Goal: Task Accomplishment & Management: Manage account settings

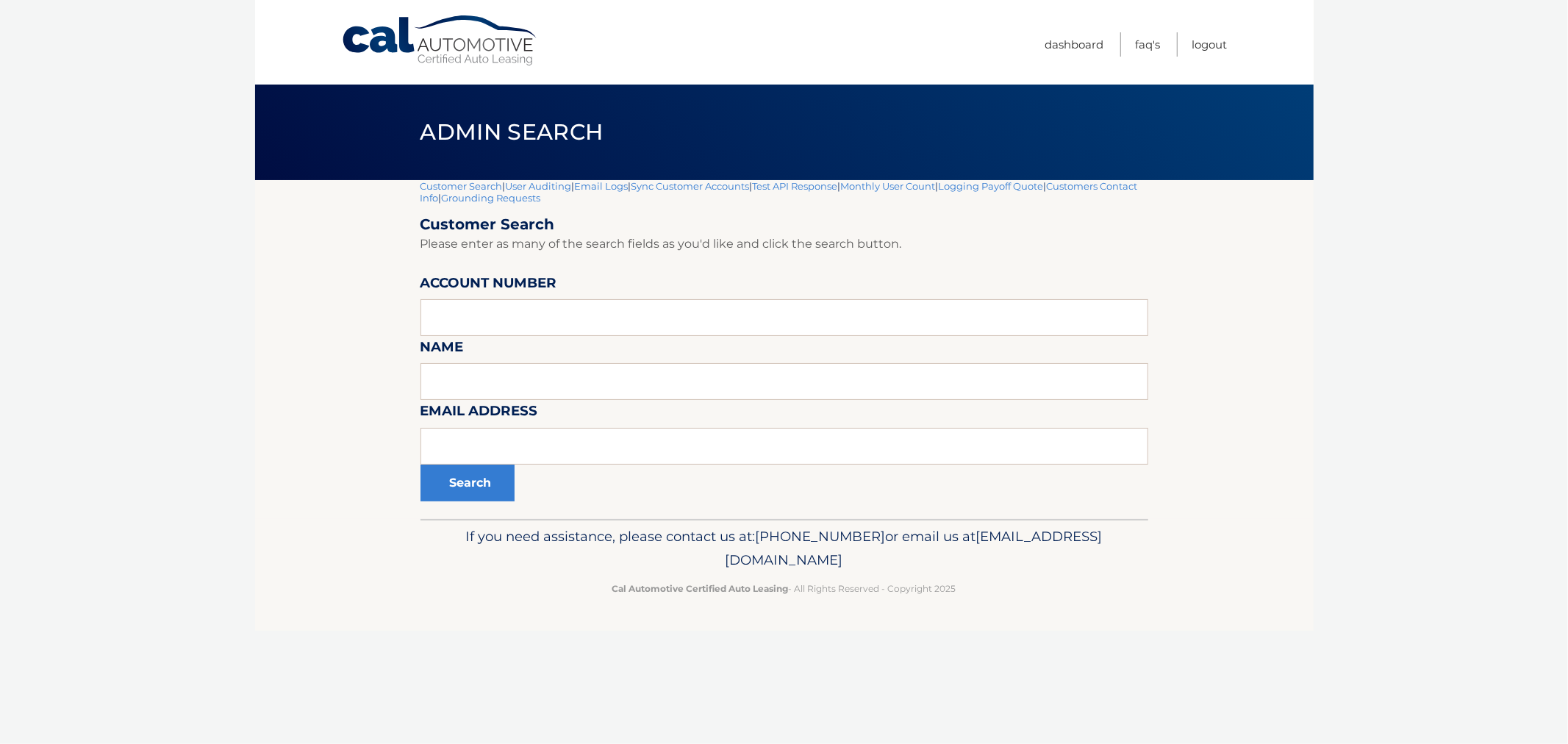
drag, startPoint x: 410, startPoint y: 122, endPoint x: 994, endPoint y: 607, distance: 759.1
click at [993, 609] on div "Cal Automotive Menu Dashboard FAQ's Logout |" at bounding box center [784, 372] width 1058 height 744
click at [1043, 592] on p "Cal Automotive Certified Auto Leasing - All Rights Reserved - Copyright 2025" at bounding box center [784, 589] width 709 height 15
click at [1035, 614] on footer "If you need assistance, please contact us at: [PHONE_NUMBER] or email us at [EM…" at bounding box center [784, 574] width 1058 height 112
click at [1025, 613] on footer "If you need assistance, please contact us at: [PHONE_NUMBER] or email us at [EM…" at bounding box center [784, 574] width 1058 height 112
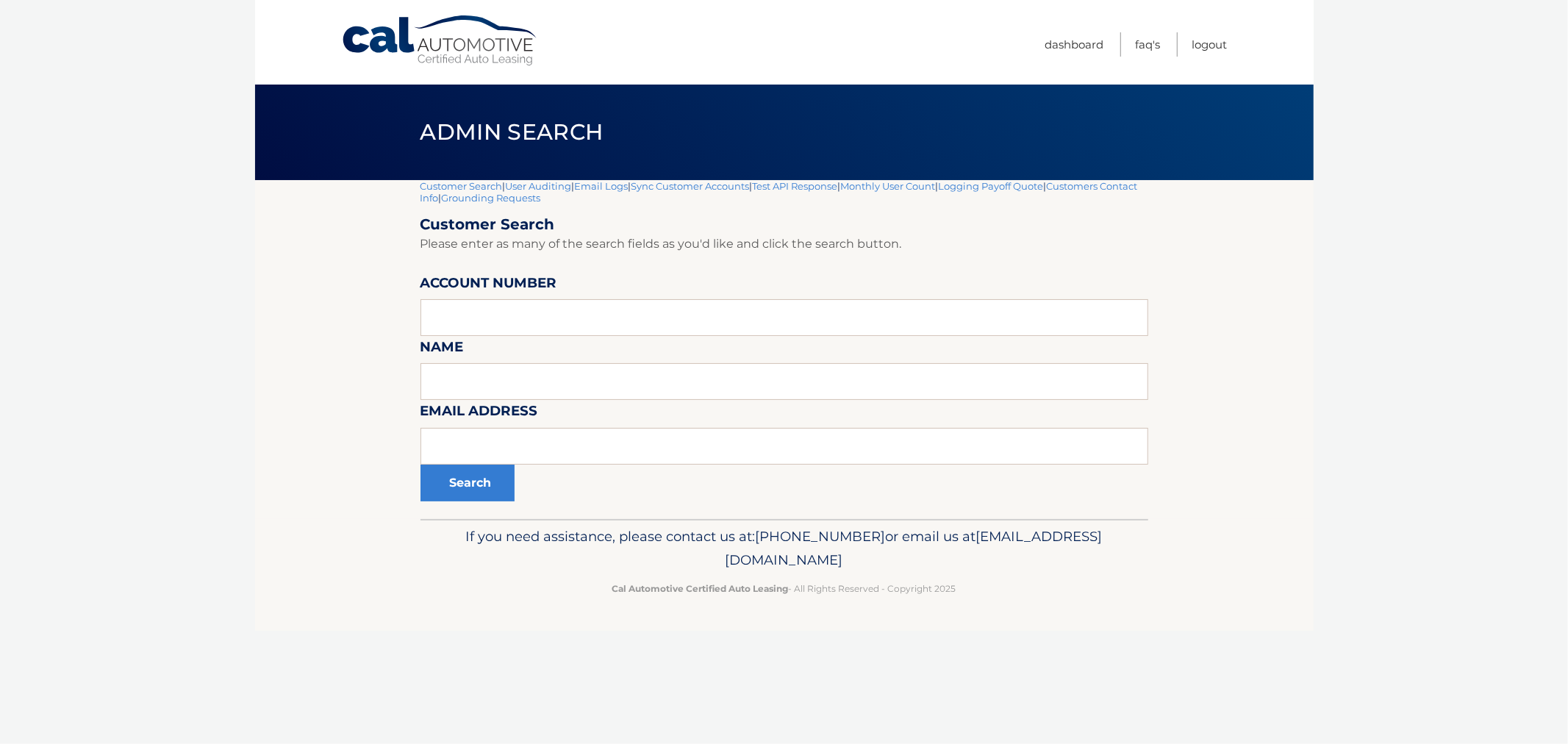
drag, startPoint x: 418, startPoint y: 118, endPoint x: 1076, endPoint y: 615, distance: 824.6
click at [1076, 615] on div "Cal Automotive Menu Dashboard FAQ's Logout |" at bounding box center [784, 372] width 1058 height 744
drag, startPoint x: 1076, startPoint y: 615, endPoint x: 1084, endPoint y: 618, distance: 8.5
click at [1077, 616] on footer "If you need assistance, please contact us at: [PHONE_NUMBER] or email us at [EM…" at bounding box center [784, 574] width 1058 height 112
click at [973, 585] on p "Cal Automotive Certified Auto Leasing - All Rights Reserved - Copyright 2025" at bounding box center [784, 589] width 709 height 15
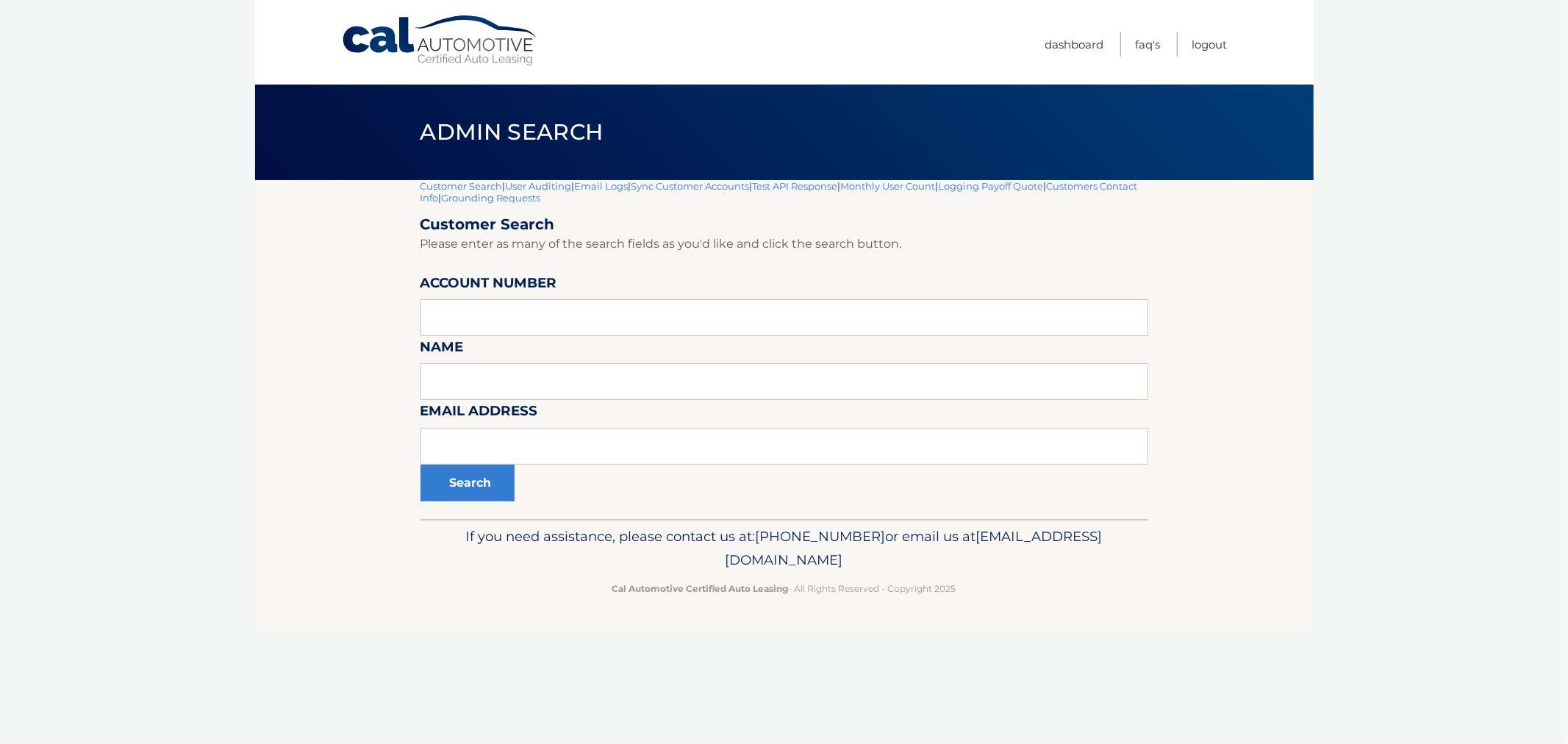
click at [380, 157] on div "Admin Search" at bounding box center [784, 133] width 1058 height 95
drag, startPoint x: 658, startPoint y: 280, endPoint x: 995, endPoint y: 637, distance: 490.9
click at [988, 641] on div "Cal Automotive Menu Dashboard FAQ's Logout |" at bounding box center [784, 372] width 1058 height 744
click at [1011, 607] on footer "If you need assistance, please contact us at: [PHONE_NUMBER] or email us at [EM…" at bounding box center [784, 574] width 1058 height 112
drag, startPoint x: 1011, startPoint y: 607, endPoint x: 386, endPoint y: 134, distance: 783.8
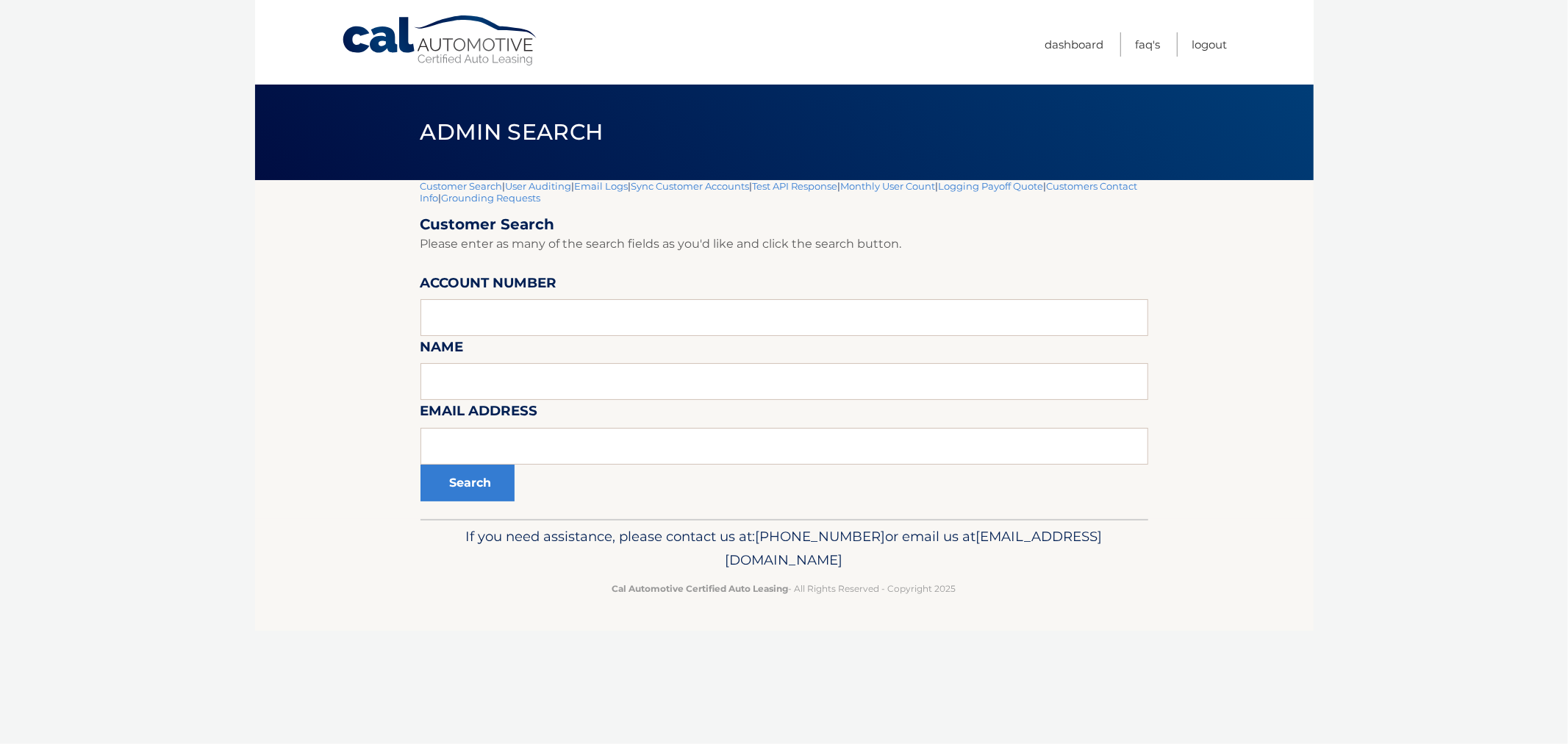
click at [386, 134] on div "Cal Automotive Menu Dashboard FAQ's Logout |" at bounding box center [784, 372] width 1058 height 744
click at [392, 129] on div "Admin Search" at bounding box center [784, 133] width 1058 height 95
click at [413, 117] on h1 "Admin Search" at bounding box center [512, 133] width 217 height 39
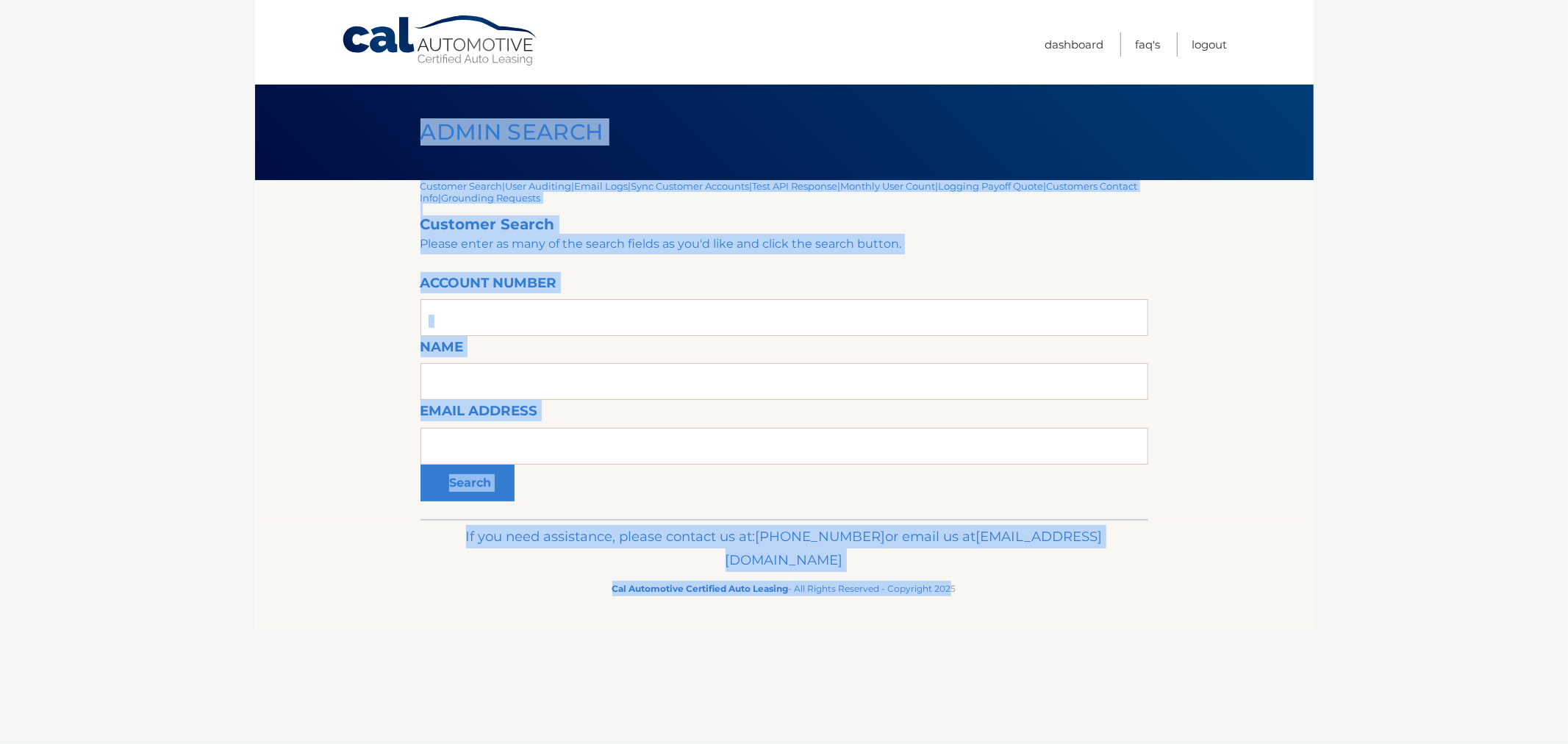
drag, startPoint x: 413, startPoint y: 141, endPoint x: 965, endPoint y: 615, distance: 727.6
click at [961, 619] on div "Cal Automotive Menu Dashboard FAQ's Logout |" at bounding box center [784, 372] width 1058 height 744
click at [1003, 610] on footer "If you need assistance, please contact us at: 609-807-3200 or email us at Custo…" at bounding box center [784, 574] width 1058 height 112
click at [990, 599] on div "If you need assistance, please contact us at: 609-807-3200 or email us at Custo…" at bounding box center [784, 560] width 728 height 82
drag, startPoint x: 614, startPoint y: 426, endPoint x: 391, endPoint y: 108, distance: 388.4
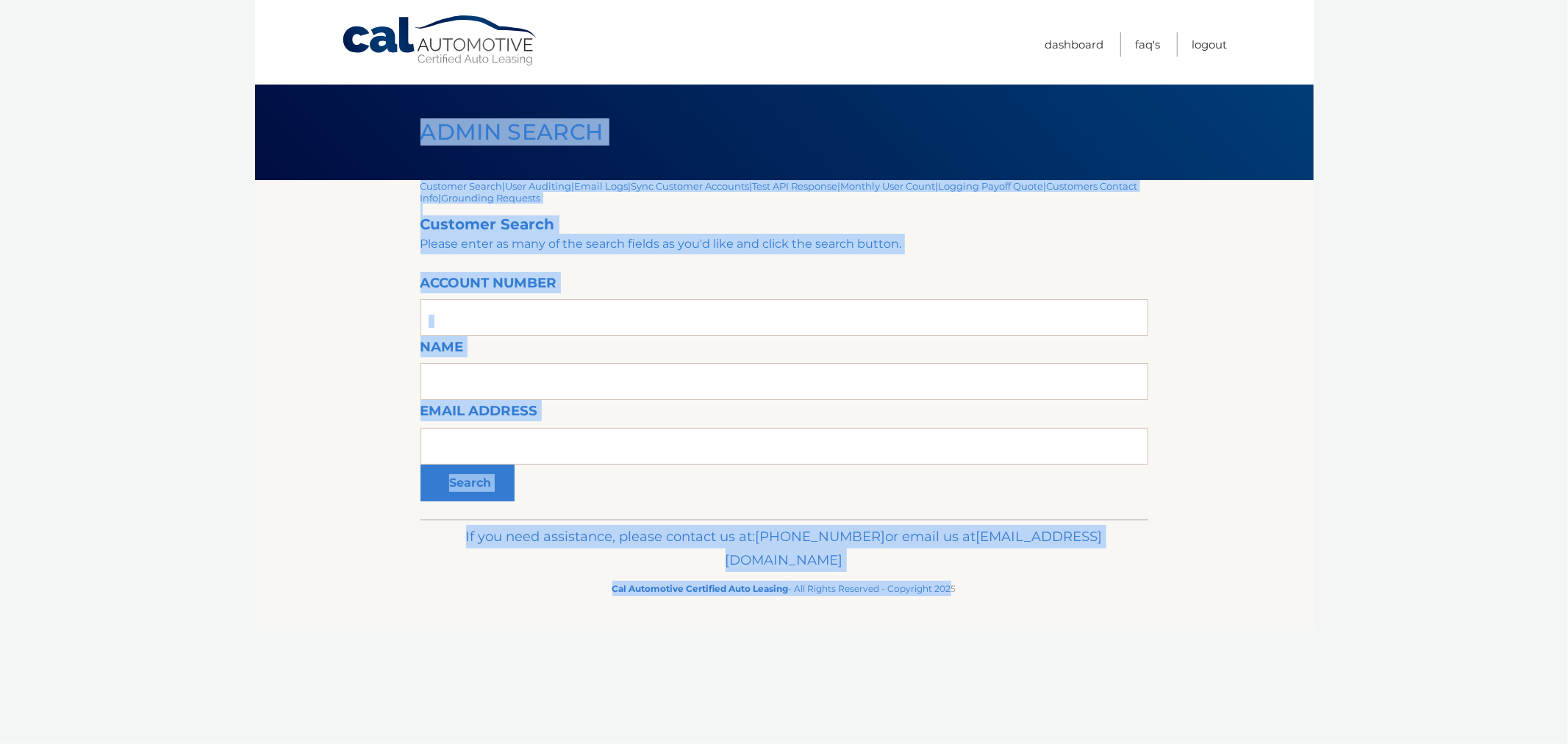
click at [391, 108] on div "Cal Automotive Menu Dashboard FAQ's Logout |" at bounding box center [784, 372] width 1058 height 744
click at [391, 108] on div "Admin Search" at bounding box center [784, 133] width 1058 height 95
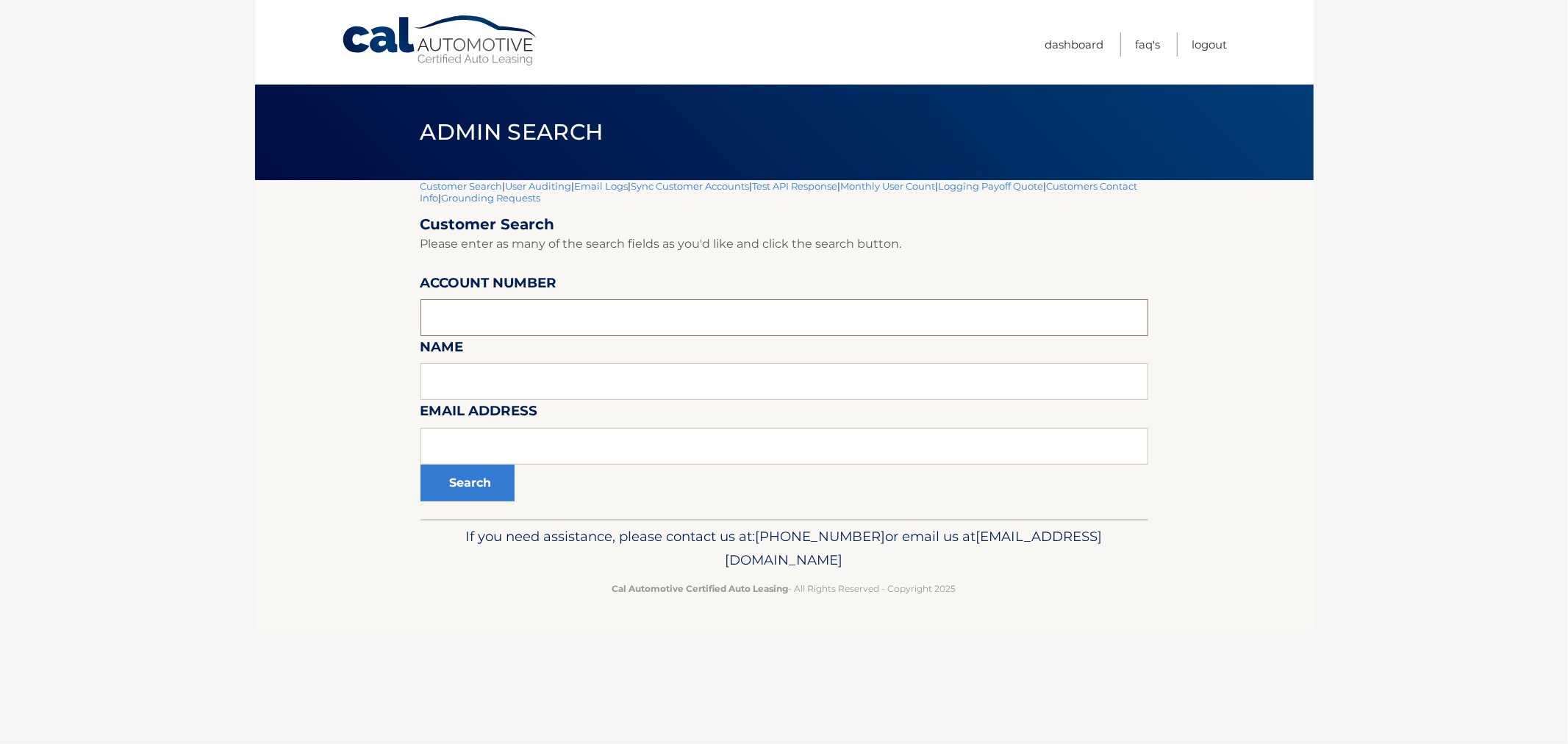
click at [555, 327] on input "text" at bounding box center [784, 318] width 728 height 37
type input "44456019573"
click at [421, 465] on button "Search" at bounding box center [468, 483] width 94 height 37
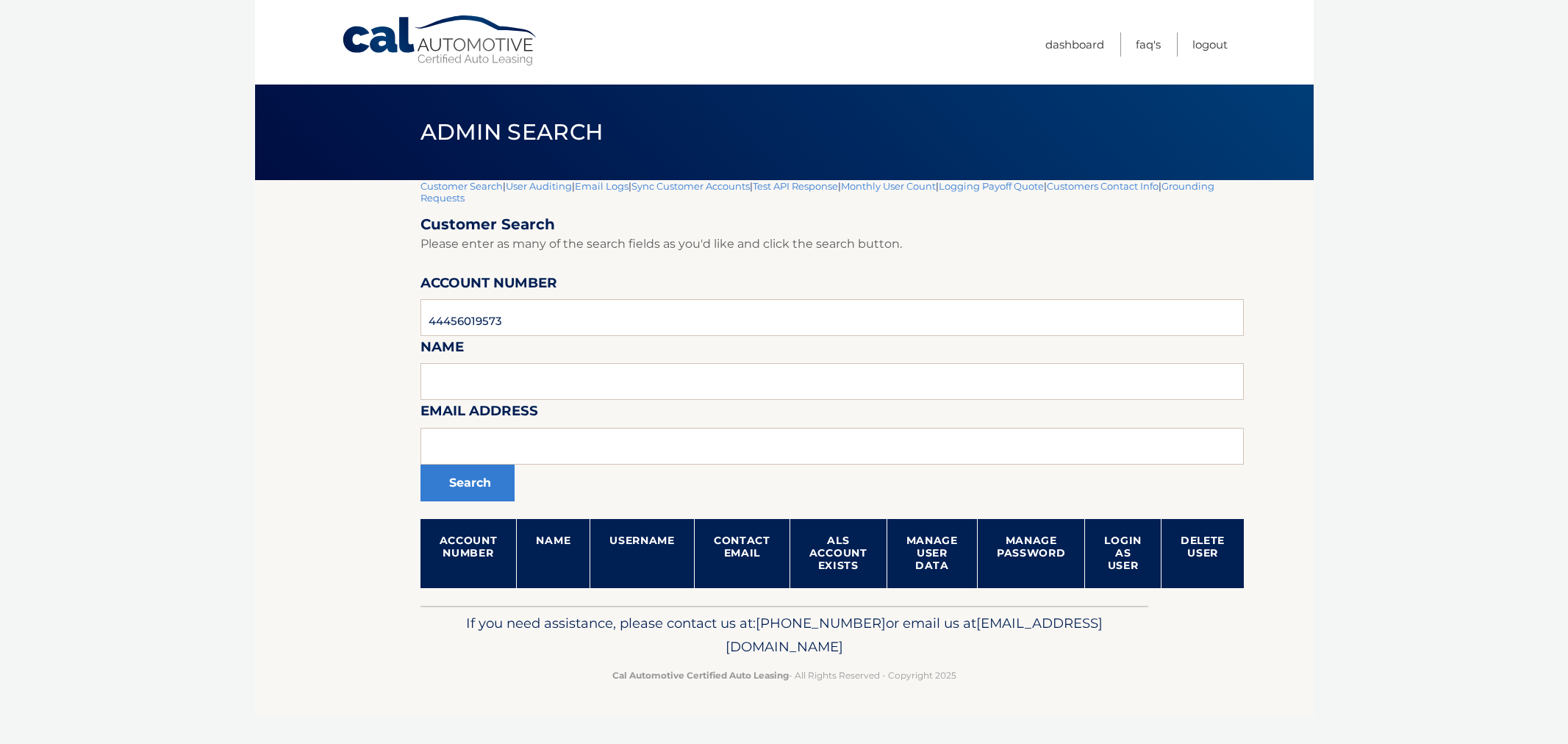
click at [364, 426] on section "Customer Search | User Auditing | Email Logs | Sync Customer Accounts | Test AP…" at bounding box center [784, 393] width 1058 height 425
click at [334, 324] on section "Customer Search | User Auditing | Email Logs | Sync Customer Accounts | Test AP…" at bounding box center [784, 393] width 1058 height 425
click at [583, 431] on input "text" at bounding box center [833, 445] width 825 height 37
paste input "den0331@verizon.net"
type input "den0331@verizon.net"
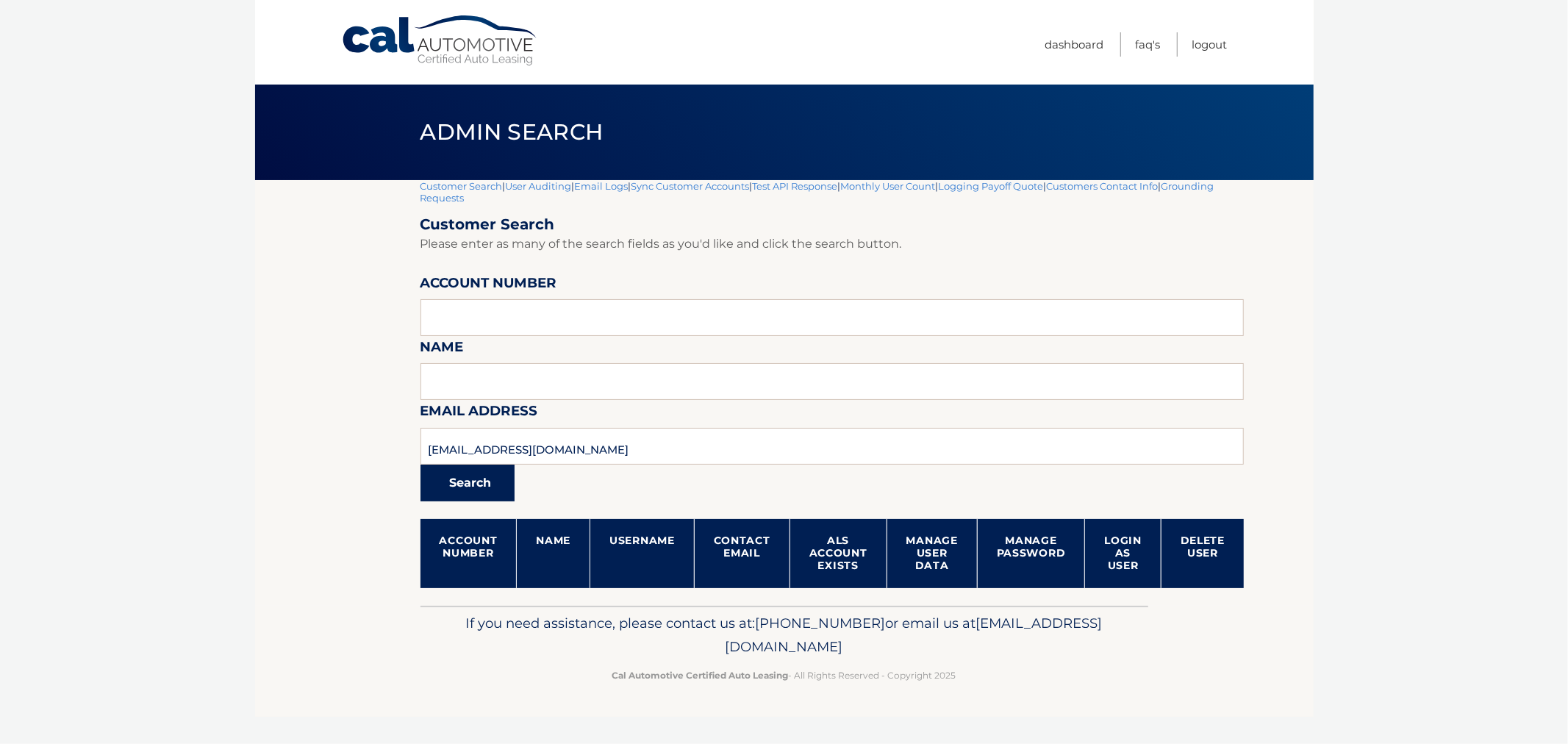
click at [512, 475] on button "Search" at bounding box center [468, 483] width 94 height 37
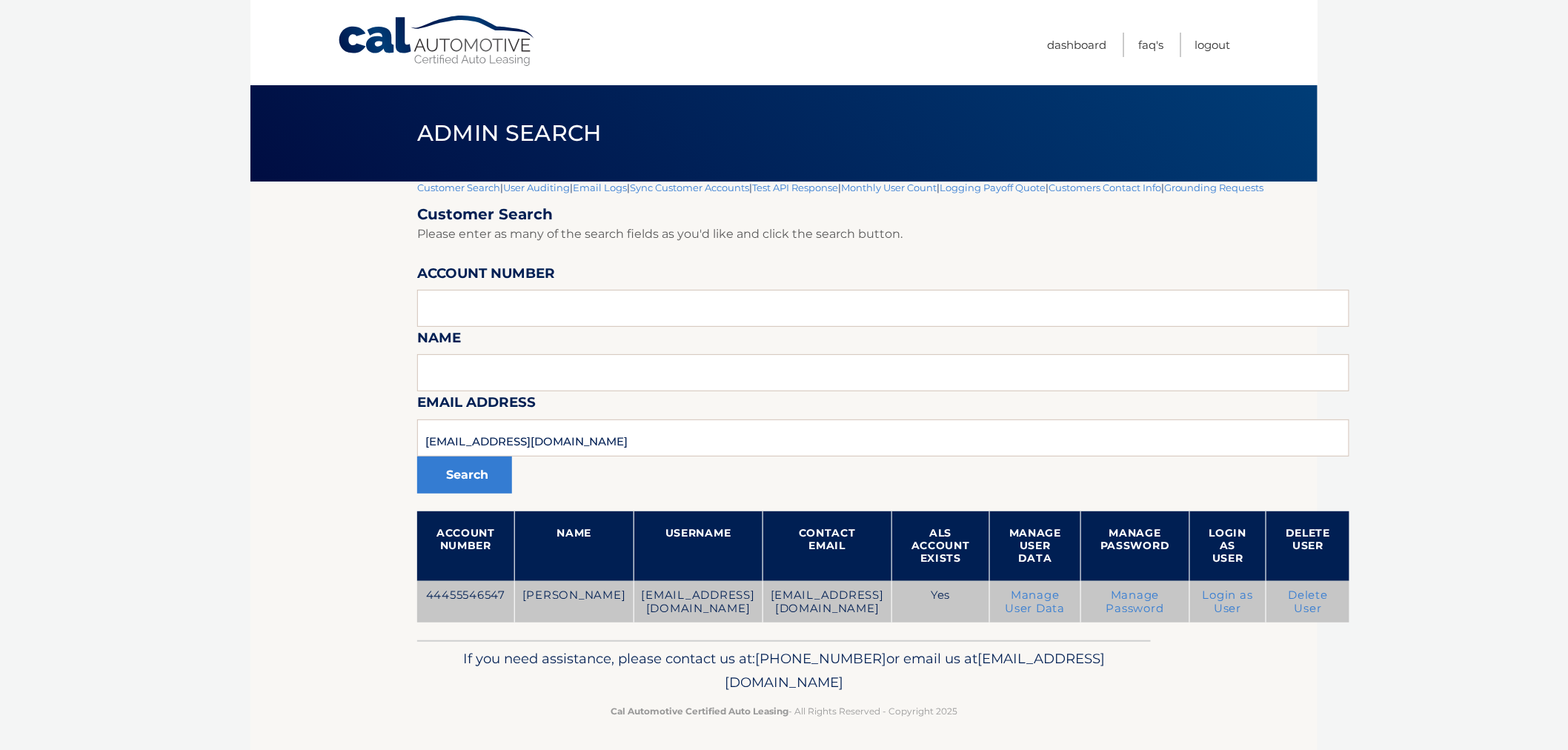
click at [458, 594] on td "44455546547" at bounding box center [466, 602] width 97 height 42
click at [493, 594] on td "44455546547" at bounding box center [466, 602] width 97 height 42
copy td "44455546547"
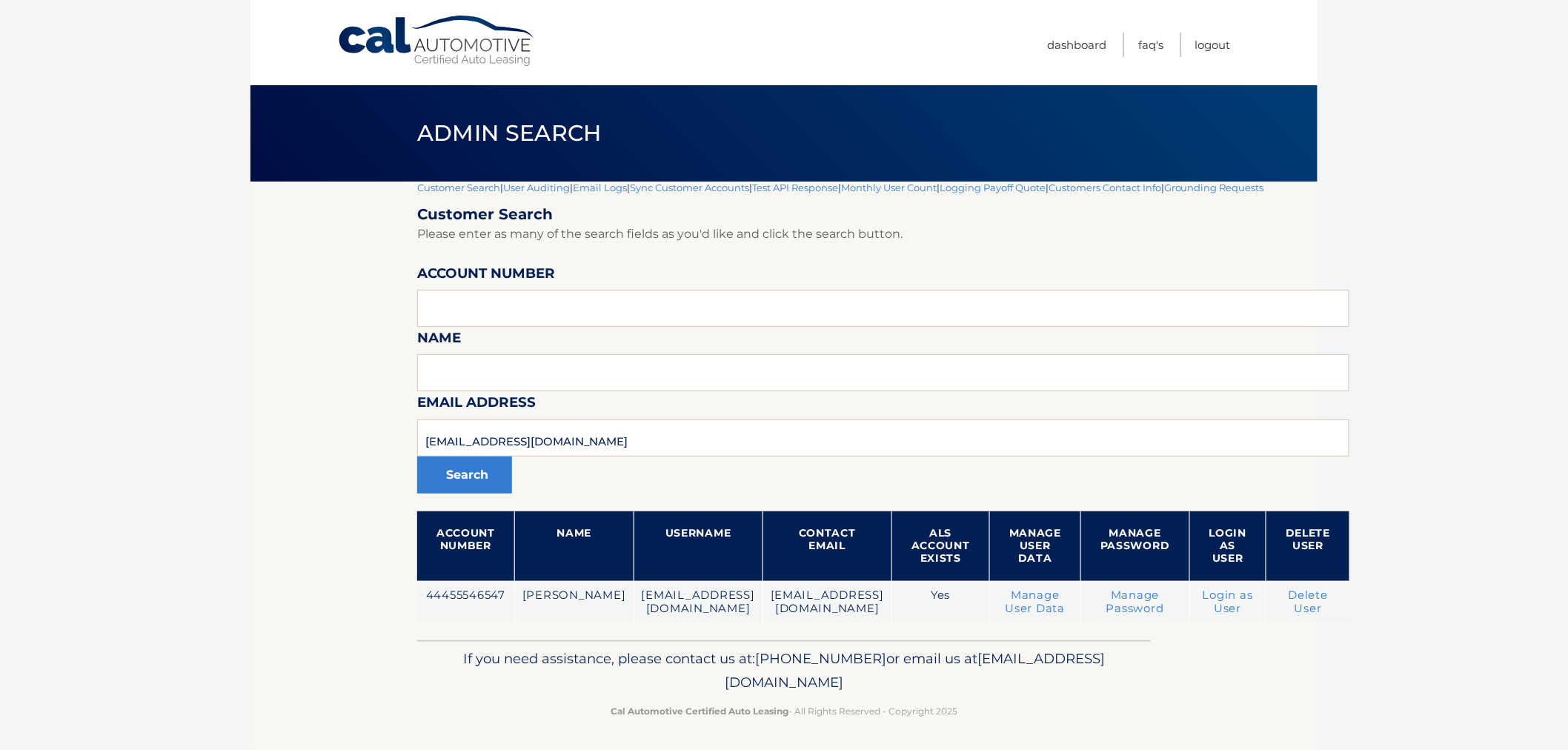
click at [305, 307] on section "Customer Search | User Auditing | Email Logs | Sync Customer Accounts | Test AP…" at bounding box center [783, 411] width 1067 height 459
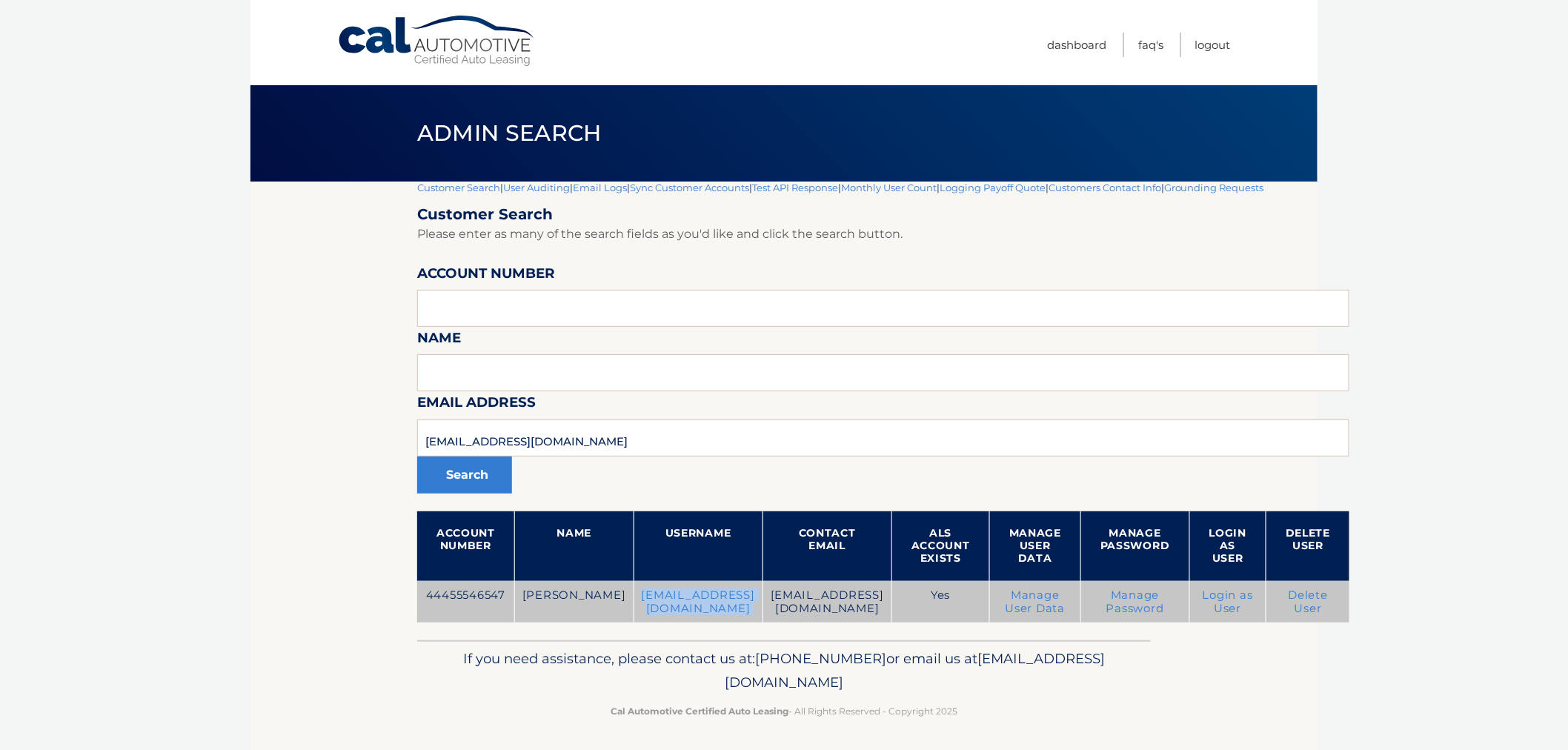
drag, startPoint x: 594, startPoint y: 596, endPoint x: 732, endPoint y: 601, distance: 138.1
click at [732, 601] on tr "44455546547 DION IRIZARRY den0331@verizon.net 0en0331@verizon.net Yes Manage Us…" at bounding box center [883, 602] width 932 height 42
copy tr "den0331@verizon.net"
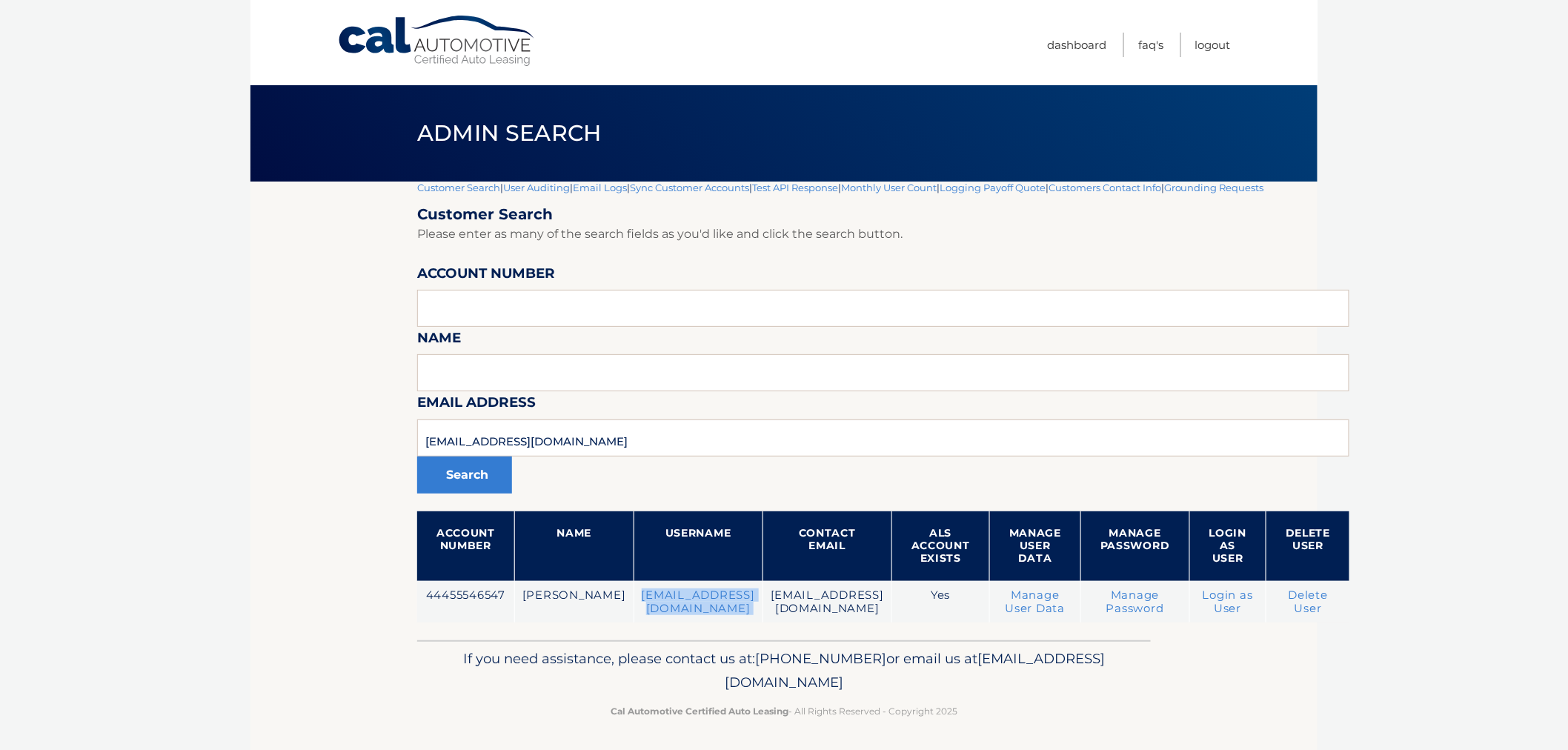
drag, startPoint x: 522, startPoint y: 179, endPoint x: 1074, endPoint y: 680, distance: 745.5
click at [1072, 675] on div "Cal Automotive Menu Dashboard FAQ's Logout |" at bounding box center [783, 375] width 1067 height 750
click at [1075, 709] on p "Cal Automotive Certified Auto Leasing - All Rights Reserved - Copyright 2025" at bounding box center [784, 711] width 715 height 15
drag, startPoint x: 922, startPoint y: 701, endPoint x: 389, endPoint y: 139, distance: 774.6
click at [389, 139] on div "Cal Automotive Menu Dashboard FAQ's Logout |" at bounding box center [783, 375] width 1067 height 750
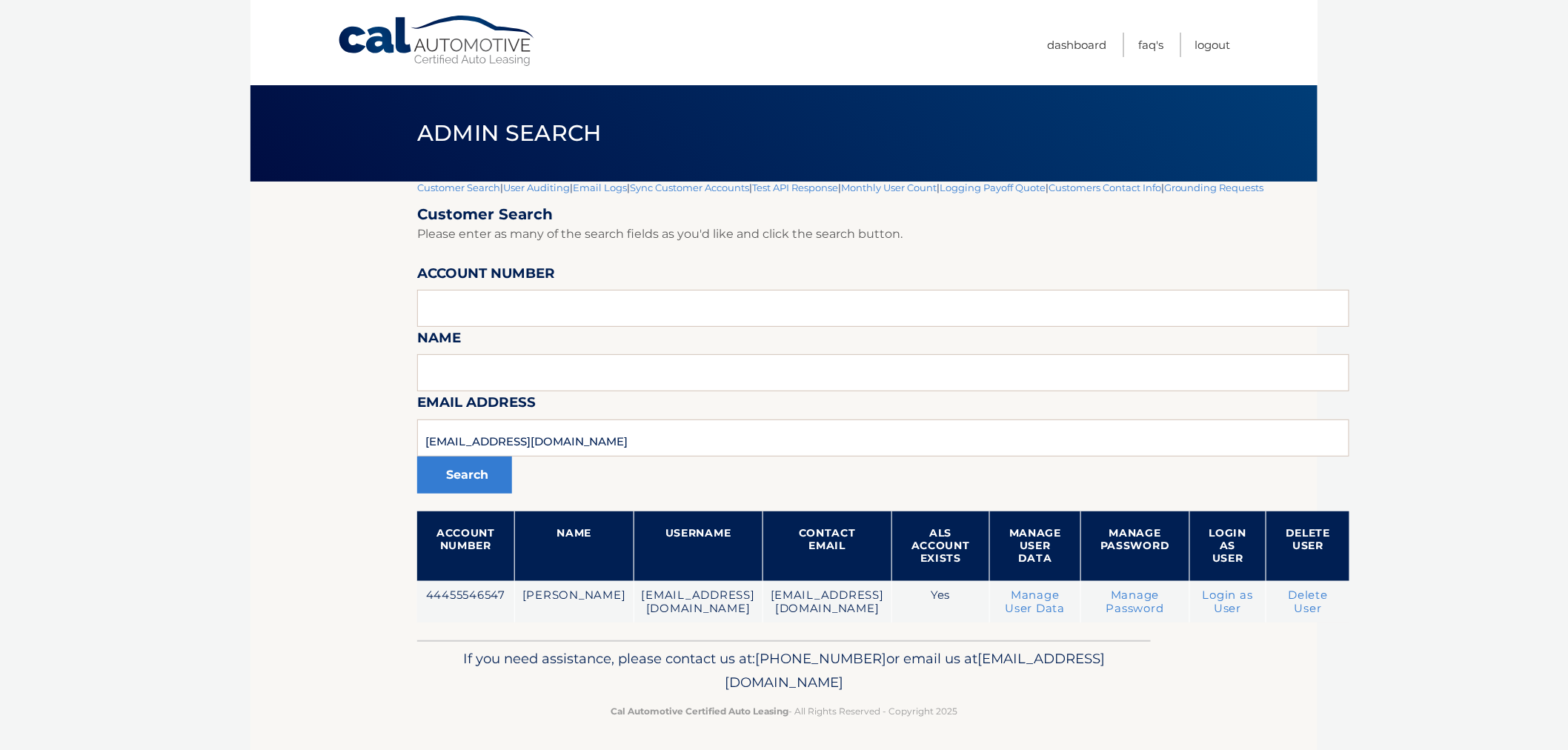
click at [403, 126] on h1 "Admin Search" at bounding box center [510, 134] width 218 height 39
click at [419, 114] on h1 "Admin Search" at bounding box center [510, 134] width 218 height 39
drag, startPoint x: 424, startPoint y: 175, endPoint x: 1039, endPoint y: 658, distance: 782.0
click at [1082, 709] on div "Cal Automotive Menu Dashboard FAQ's Logout |" at bounding box center [783, 375] width 1067 height 750
click at [1039, 656] on p "If you need assistance, please contact us at: 609-807-3200 or email us at Custo…" at bounding box center [784, 670] width 715 height 47
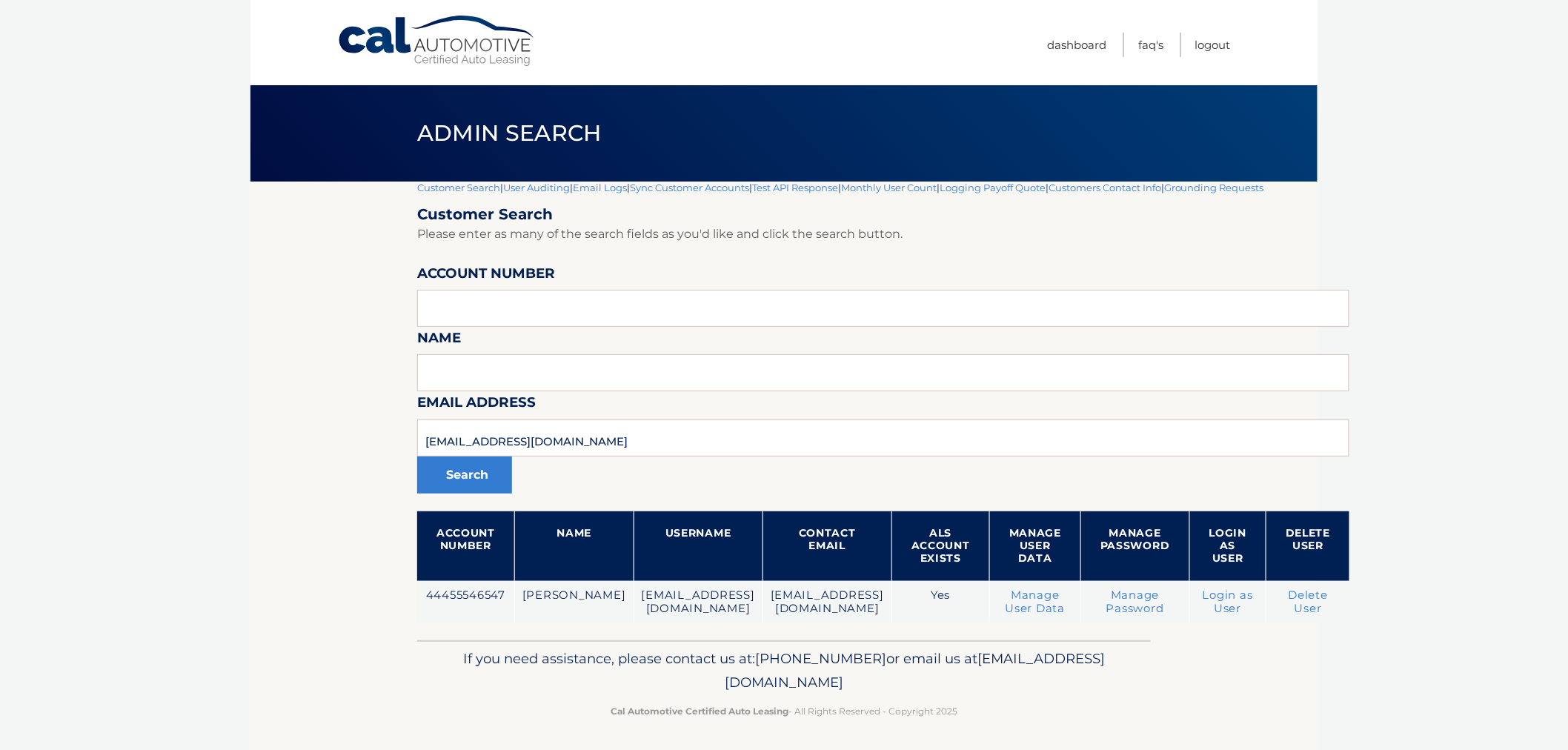
click at [1028, 695] on div "If you need assistance, please contact us at: 609-807-3200 or email us at Custo…" at bounding box center [784, 682] width 734 height 83
drag, startPoint x: 1000, startPoint y: 734, endPoint x: 392, endPoint y: 142, distance: 848.6
click at [373, 150] on div "Cal Automotive Menu Dashboard FAQ's Logout |" at bounding box center [783, 375] width 1067 height 750
click at [395, 132] on div "Admin Search" at bounding box center [783, 134] width 1067 height 96
click at [1208, 40] on link "Logout" at bounding box center [1213, 44] width 36 height 24
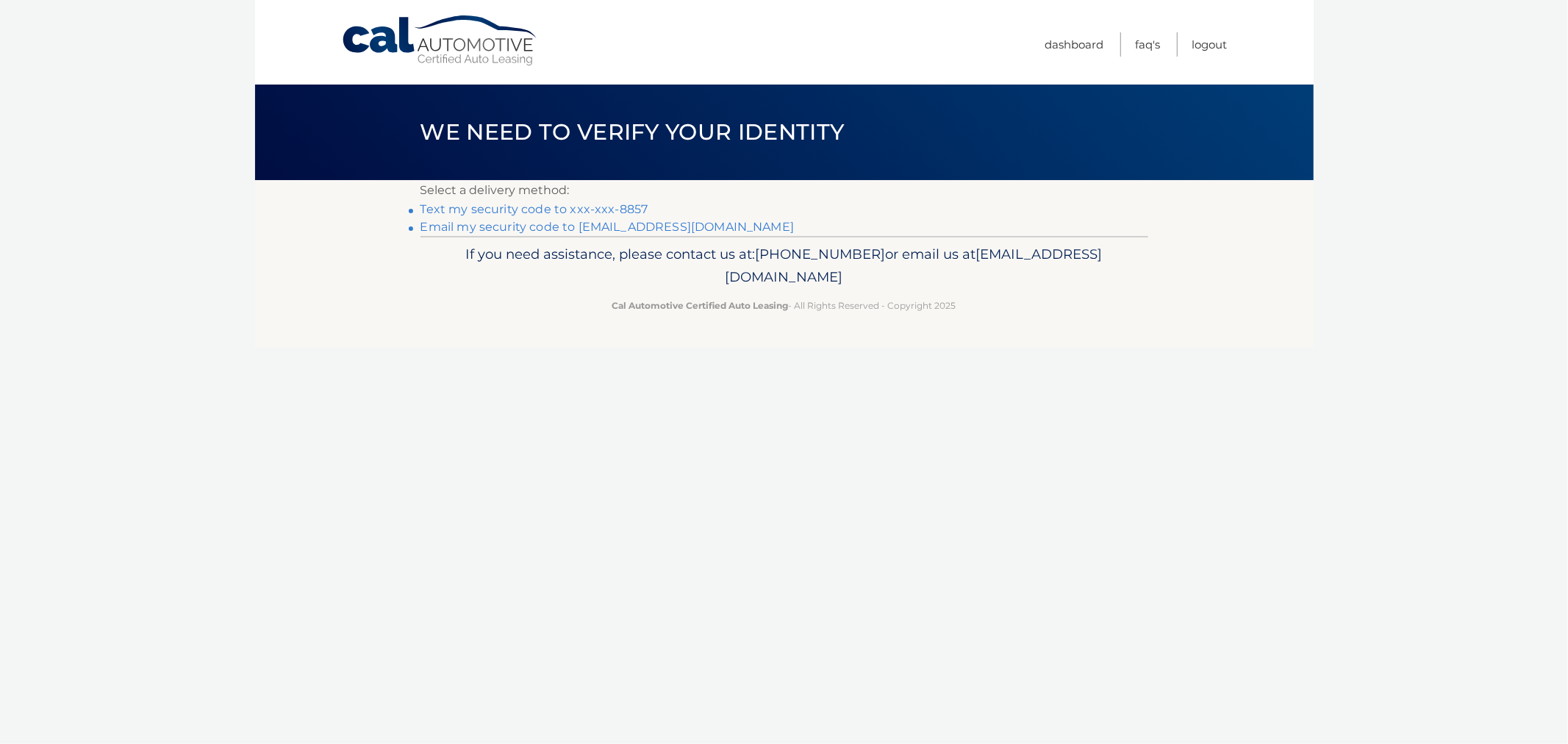
click at [563, 208] on link "Text my security code to xxx-xxx-8857" at bounding box center [534, 209] width 228 height 14
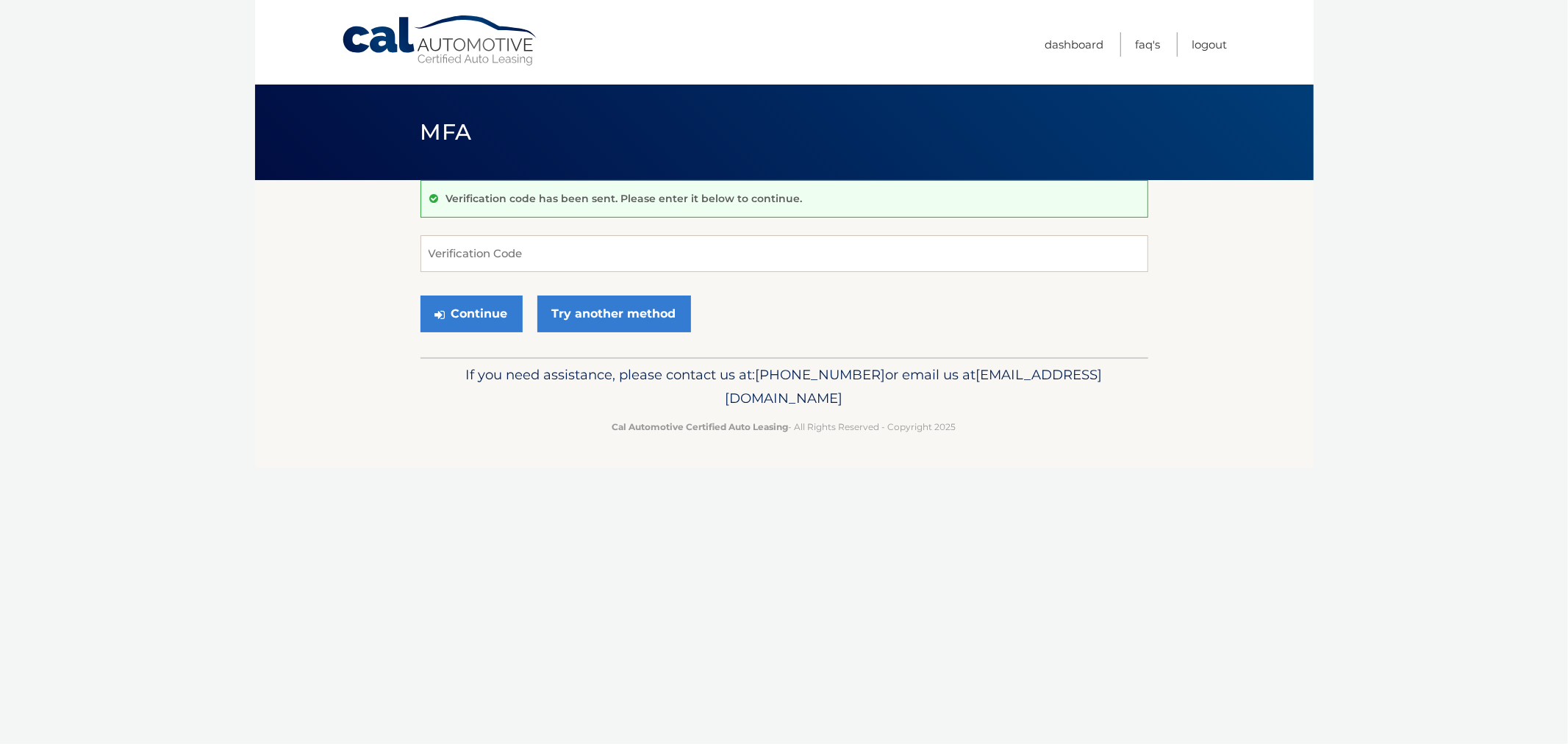
drag, startPoint x: 973, startPoint y: 406, endPoint x: 989, endPoint y: 427, distance: 26.4
click at [976, 418] on div "If you need assistance, please contact us at: [PHONE_NUMBER] or email us at [EM…" at bounding box center [784, 398] width 728 height 82
click at [376, 118] on div "MFA" at bounding box center [784, 133] width 1058 height 95
drag, startPoint x: 449, startPoint y: 114, endPoint x: 1103, endPoint y: 510, distance: 764.5
click at [1103, 510] on div "Cal Automotive Menu Dashboard FAQ's Logout MFA" at bounding box center [784, 372] width 1058 height 744
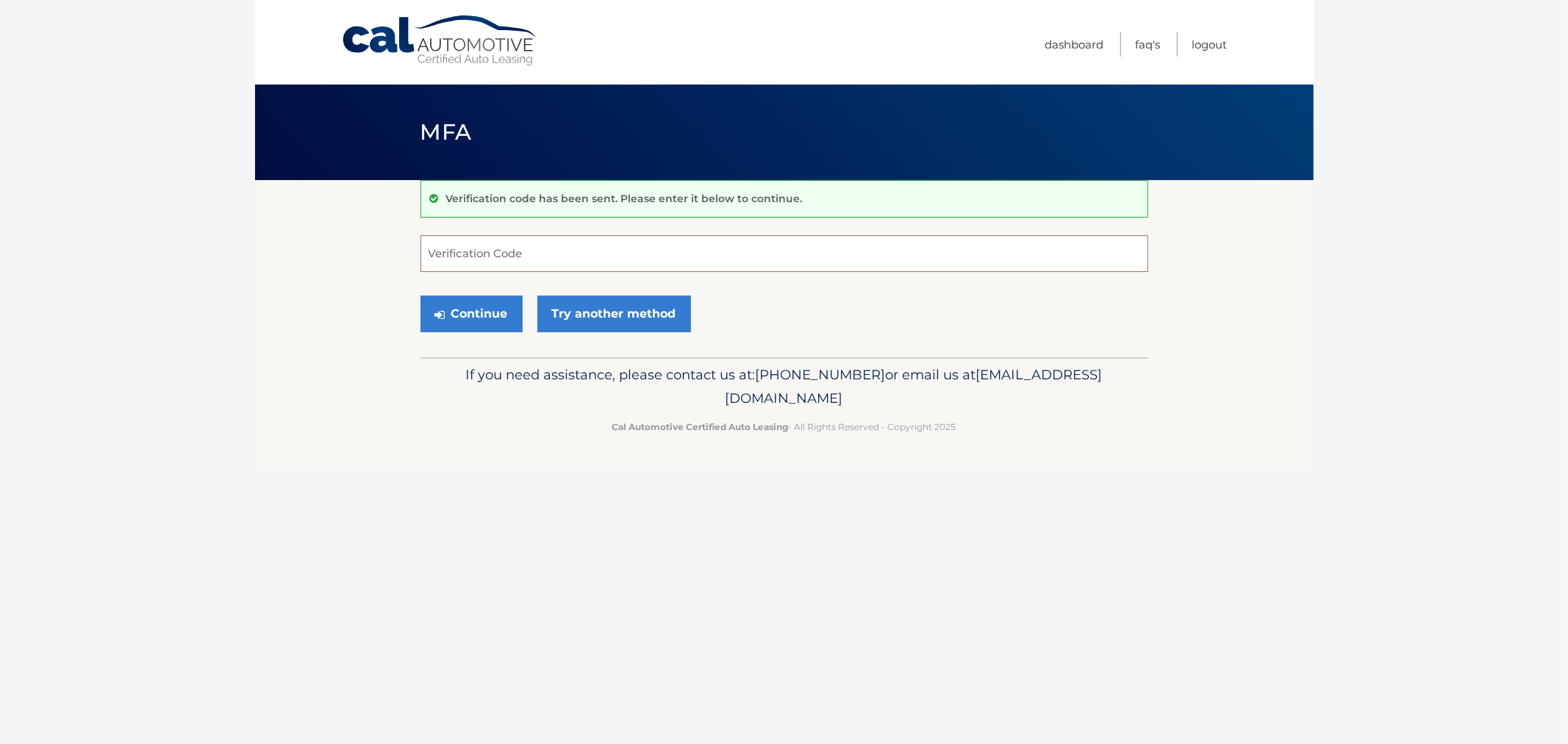
click at [661, 259] on input "Verification Code" at bounding box center [784, 254] width 728 height 37
click at [203, 306] on body "Cal Automotive Menu Dashboard FAQ's Logout MFA" at bounding box center [784, 372] width 1568 height 744
click at [501, 251] on input "Verification Code" at bounding box center [784, 254] width 728 height 37
type input "691898"
click at [421, 296] on button "Continue" at bounding box center [471, 314] width 102 height 37
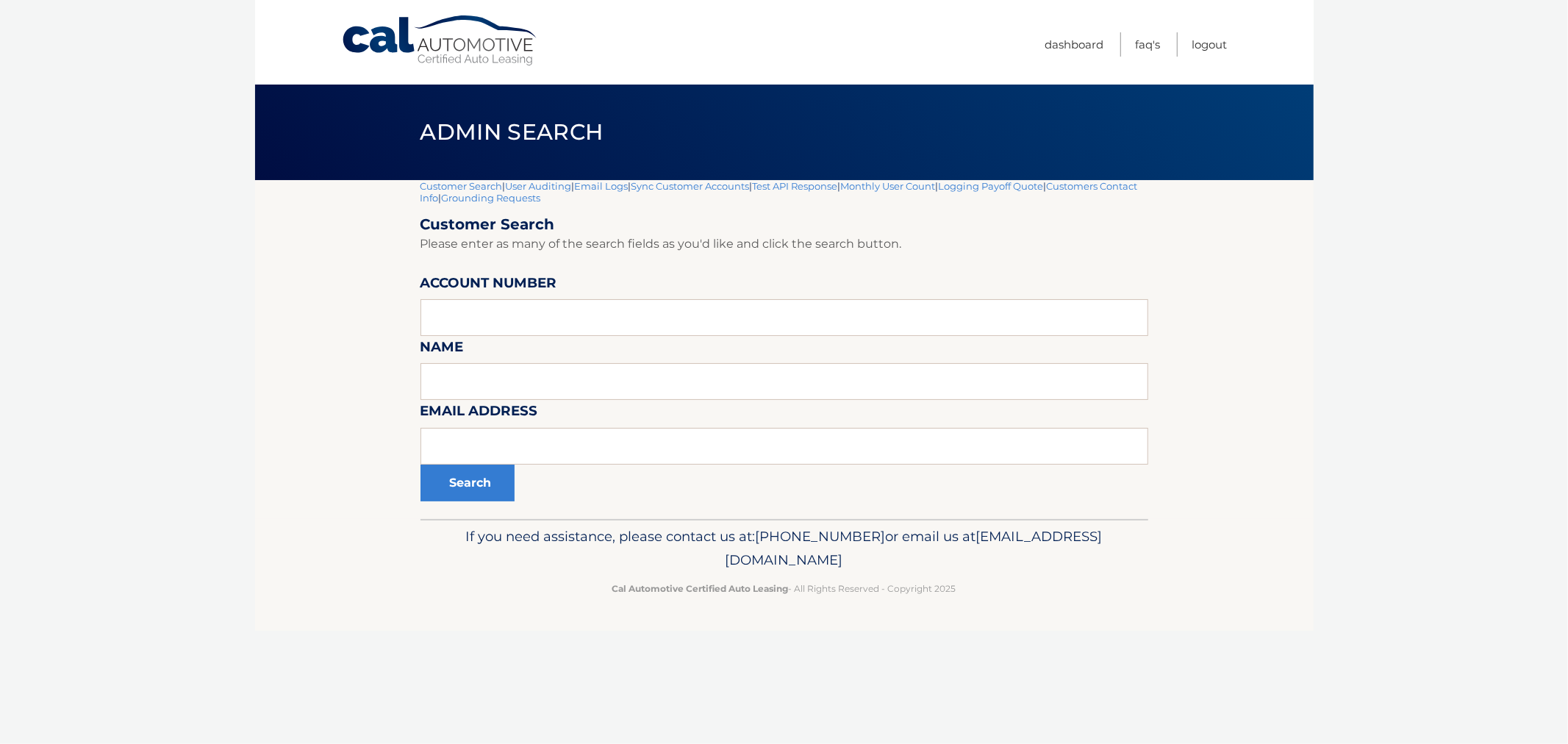
click at [1001, 616] on footer "If you need assistance, please contact us at: [PHONE_NUMBER] or email us at [EM…" at bounding box center [784, 574] width 1058 height 112
click at [487, 304] on input "text" at bounding box center [784, 318] width 728 height 37
paste input "44455546547"
type input "44455546547"
click at [453, 475] on button "Search" at bounding box center [468, 483] width 94 height 37
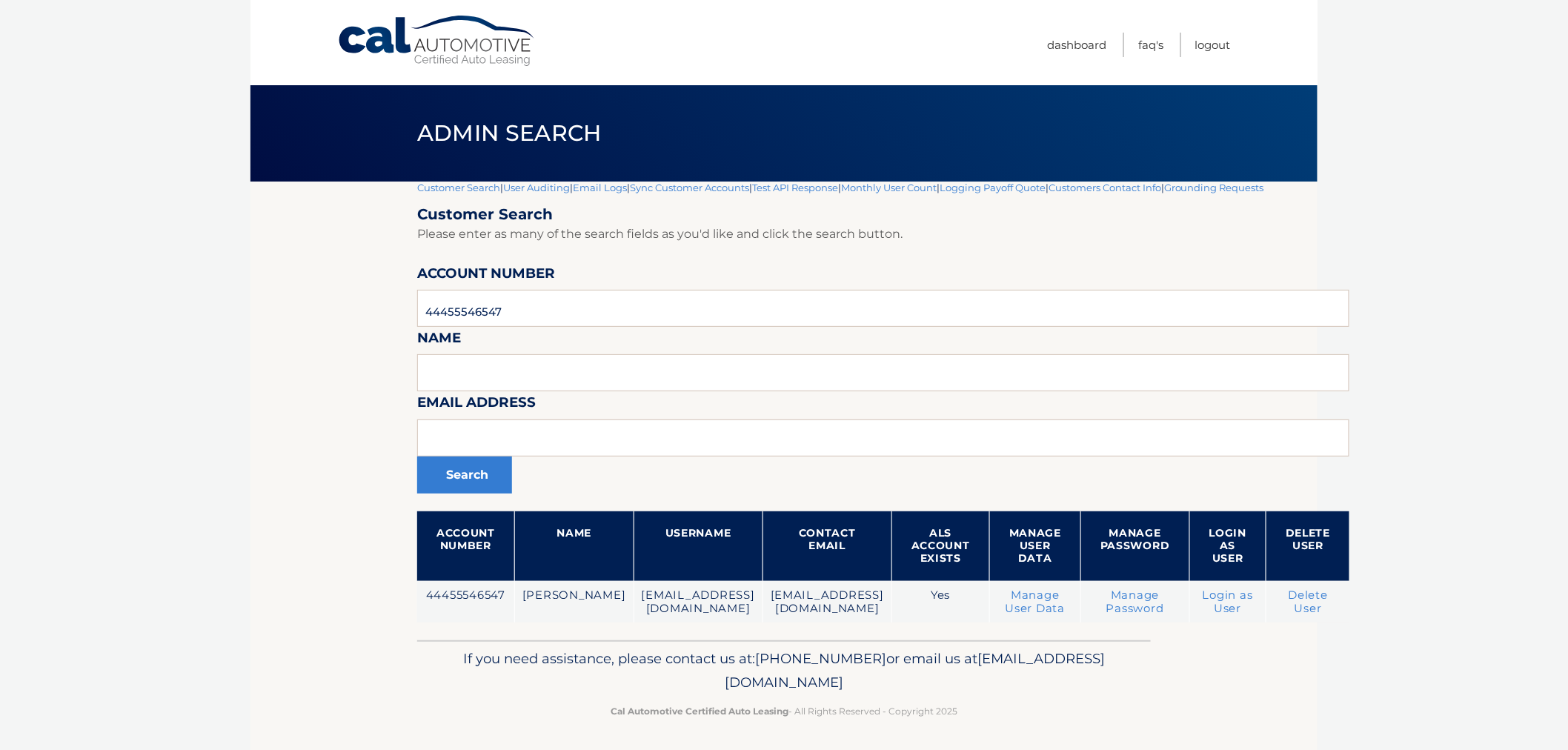
drag, startPoint x: 382, startPoint y: 260, endPoint x: 379, endPoint y: 195, distance: 65.1
click at [382, 253] on section "Customer Search | User Auditing | Email Logs | Sync Customer Accounts | Test AP…" at bounding box center [783, 411] width 1067 height 459
drag, startPoint x: 442, startPoint y: 121, endPoint x: 1076, endPoint y: 722, distance: 873.6
click at [1076, 721] on div "Cal Automotive Menu Dashboard FAQ's Logout |" at bounding box center [783, 375] width 1067 height 750
click at [1071, 731] on footer "If you need assistance, please contact us at: [PHONE_NUMBER] or email us at [EM…" at bounding box center [783, 696] width 1067 height 112
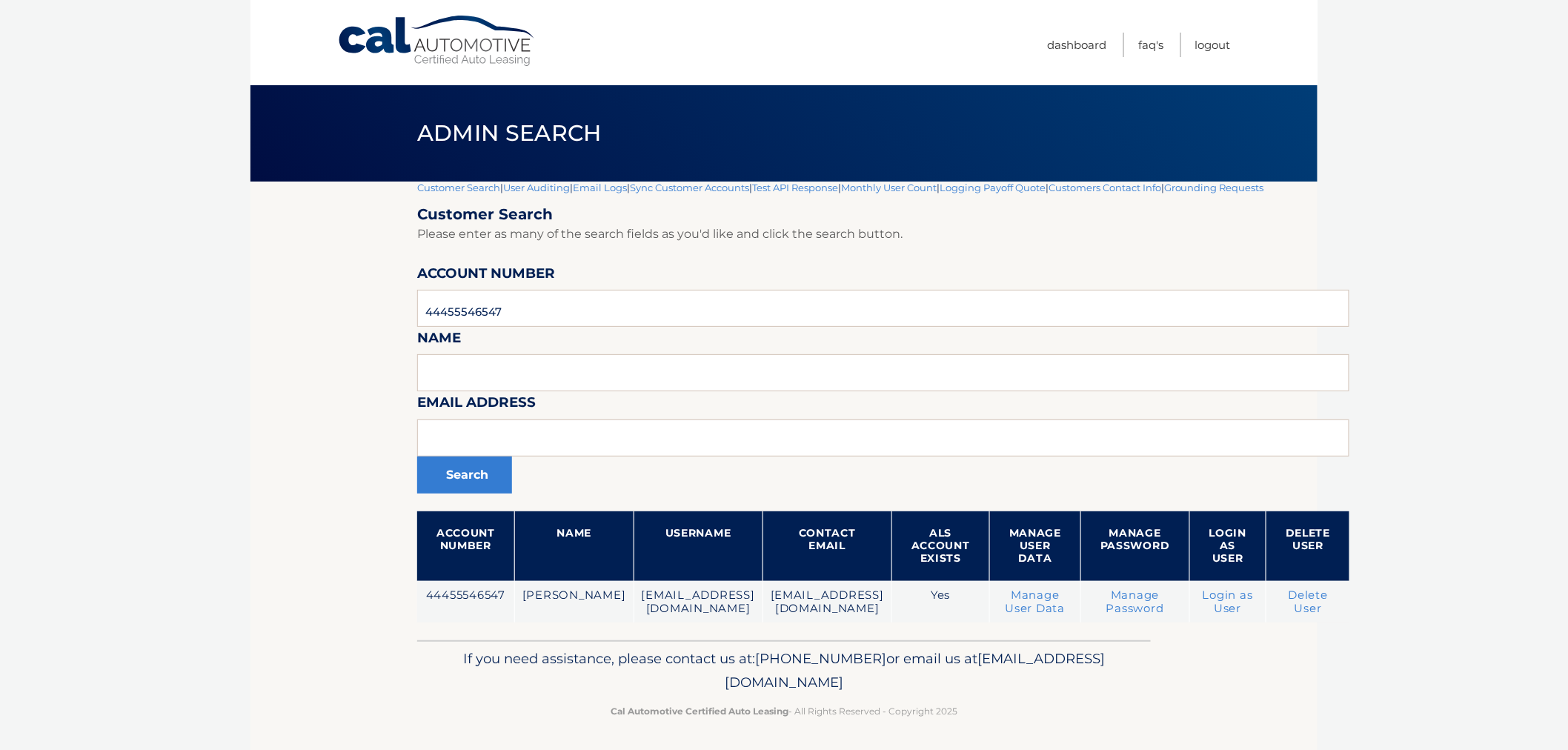
click at [72, 534] on body "Cal Automotive Menu Dashboard FAQ's Logout |" at bounding box center [784, 375] width 1568 height 750
click at [244, 423] on body "Cal Automotive Menu Dashboard FAQ's Logout |" at bounding box center [784, 375] width 1568 height 750
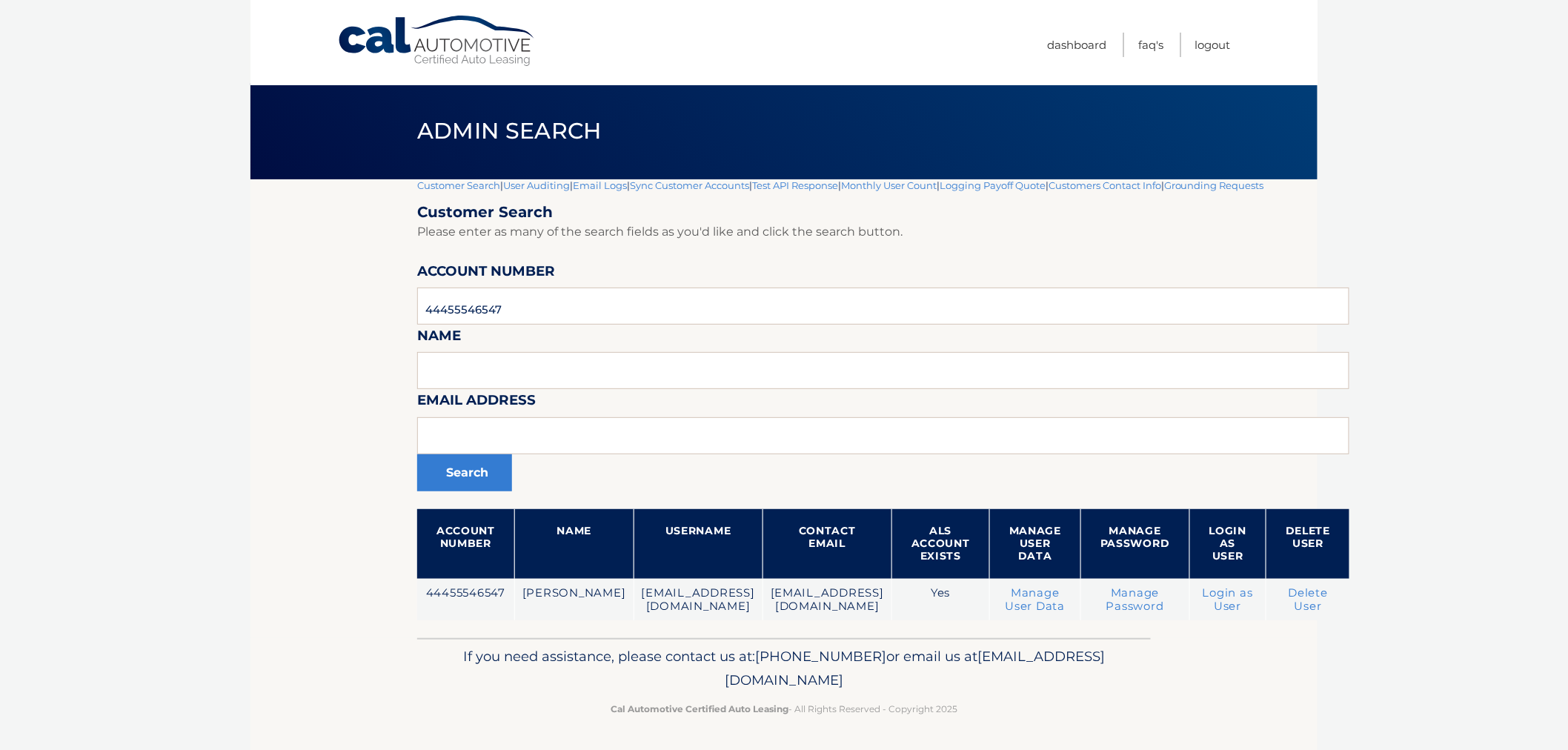
drag, startPoint x: 249, startPoint y: 89, endPoint x: 1128, endPoint y: 775, distance: 1115.0
click at [1128, 747] on html "Cal Automotive Menu Dashboard FAQ's Logout" at bounding box center [784, 373] width 1568 height 750
click at [1031, 726] on footer "If you need assistance, please contact us at: 609-807-3200 or email us at Custo…" at bounding box center [783, 693] width 1067 height 112
click at [1017, 721] on footer "If you need assistance, please contact us at: 609-807-3200 or email us at Custo…" at bounding box center [783, 693] width 1067 height 112
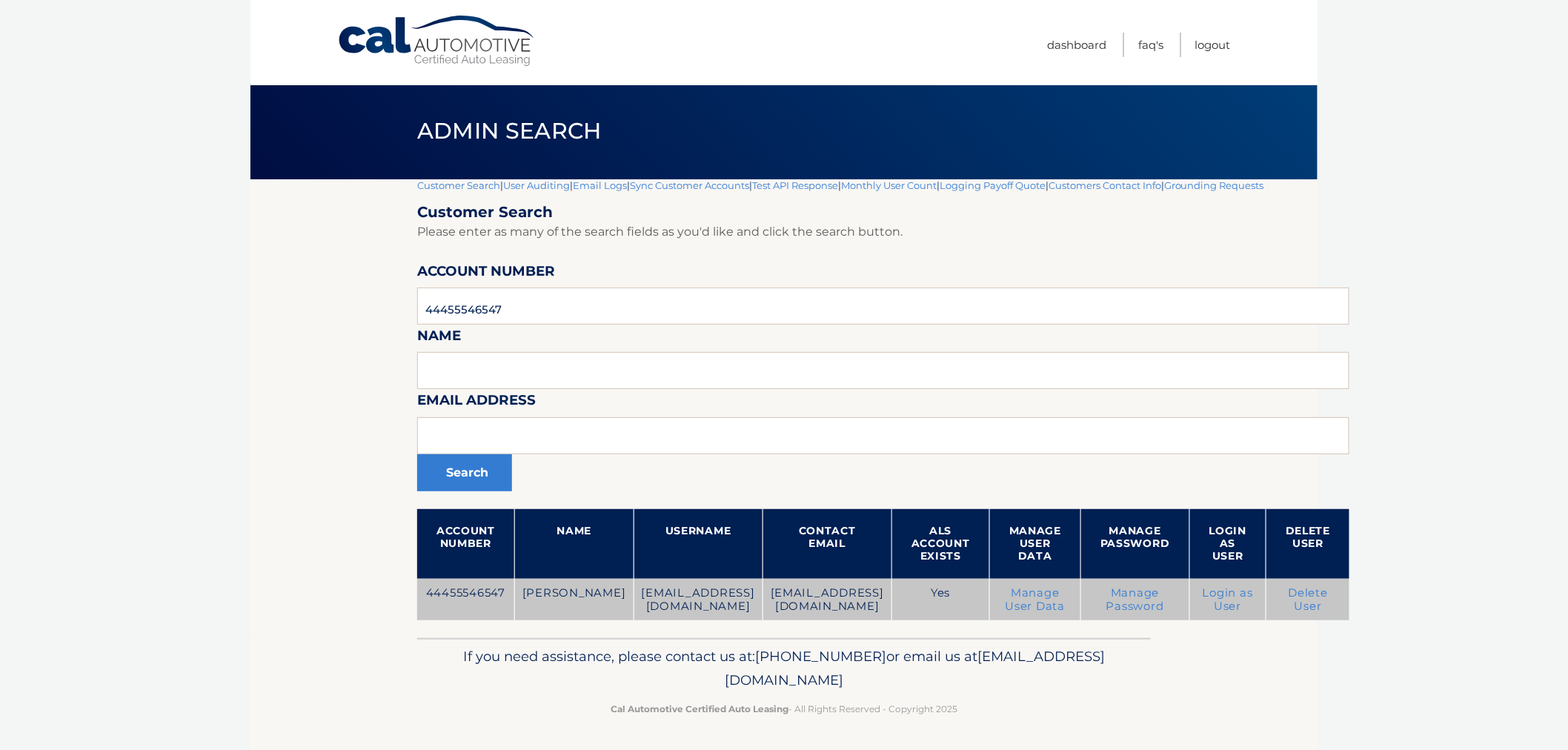
click at [1209, 596] on link "Login as User" at bounding box center [1227, 599] width 50 height 27
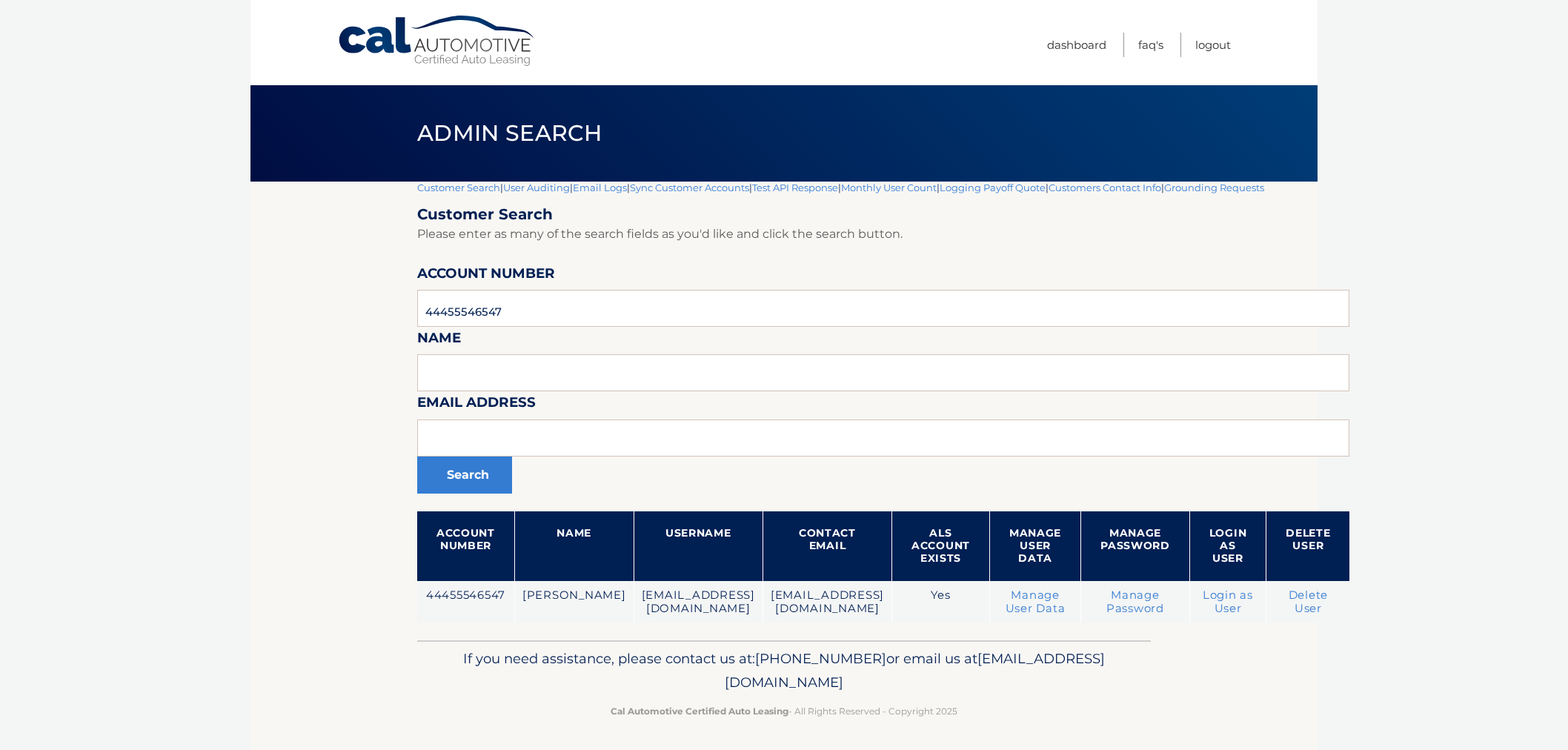
scroll to position [2, 0]
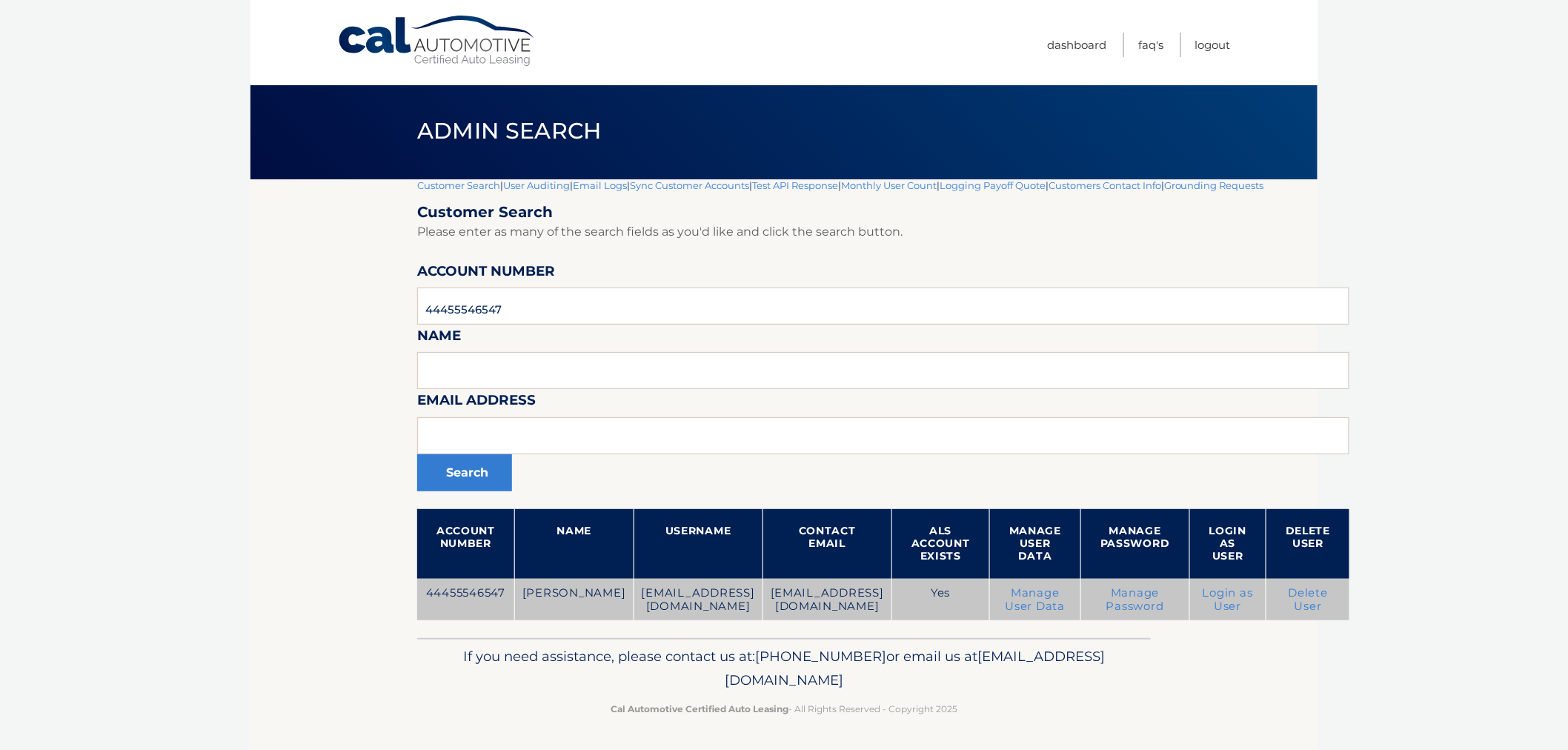
click at [1113, 598] on link "Manage Password" at bounding box center [1135, 599] width 58 height 27
click at [1106, 602] on link "Manage Password" at bounding box center [1135, 599] width 58 height 27
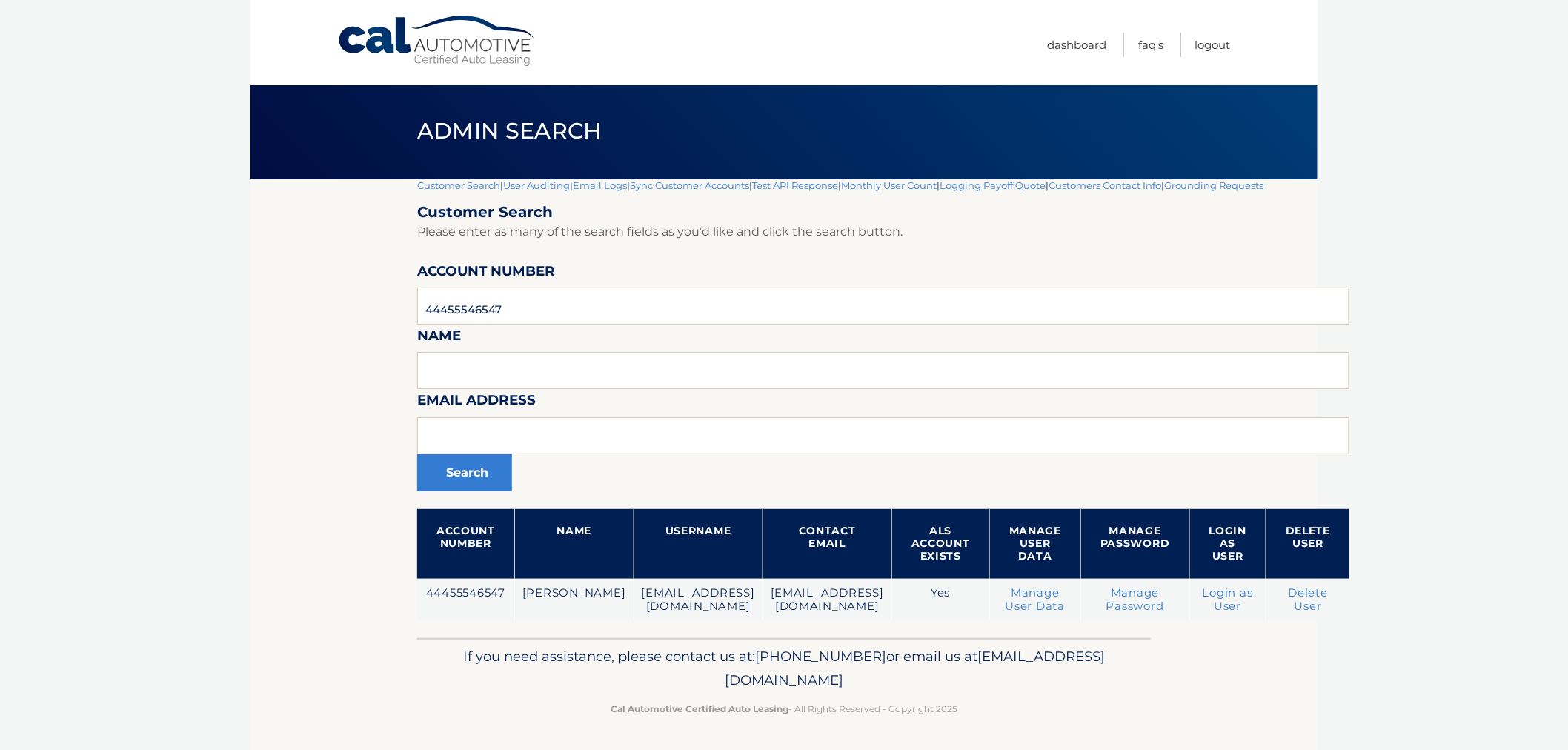
scroll to position [2, 0]
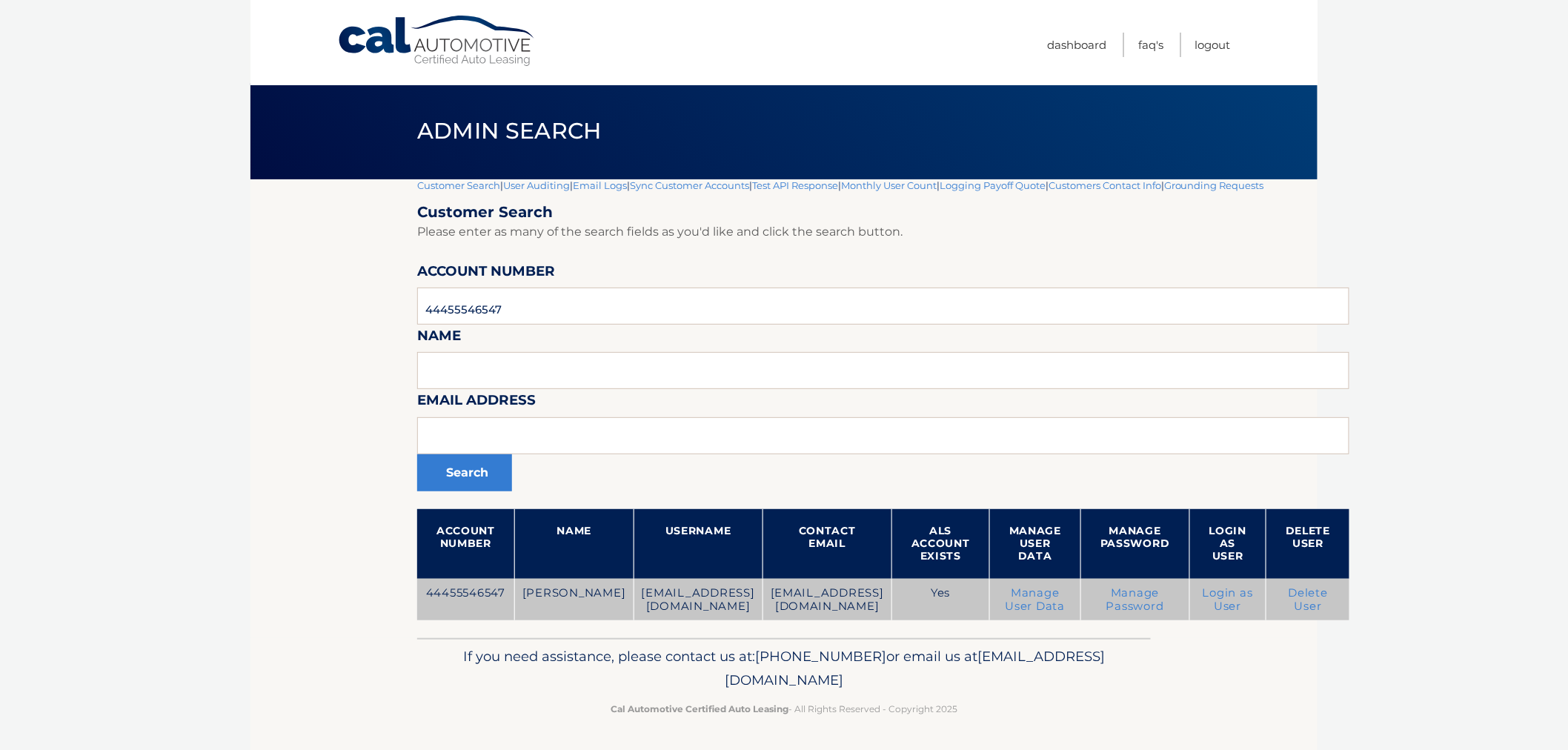
click at [1113, 594] on link "Manage Password" at bounding box center [1135, 599] width 58 height 27
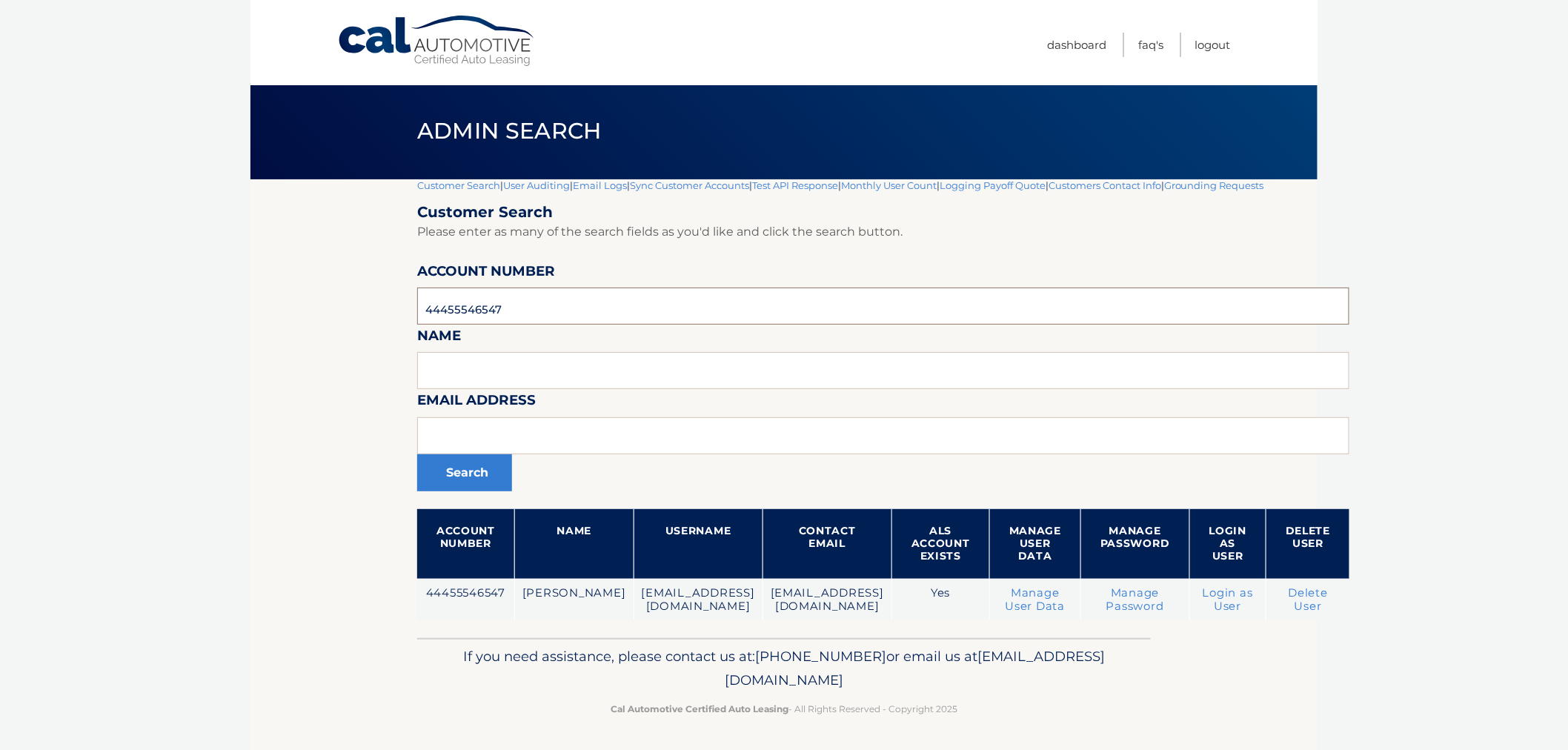
drag, startPoint x: 528, startPoint y: 305, endPoint x: 468, endPoint y: 314, distance: 60.7
click at [344, 313] on section "Customer Search | User Auditing | Email Logs | Sync Customer Accounts | Test AP…" at bounding box center [783, 408] width 1067 height 459
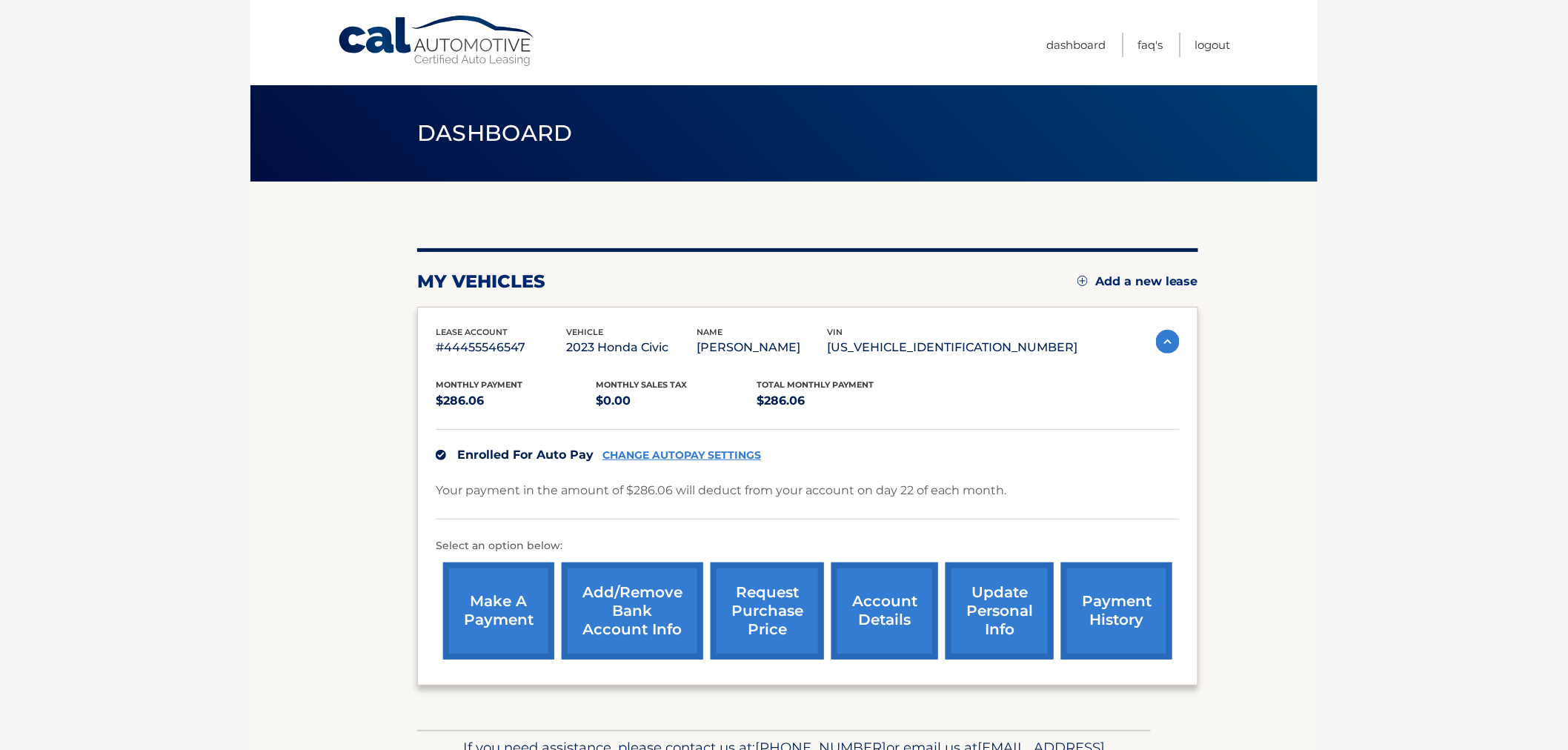
drag, startPoint x: 1152, startPoint y: 339, endPoint x: 1197, endPoint y: 148, distance: 196.2
click at [1156, 339] on img at bounding box center [1168, 341] width 24 height 24
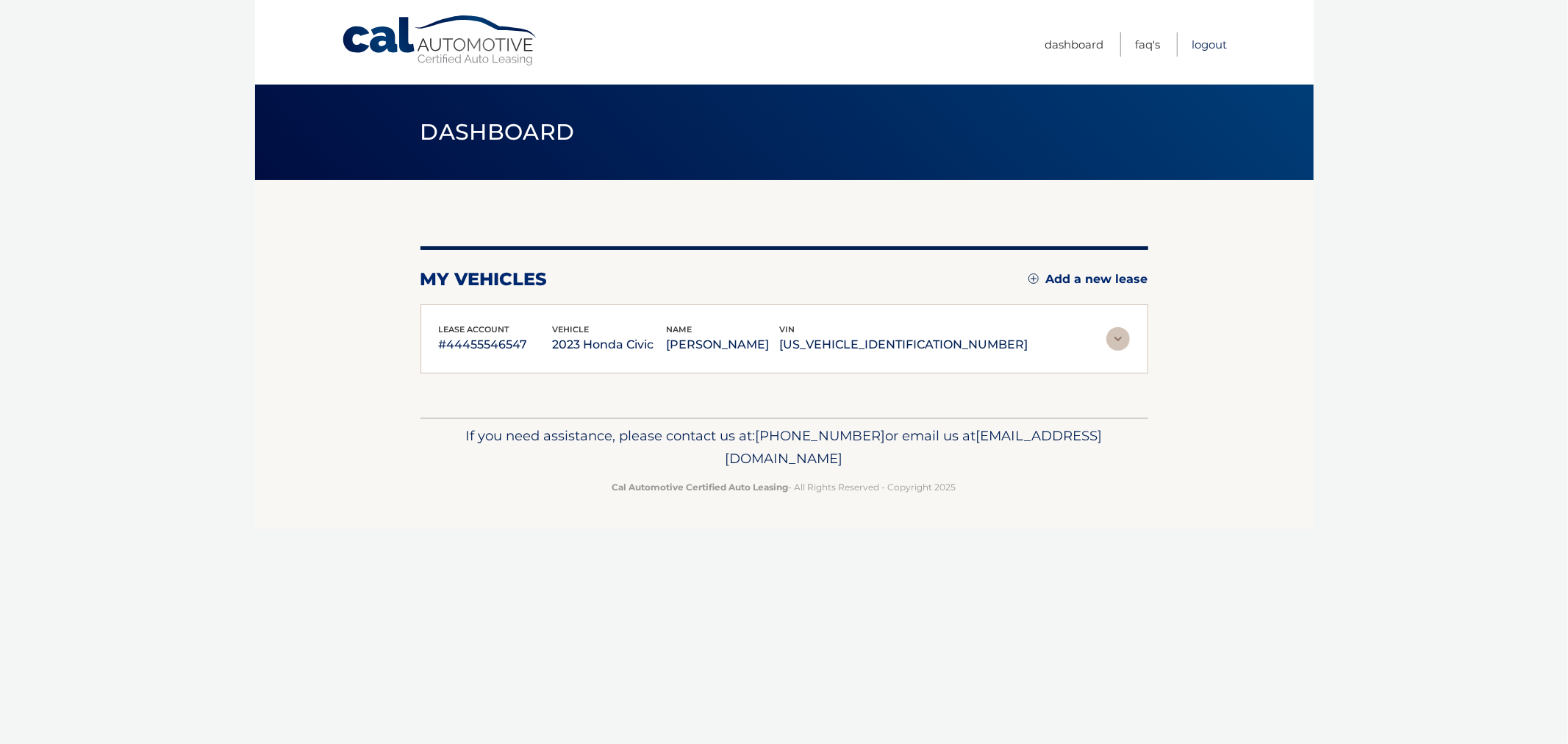
click at [1200, 50] on link "Logout" at bounding box center [1210, 44] width 35 height 24
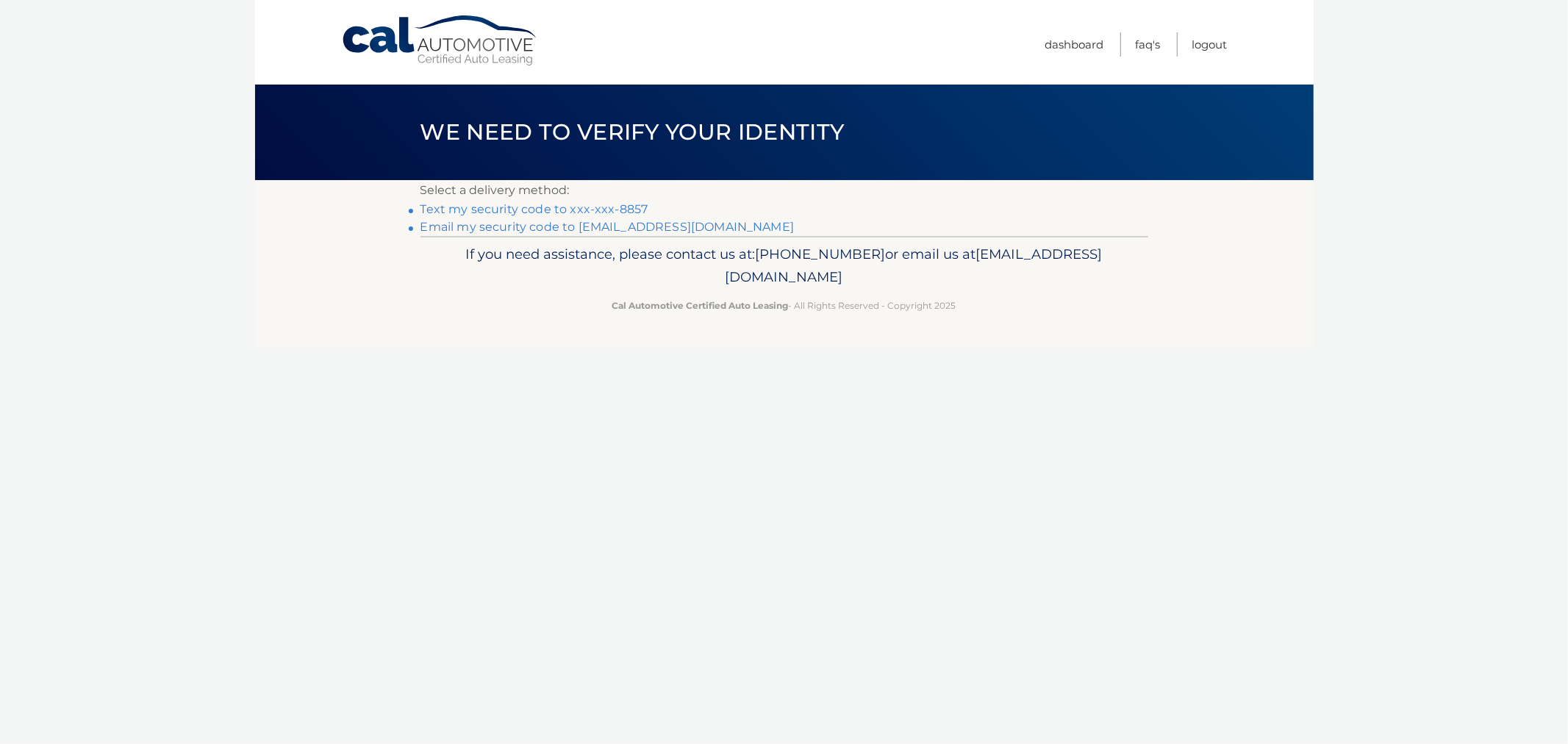
click at [546, 207] on link "Text my security code to xxx-xxx-8857" at bounding box center [534, 209] width 228 height 14
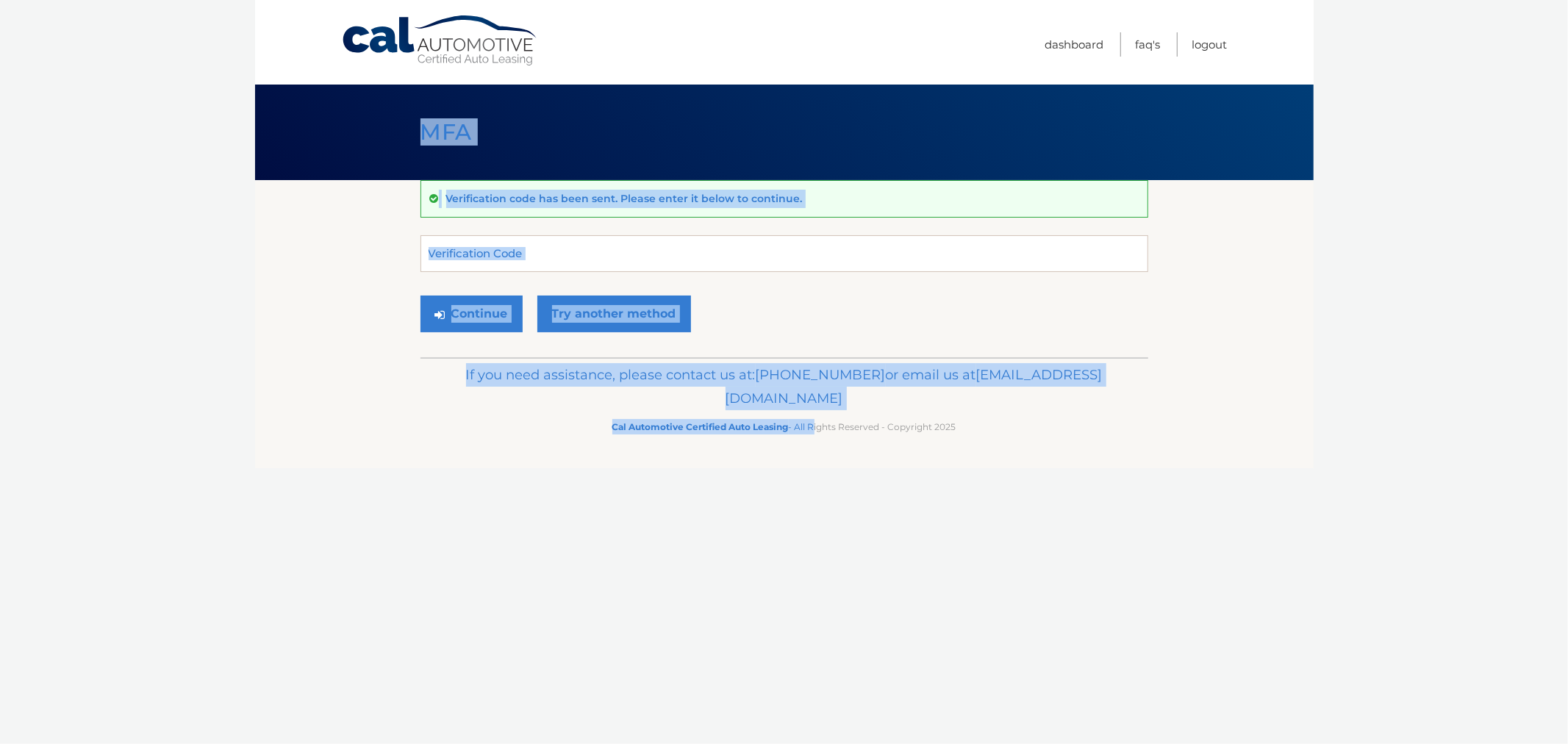
drag, startPoint x: 417, startPoint y: 130, endPoint x: 812, endPoint y: 472, distance: 522.5
click at [812, 472] on div "Cal Automotive Menu Dashboard FAQ's Logout MFA" at bounding box center [784, 372] width 1058 height 744
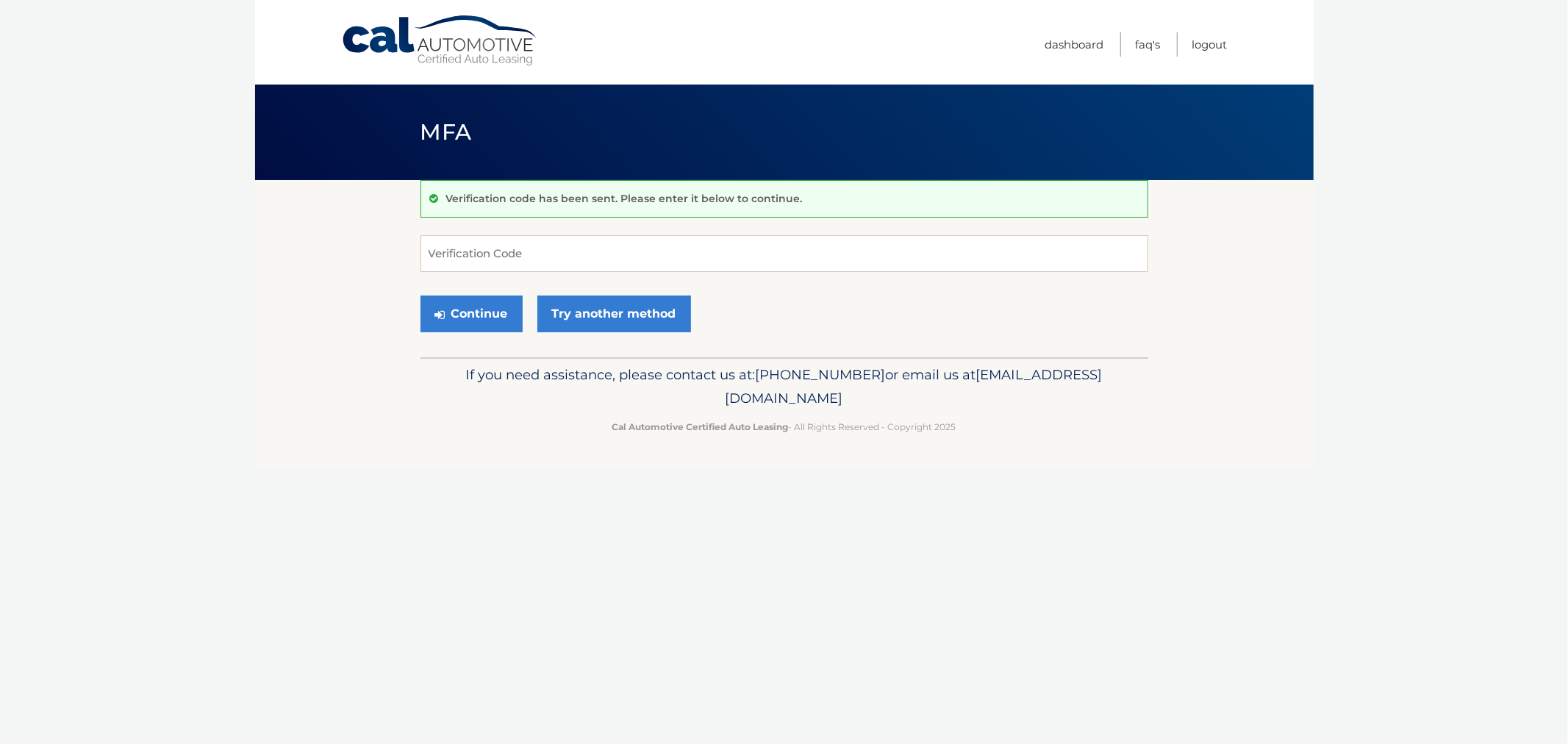
click at [972, 457] on footer "If you need assistance, please contact us at: 609-807-3200 or email us at Custo…" at bounding box center [784, 412] width 1058 height 112
drag, startPoint x: 412, startPoint y: 123, endPoint x: 1033, endPoint y: 472, distance: 712.3
click at [1099, 459] on div "Cal Automotive Menu Dashboard FAQ's Logout MFA" at bounding box center [784, 372] width 1058 height 744
click at [993, 472] on div "Cal Automotive Menu Dashboard FAQ's Logout MFA" at bounding box center [784, 372] width 1058 height 744
drag, startPoint x: 1035, startPoint y: 460, endPoint x: 337, endPoint y: 114, distance: 779.1
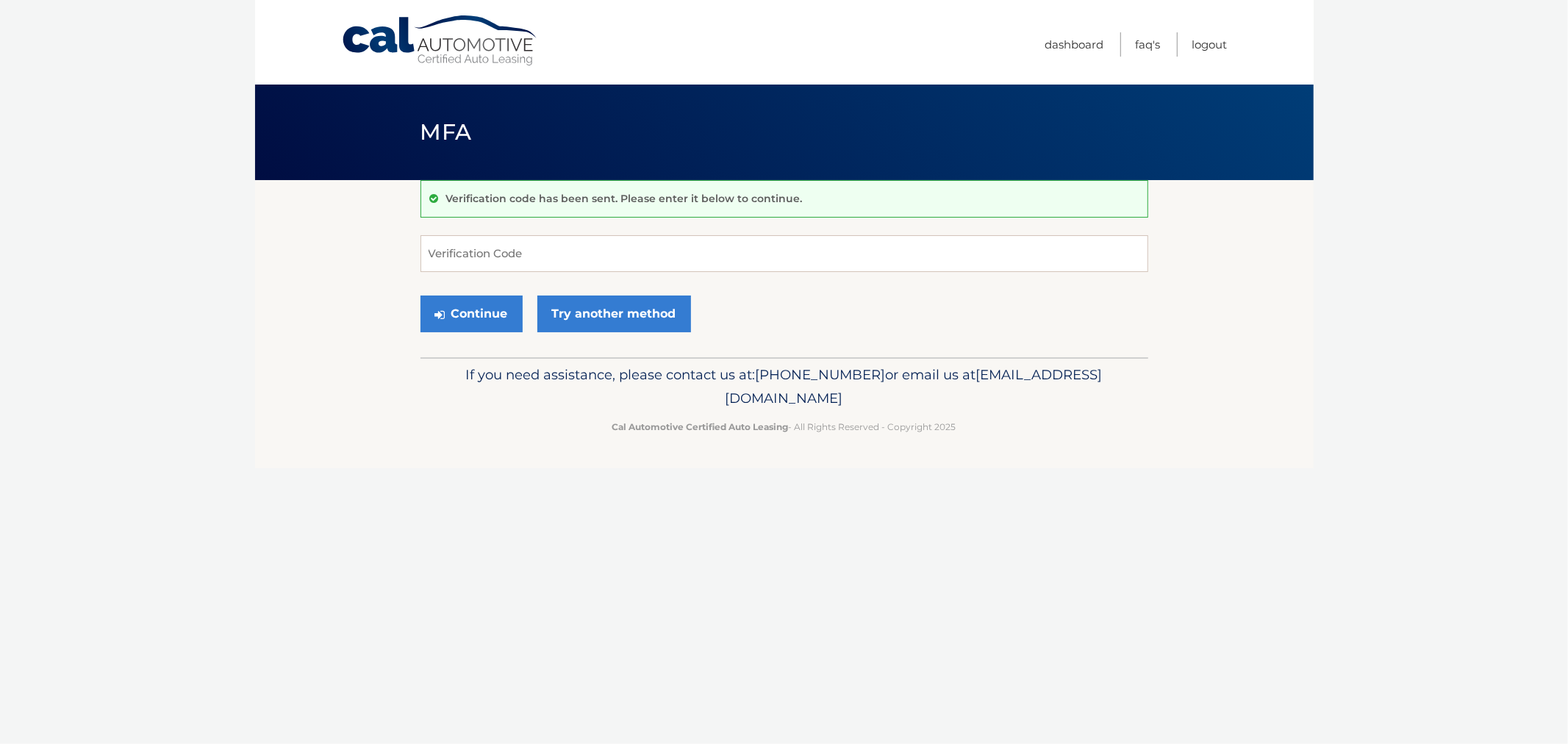
click at [347, 103] on div "Cal Automotive Menu Dashboard FAQ's Logout MFA" at bounding box center [784, 372] width 1058 height 744
click at [338, 125] on div "MFA" at bounding box center [784, 133] width 1058 height 95
click at [532, 256] on input "Verification Code" at bounding box center [784, 254] width 728 height 37
type input "851741"
click at [421, 296] on button "Continue" at bounding box center [471, 314] width 102 height 37
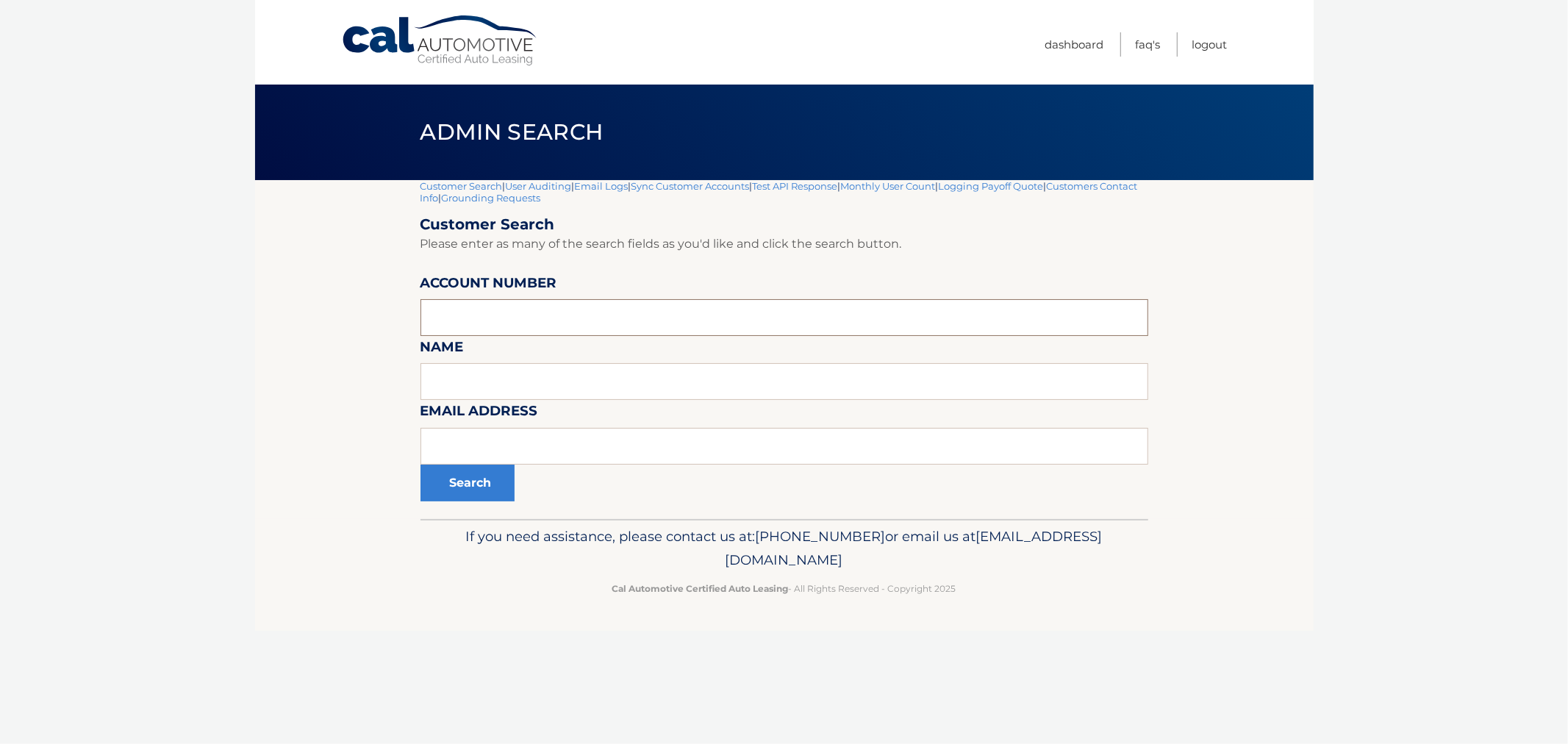
click at [527, 306] on input "text" at bounding box center [784, 318] width 728 height 37
paste input "44455546547"
type input "44455546547"
click at [466, 472] on button "Search" at bounding box center [468, 483] width 94 height 37
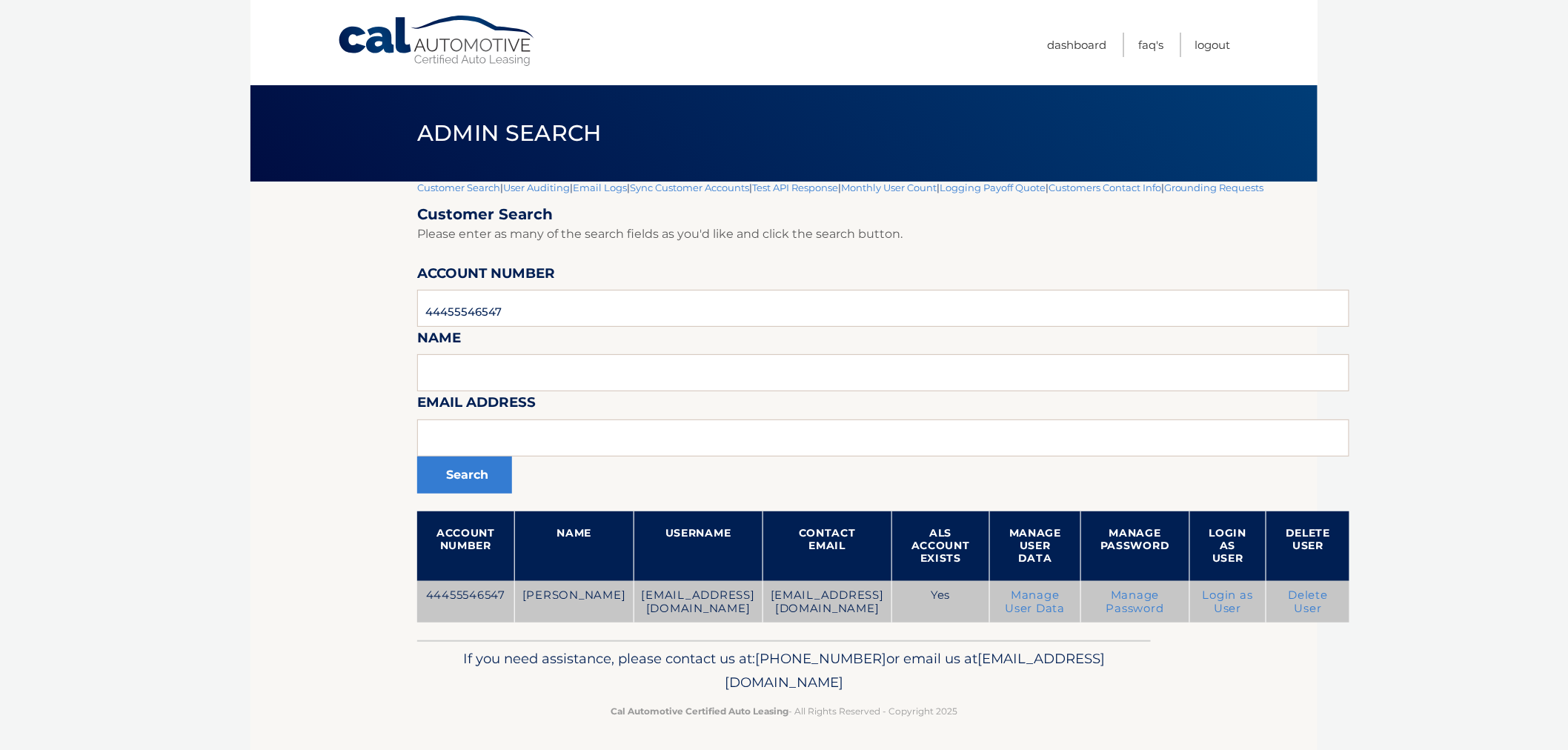
click at [1127, 597] on link "Manage Password" at bounding box center [1135, 602] width 58 height 27
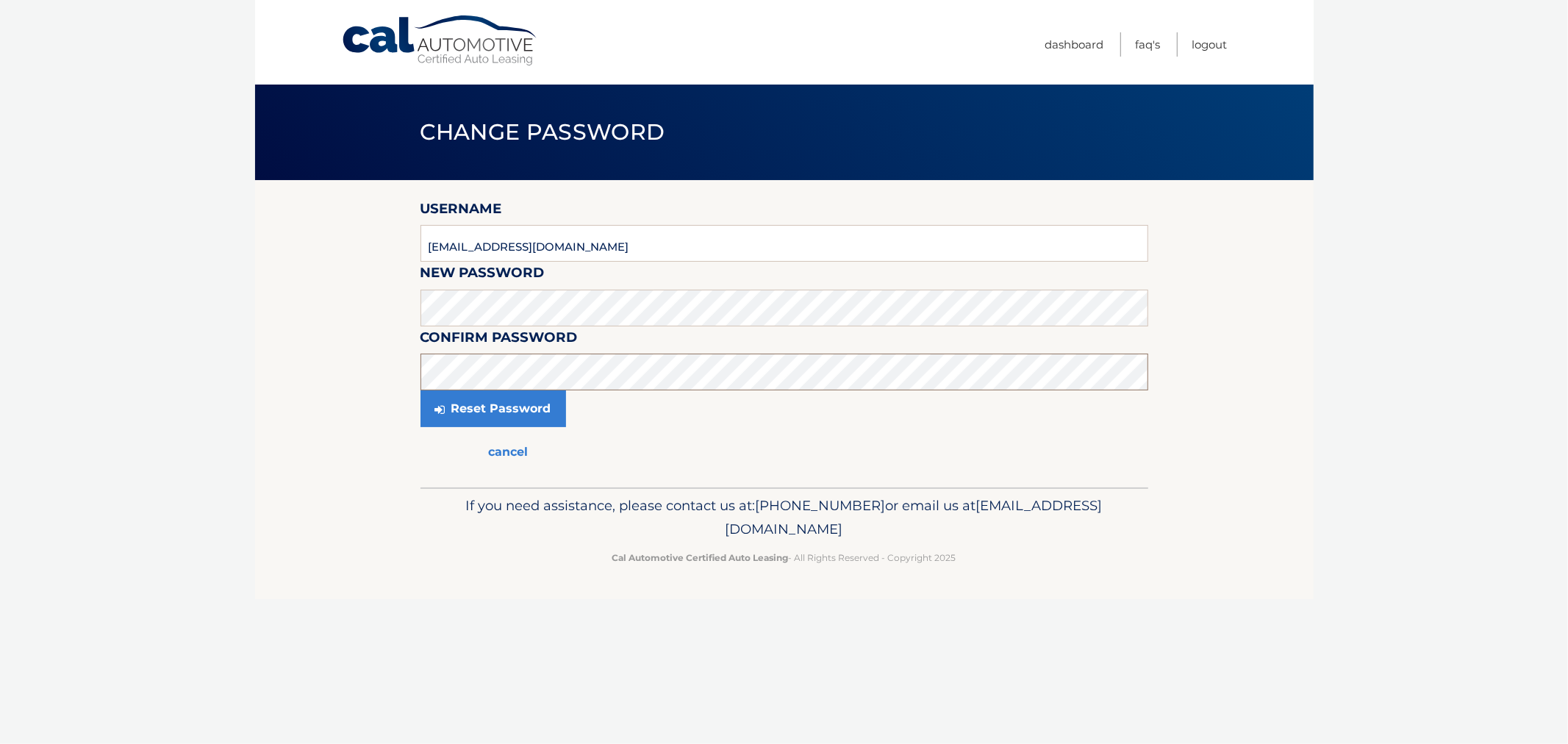
click at [421, 390] on button "Reset Password" at bounding box center [493, 408] width 146 height 37
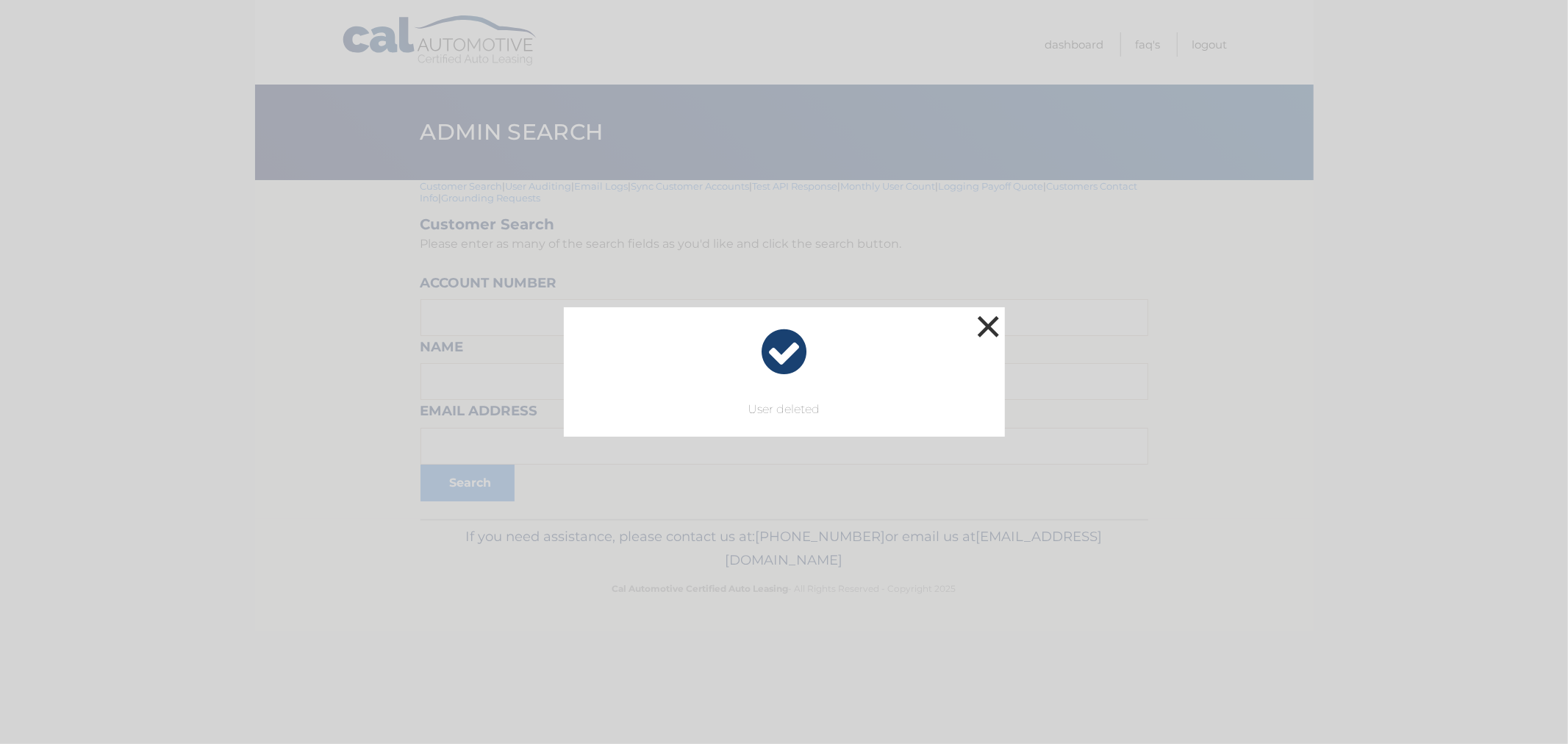
click at [982, 325] on button "×" at bounding box center [989, 326] width 30 height 30
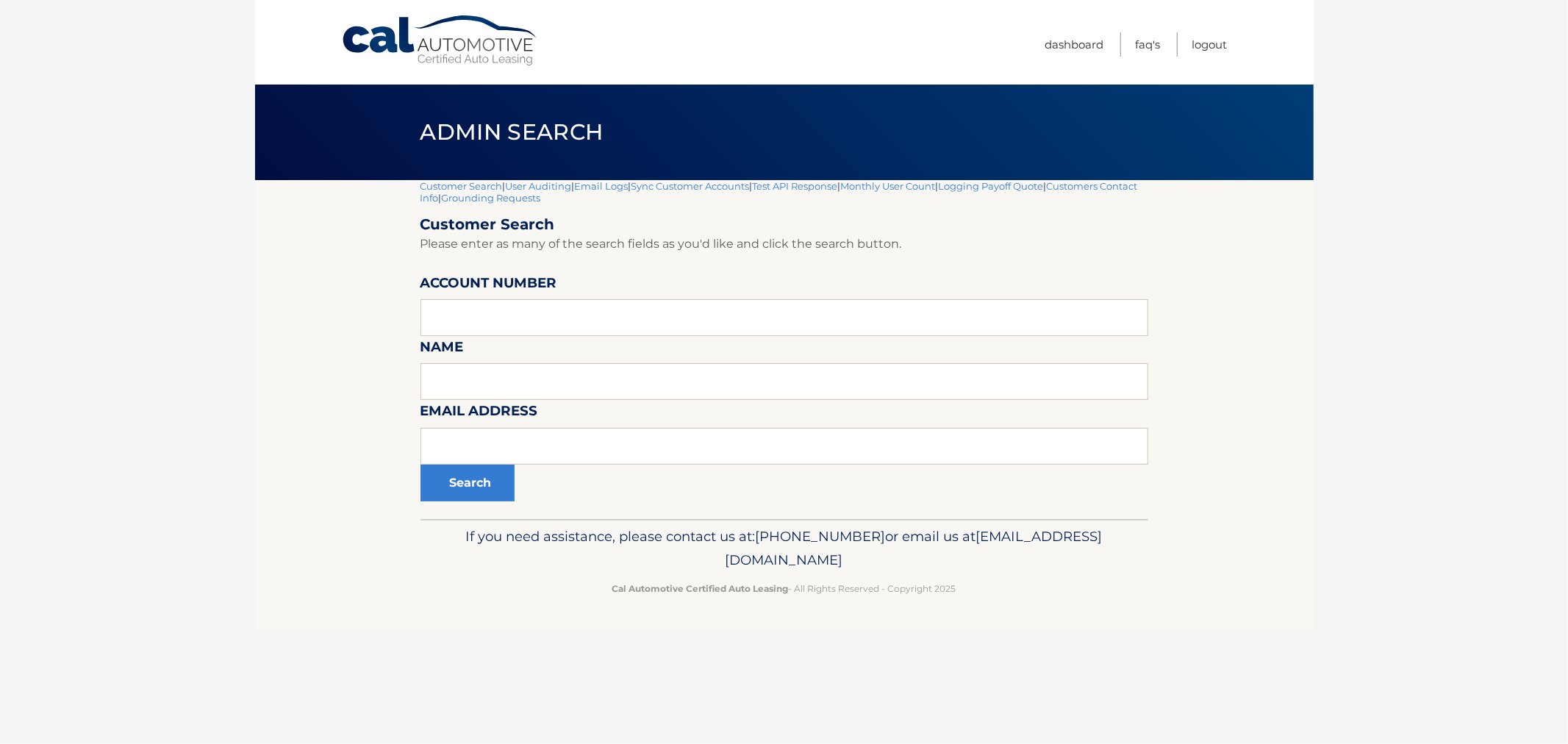
drag, startPoint x: 429, startPoint y: 120, endPoint x: 1047, endPoint y: 619, distance: 794.3
click at [1047, 619] on div "Cal Automotive Menu Dashboard FAQ's Logout |" at bounding box center [784, 372] width 1058 height 744
click at [1045, 619] on footer "If you need assistance, please contact us at: 609-807-3200 or email us at Custo…" at bounding box center [784, 574] width 1058 height 112
drag, startPoint x: 1023, startPoint y: 617, endPoint x: 400, endPoint y: 125, distance: 793.8
click at [400, 126] on div "Cal Automotive Menu Dashboard FAQ's Logout |" at bounding box center [784, 372] width 1058 height 744
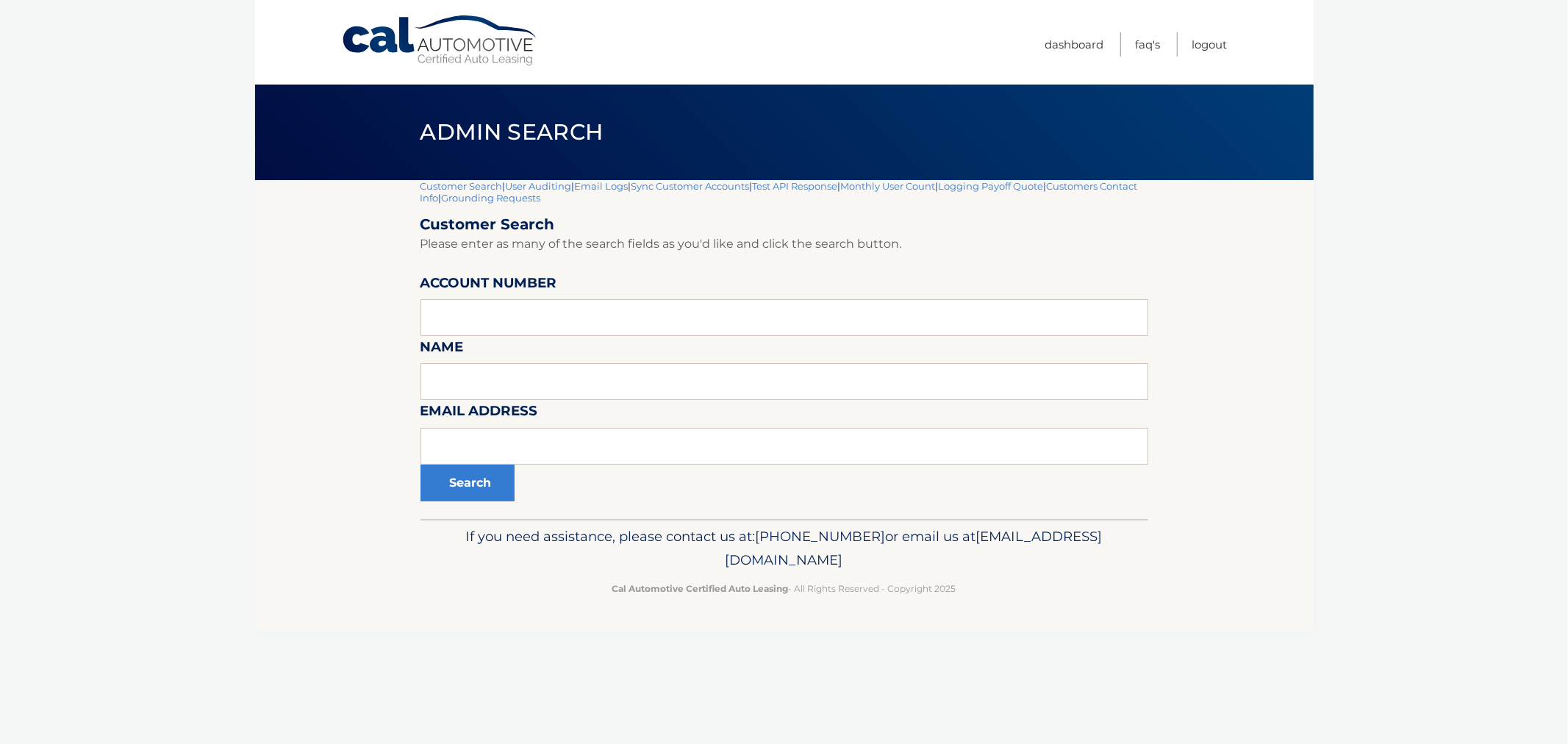
click at [400, 125] on div "Admin Search" at bounding box center [784, 133] width 1058 height 95
drag, startPoint x: 406, startPoint y: 120, endPoint x: 1011, endPoint y: 645, distance: 801.0
click at [975, 677] on div "Cal Automotive Menu Dashboard FAQ's Logout |" at bounding box center [784, 372] width 1058 height 744
click at [1020, 636] on div "Cal Automotive Menu Dashboard FAQ's Logout |" at bounding box center [784, 372] width 1058 height 744
drag, startPoint x: 1201, startPoint y: 575, endPoint x: 1030, endPoint y: 640, distance: 182.9
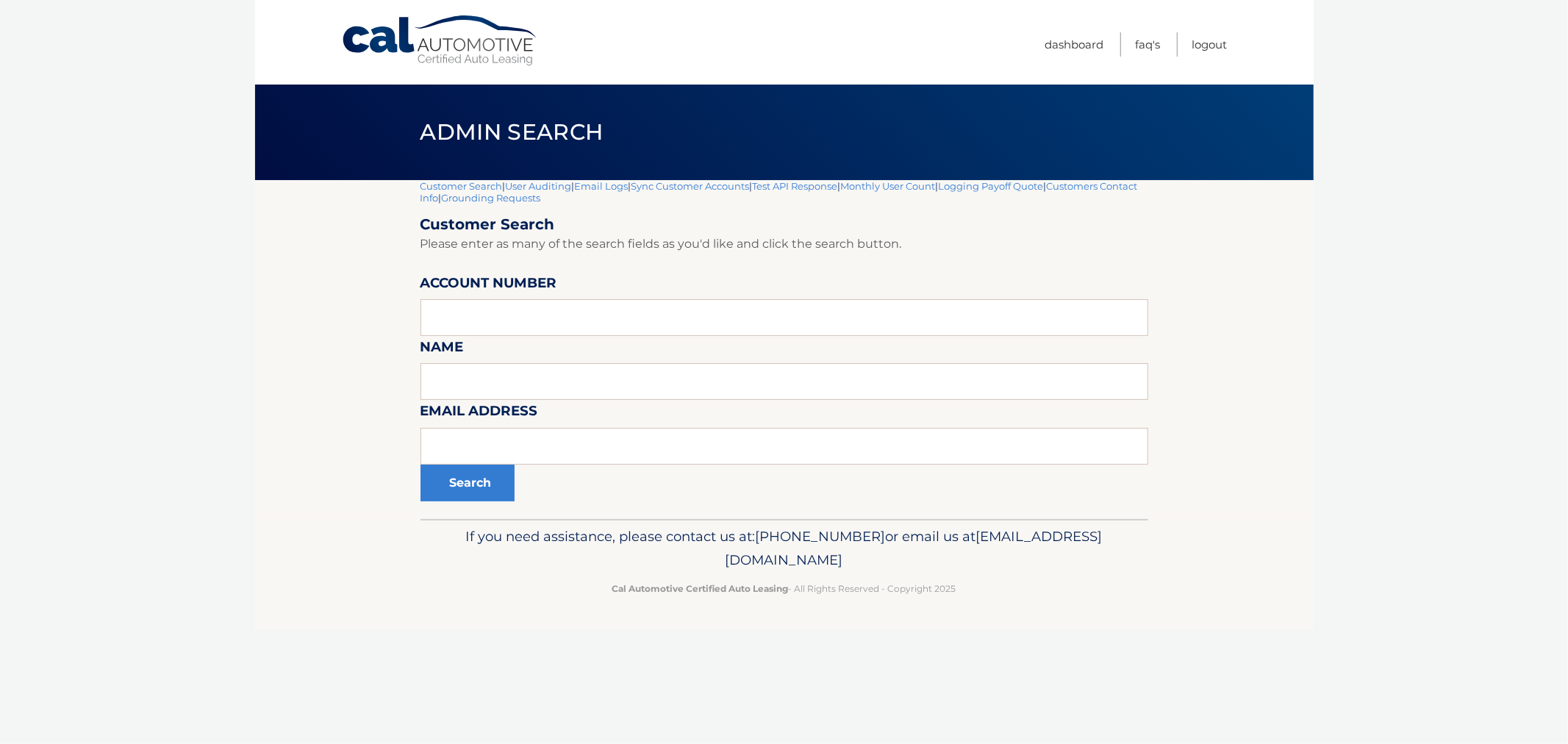
click at [1190, 578] on footer "If you need assistance, please contact us at: 609-807-3200 or email us at Custo…" at bounding box center [784, 574] width 1058 height 112
drag, startPoint x: 1023, startPoint y: 640, endPoint x: 430, endPoint y: 125, distance: 785.4
click at [449, 120] on div "Cal Automotive Menu Dashboard FAQ's Logout |" at bounding box center [784, 372] width 1058 height 744
click at [409, 130] on h1 "Admin Search" at bounding box center [512, 133] width 217 height 39
drag, startPoint x: 416, startPoint y: 119, endPoint x: 1009, endPoint y: 657, distance: 800.7
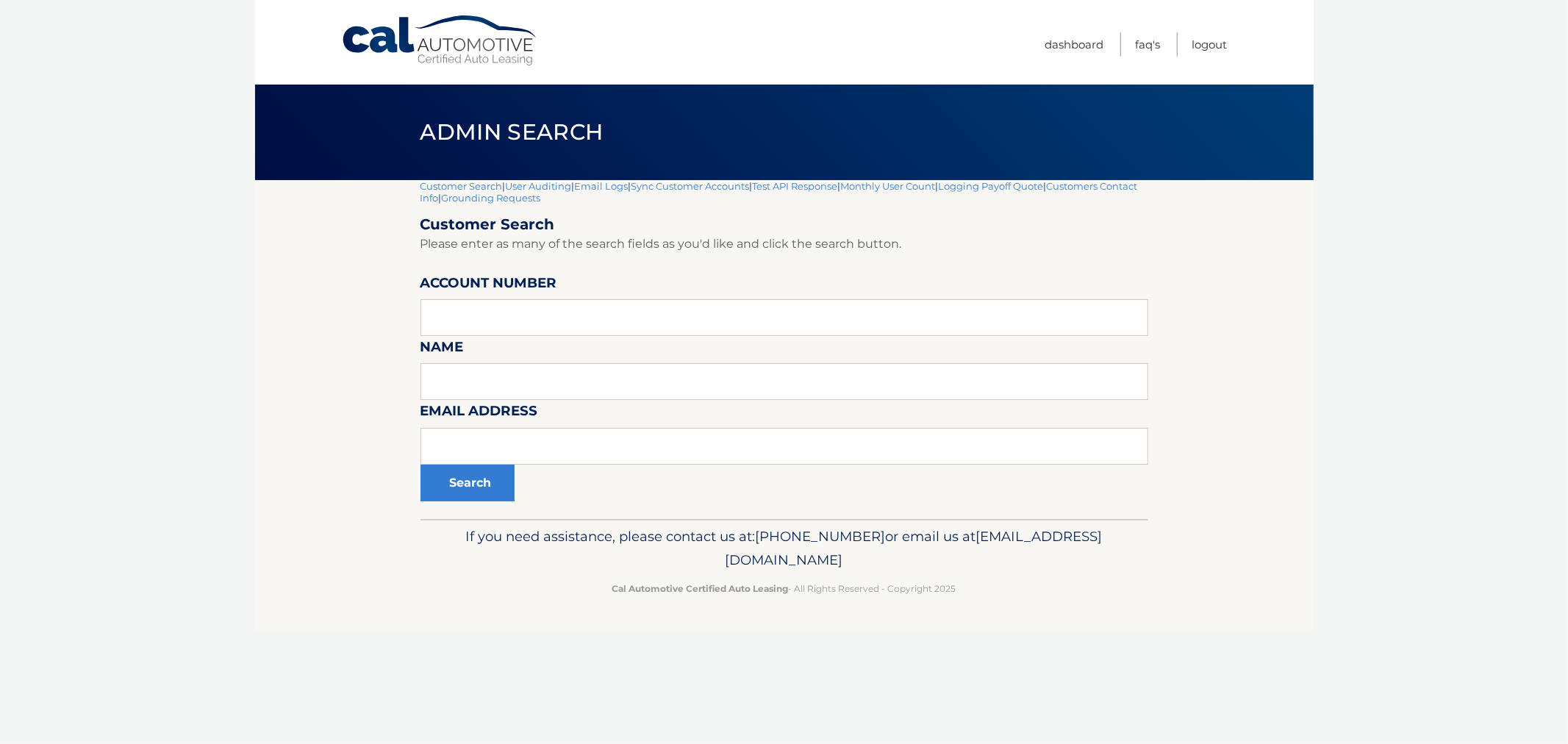
click at [1008, 659] on div "Cal Automotive Menu Dashboard FAQ's Logout |" at bounding box center [784, 372] width 1058 height 744
click at [1035, 616] on footer "If you need assistance, please contact us at: 609-807-3200 or email us at Custo…" at bounding box center [784, 574] width 1058 height 112
drag, startPoint x: 1000, startPoint y: 596, endPoint x: 341, endPoint y: 133, distance: 805.4
click at [305, 107] on div "Cal Automotive Menu Dashboard FAQ's Logout |" at bounding box center [784, 372] width 1058 height 744
click at [399, 160] on div "Admin Search" at bounding box center [784, 133] width 1058 height 95
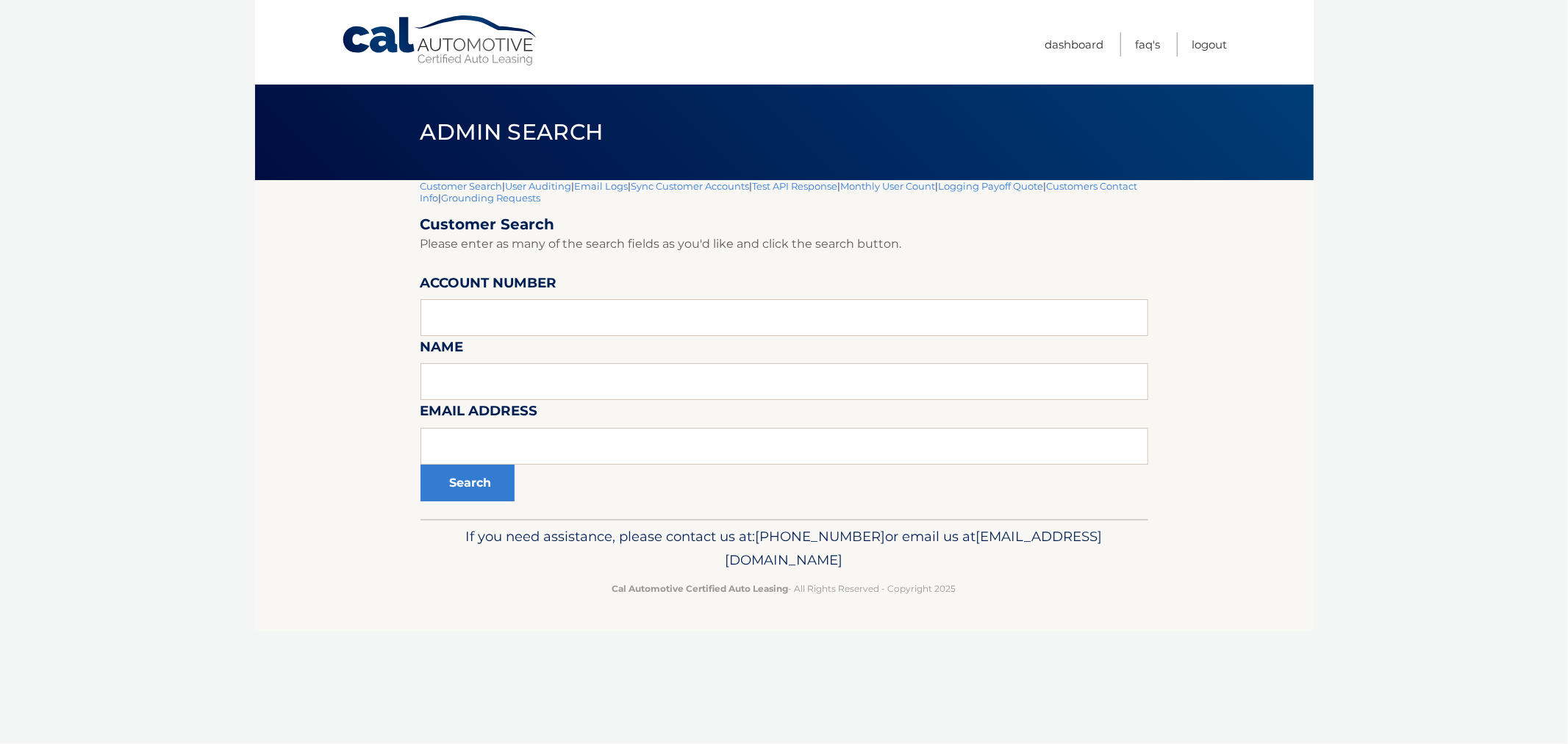
drag, startPoint x: 942, startPoint y: 584, endPoint x: 385, endPoint y: 177, distance: 689.9
click at [386, 190] on div "Cal Automotive Menu Dashboard FAQ's Logout |" at bounding box center [784, 372] width 1058 height 744
click at [399, 148] on div "Admin Search" at bounding box center [784, 133] width 1058 height 95
drag, startPoint x: 562, startPoint y: 194, endPoint x: 1049, endPoint y: 603, distance: 636.0
click at [1061, 585] on div "Cal Automotive Menu Dashboard FAQ's Logout |" at bounding box center [784, 372] width 1058 height 744
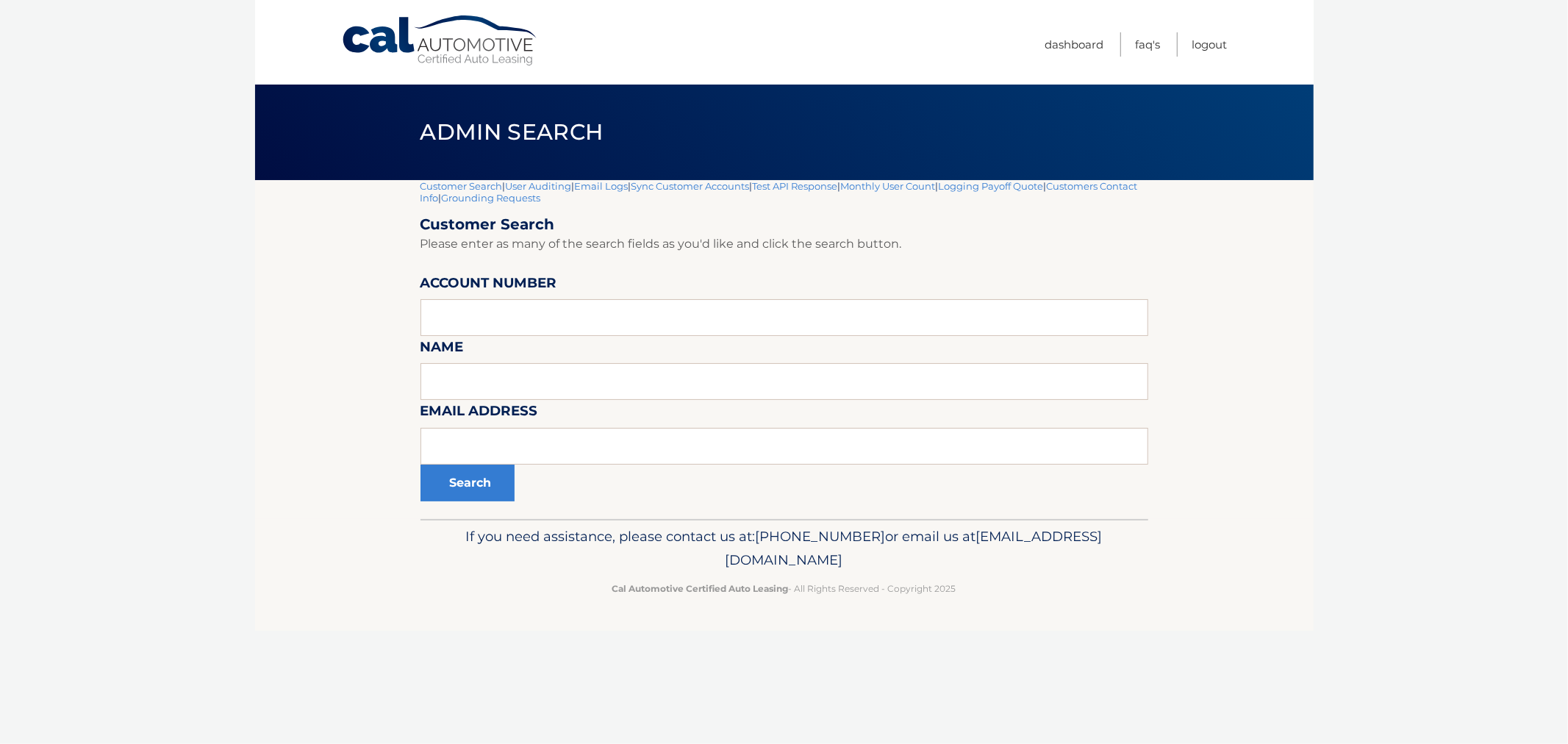
click at [1049, 603] on footer "If you need assistance, please contact us at: 609-807-3200 or email us at Custo…" at bounding box center [784, 574] width 1058 height 112
drag, startPoint x: 153, startPoint y: 311, endPoint x: 87, endPoint y: 3, distance: 315.0
click at [150, 293] on body "Cal Automotive Menu Dashboard FAQ's Logout |" at bounding box center [784, 372] width 1568 height 744
drag, startPoint x: 1270, startPoint y: 420, endPoint x: 1247, endPoint y: 482, distance: 66.1
click at [1269, 427] on section "Customer Search | User Auditing | Email Logs | Sync Customer Accounts | Test AP…" at bounding box center [784, 349] width 1058 height 339
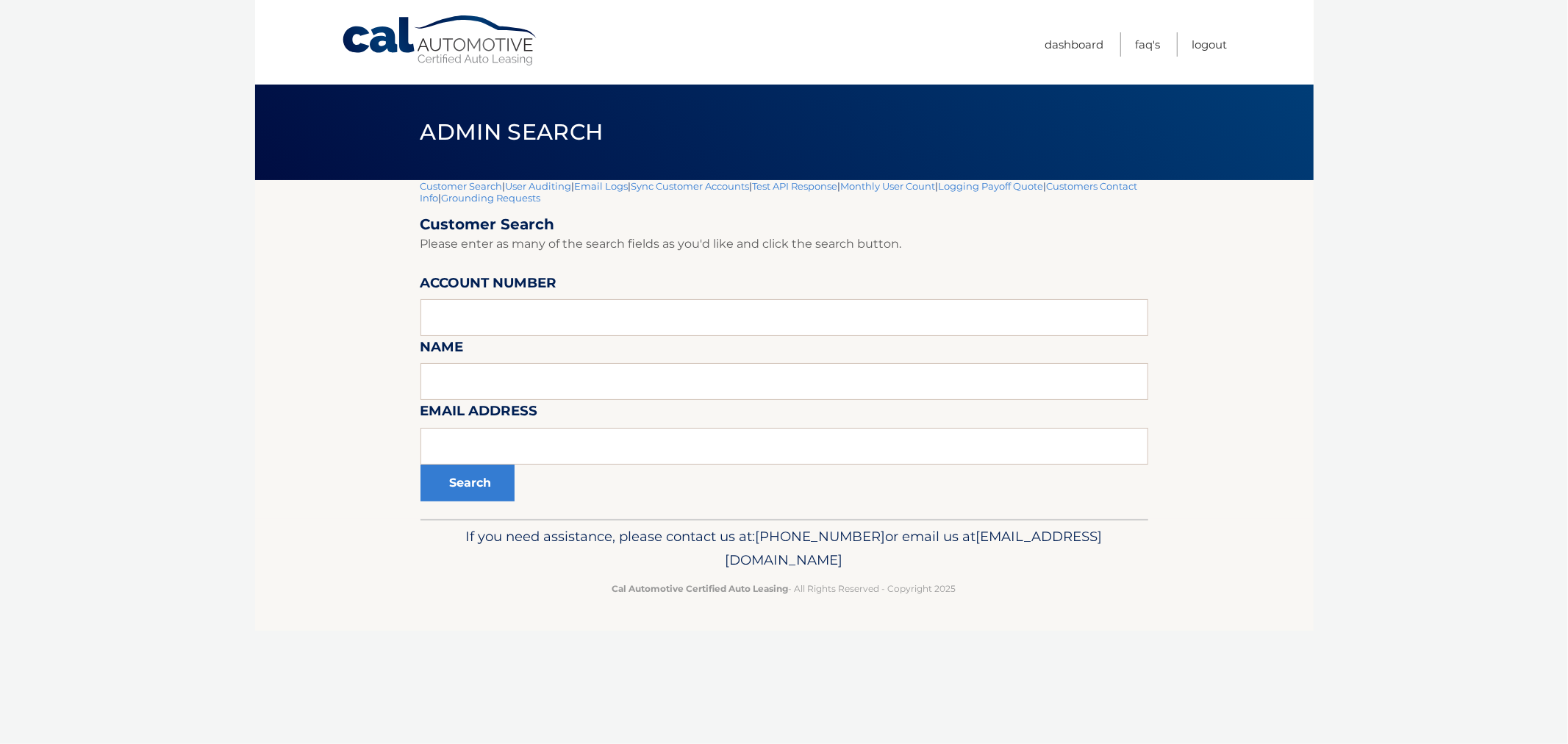
drag, startPoint x: 1040, startPoint y: 607, endPoint x: 408, endPoint y: 134, distance: 789.4
click at [428, 186] on div "Cal Automotive Menu Dashboard FAQ's Logout |" at bounding box center [784, 372] width 1058 height 744
click at [407, 129] on h1 "Admin Search" at bounding box center [512, 133] width 217 height 39
drag, startPoint x: 133, startPoint y: 123, endPoint x: 179, endPoint y: 134, distance: 47.3
click at [137, 125] on body "Cal Automotive Menu Dashboard FAQ's Logout |" at bounding box center [784, 372] width 1568 height 744
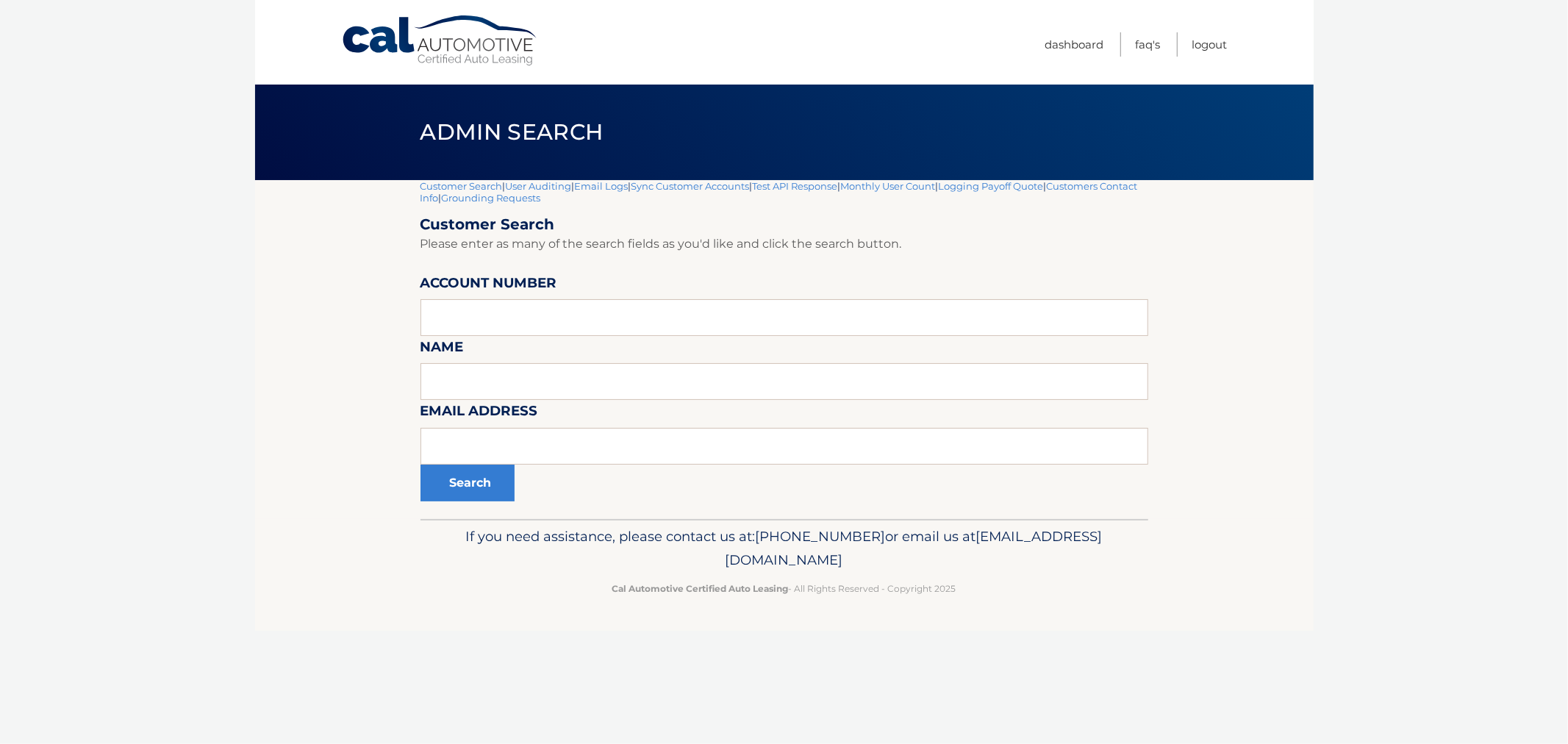
drag, startPoint x: 300, startPoint y: 116, endPoint x: 1103, endPoint y: 645, distance: 961.6
click at [1103, 649] on div "Cal Automotive Menu Dashboard FAQ's Logout |" at bounding box center [784, 372] width 1058 height 744
click at [1103, 637] on div "Cal Automotive Menu Dashboard FAQ's Logout |" at bounding box center [784, 372] width 1058 height 744
drag, startPoint x: 406, startPoint y: 117, endPoint x: 1053, endPoint y: 613, distance: 815.2
click at [1053, 613] on div "Cal Automotive Menu Dashboard FAQ's Logout |" at bounding box center [784, 372] width 1058 height 744
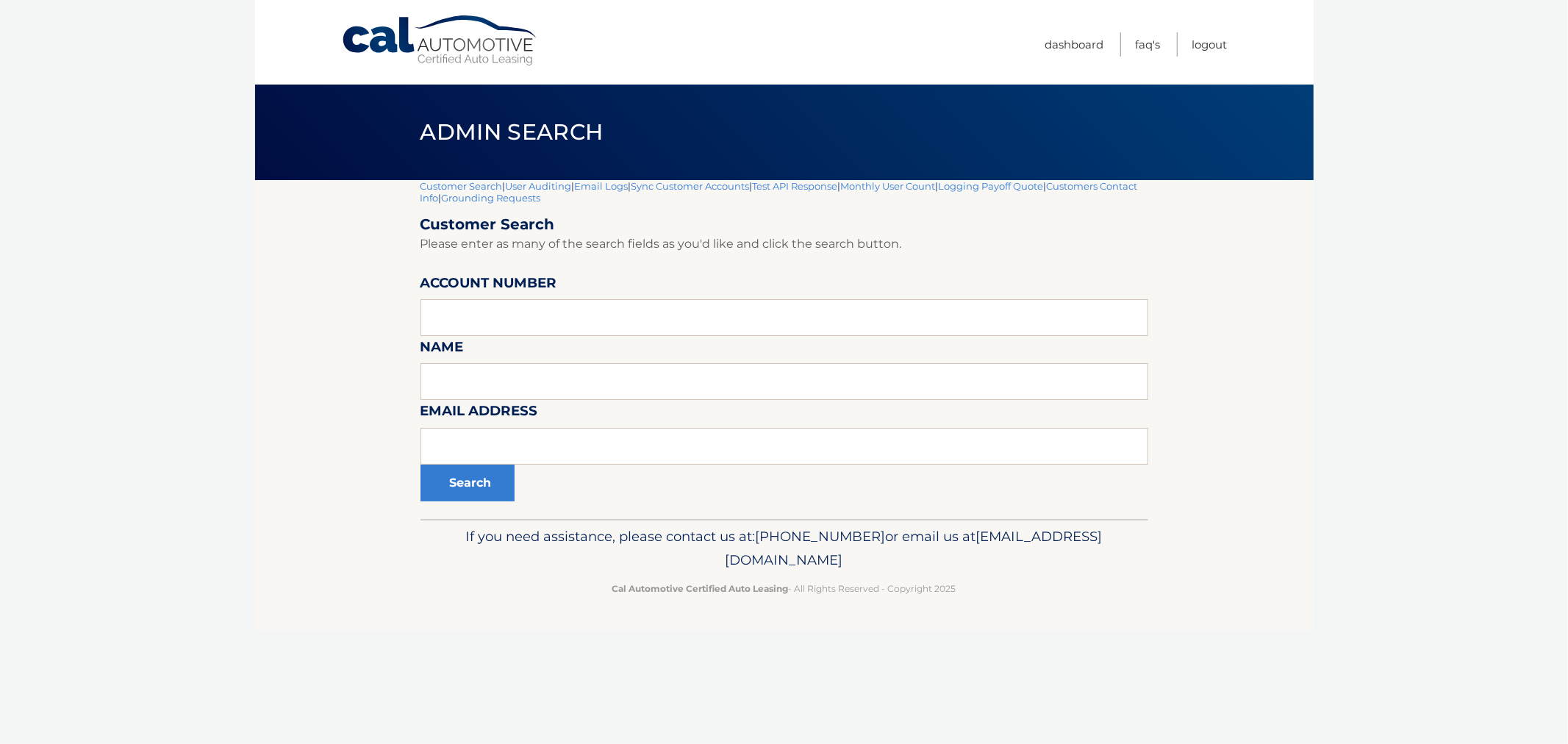
click at [1053, 613] on footer "If you need assistance, please contact us at: 609-807-3200 or email us at Custo…" at bounding box center [784, 574] width 1058 height 112
drag, startPoint x: 421, startPoint y: 130, endPoint x: 1012, endPoint y: 599, distance: 754.5
click at [1012, 599] on div "Cal Automotive Menu Dashboard FAQ's Logout |" at bounding box center [784, 372] width 1058 height 744
click at [1013, 604] on footer "If you need assistance, please contact us at: 609-807-3200 or email us at Custo…" at bounding box center [784, 574] width 1058 height 112
drag, startPoint x: 883, startPoint y: 542, endPoint x: 332, endPoint y: 82, distance: 717.8
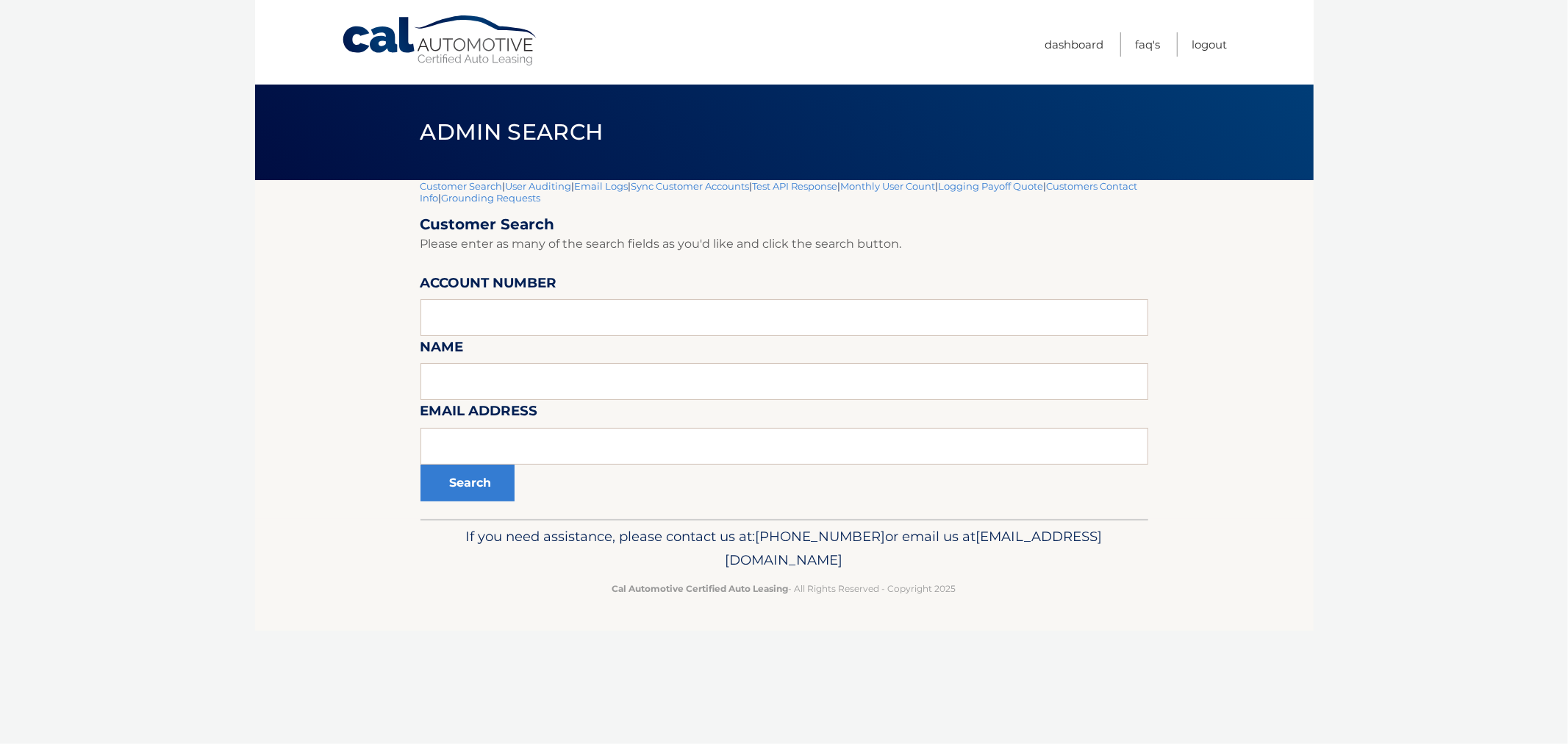
click at [332, 82] on div "Cal Automotive Menu Dashboard FAQ's Logout |" at bounding box center [784, 372] width 1058 height 744
click at [429, 127] on span "Admin Search" at bounding box center [512, 132] width 183 height 28
drag, startPoint x: 399, startPoint y: 125, endPoint x: 1132, endPoint y: 663, distance: 909.2
click at [1132, 663] on div "Cal Automotive Menu Dashboard FAQ's Logout |" at bounding box center [784, 372] width 1058 height 744
click at [1133, 652] on div "Cal Automotive Menu Dashboard FAQ's Logout |" at bounding box center [784, 372] width 1058 height 744
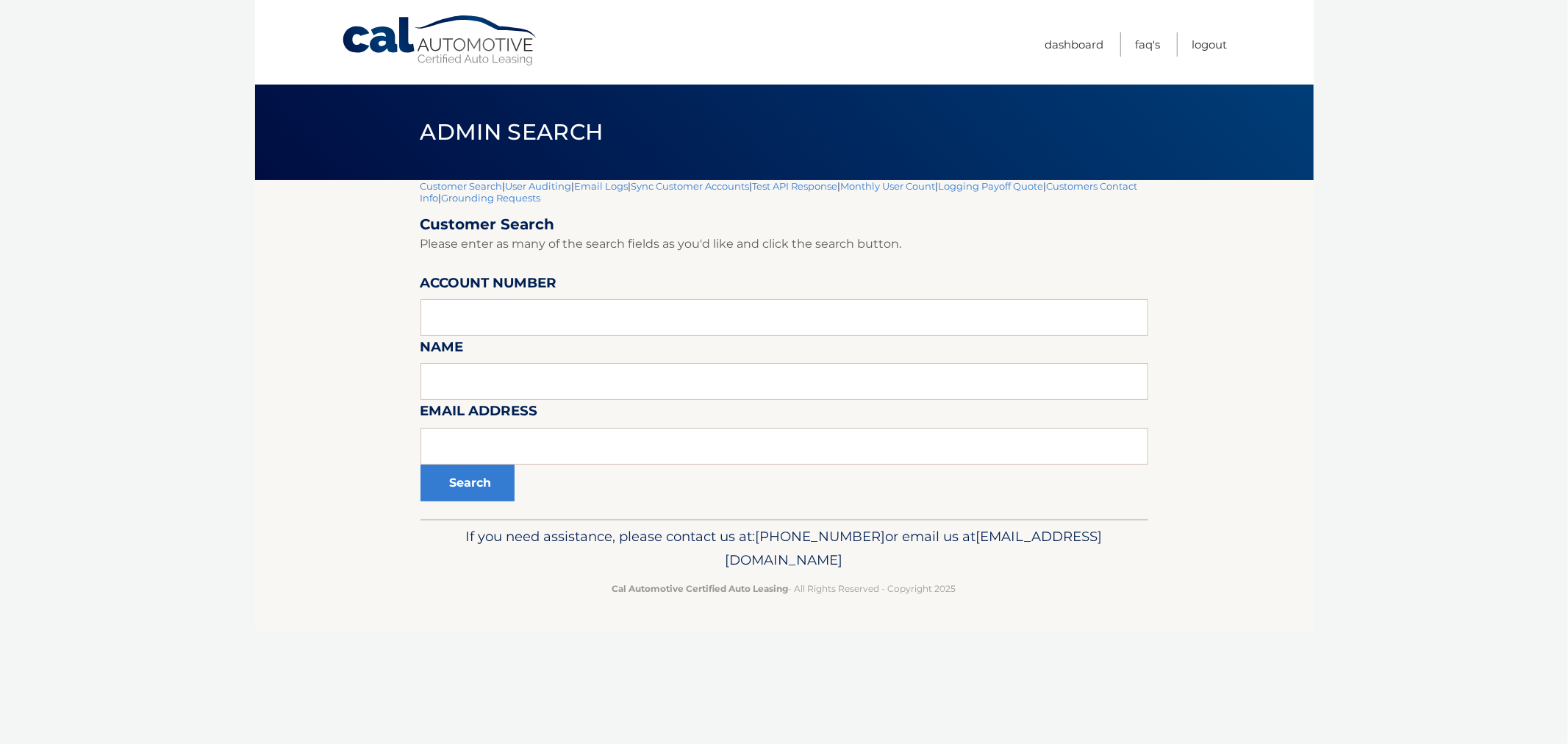
drag, startPoint x: 552, startPoint y: 535, endPoint x: 1111, endPoint y: 617, distance: 565.0
click at [1111, 617] on footer "If you need assistance, please contact us at: 609-807-3200 or email us at Custo…" at bounding box center [784, 574] width 1058 height 112
drag, startPoint x: 1084, startPoint y: 617, endPoint x: 1081, endPoint y: 629, distance: 12.4
click at [1084, 617] on footer "If you need assistance, please contact us at: 609-807-3200 or email us at Custo…" at bounding box center [784, 574] width 1058 height 112
click at [1078, 630] on footer "If you need assistance, please contact us at: 609-807-3200 or email us at Custo…" at bounding box center [784, 574] width 1058 height 112
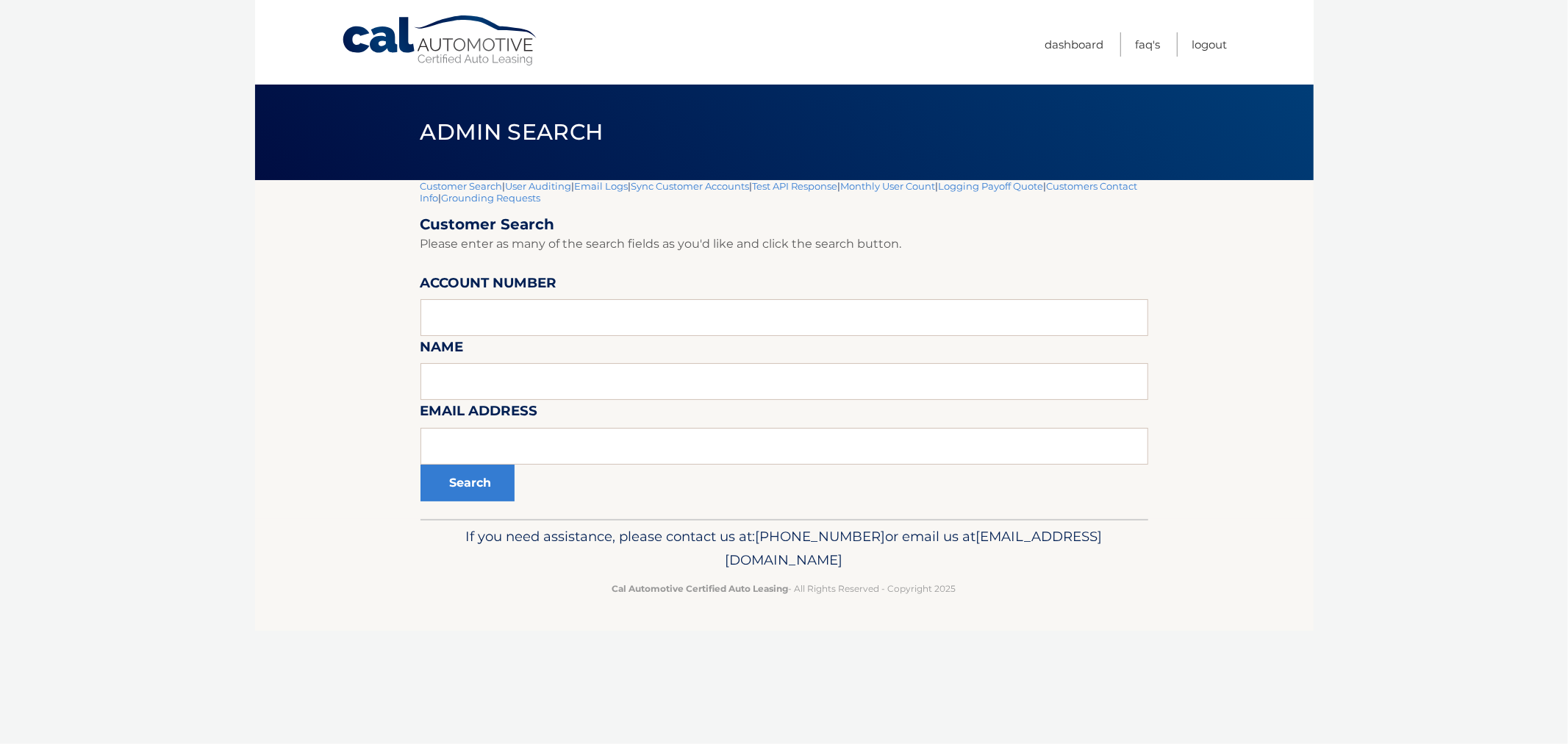
drag, startPoint x: 1027, startPoint y: 605, endPoint x: 468, endPoint y: 520, distance: 565.4
click at [458, 508] on div "Cal Automotive Menu Dashboard FAQ's Logout |" at bounding box center [784, 372] width 1058 height 744
click at [584, 551] on p "If you need assistance, please contact us at: 609-807-3200 or email us at Custo…" at bounding box center [784, 548] width 709 height 47
click at [502, 540] on p "If you need assistance, please contact us at: 609-807-3200 or email us at Custo…" at bounding box center [784, 548] width 709 height 47
drag, startPoint x: 520, startPoint y: 526, endPoint x: 1144, endPoint y: 664, distance: 639.1
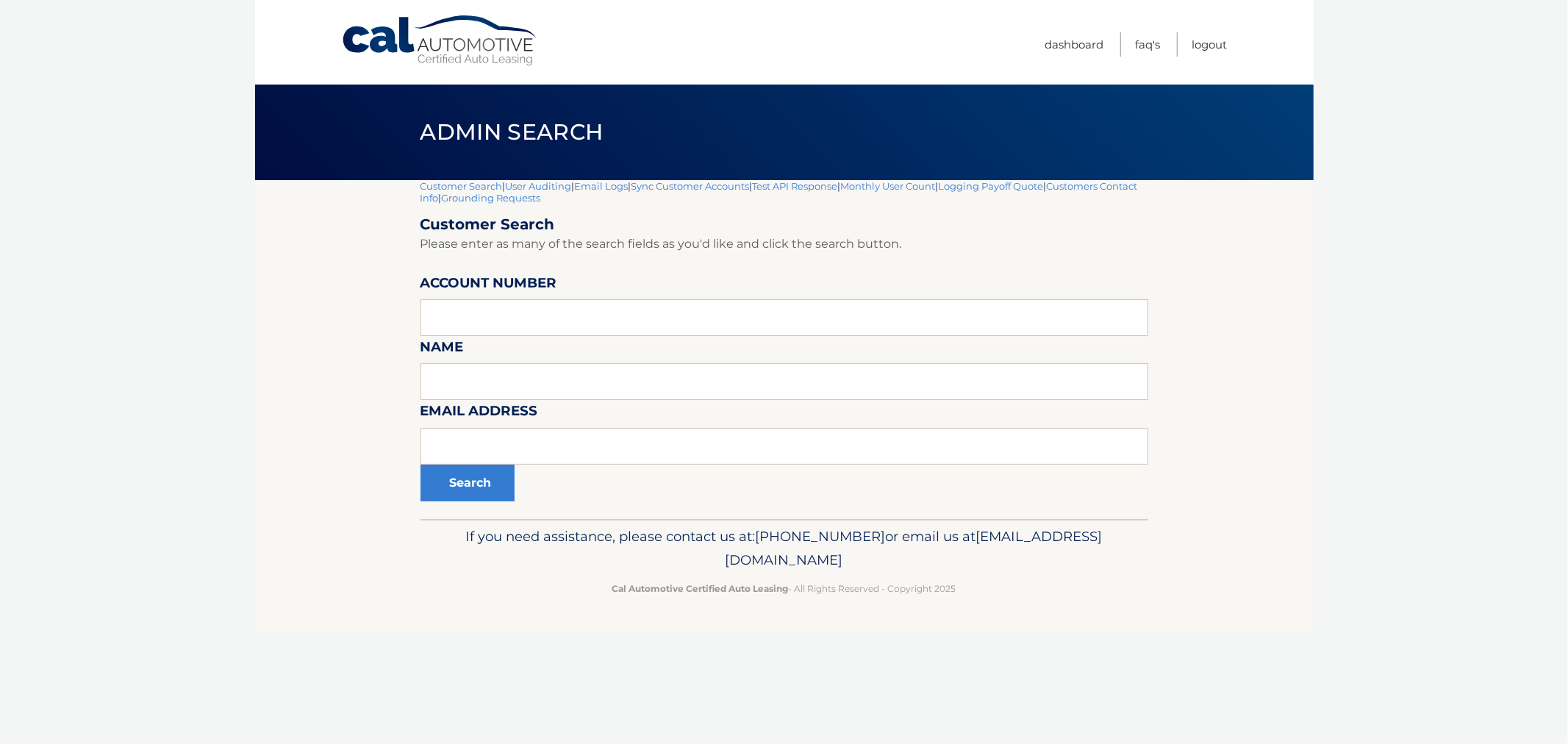
click at [1144, 664] on div "Cal Automotive Menu Dashboard FAQ's Logout |" at bounding box center [784, 372] width 1058 height 744
drag, startPoint x: 1093, startPoint y: 626, endPoint x: 1071, endPoint y: 623, distance: 22.2
click at [1093, 626] on footer "If you need assistance, please contact us at: 609-807-3200 or email us at Custo…" at bounding box center [784, 574] width 1058 height 112
click at [1085, 589] on p "Cal Automotive Certified Auto Leasing - All Rights Reserved - Copyright 2025" at bounding box center [784, 589] width 709 height 15
drag, startPoint x: 1068, startPoint y: 590, endPoint x: 480, endPoint y: 540, distance: 590.1
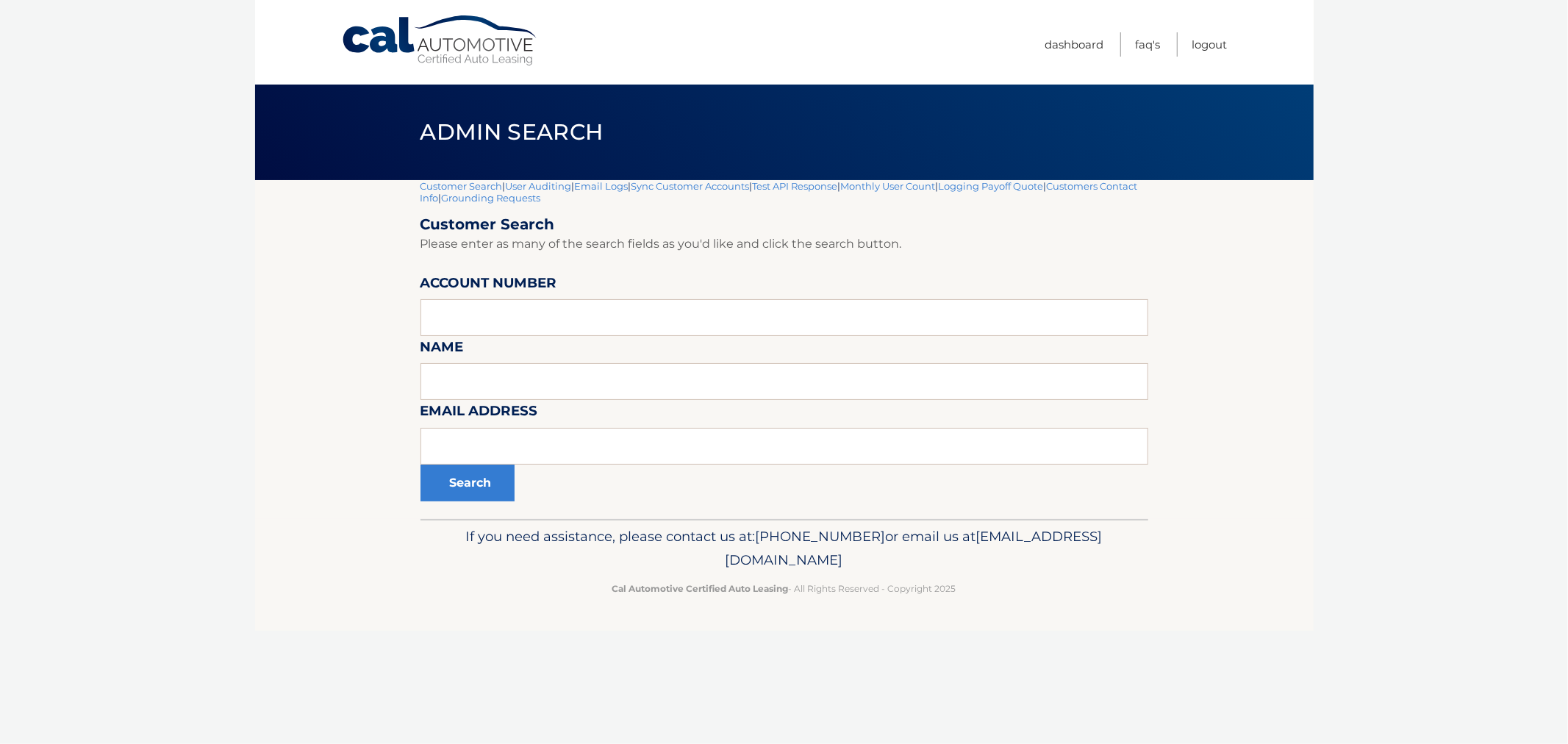
click at [489, 530] on div "If you need assistance, please contact us at: 609-807-3200 or email us at Custo…" at bounding box center [784, 560] width 728 height 82
click at [480, 540] on p "If you need assistance, please contact us at: 609-807-3200 or email us at Custo…" at bounding box center [784, 548] width 709 height 47
drag, startPoint x: 506, startPoint y: 520, endPoint x: 1065, endPoint y: 588, distance: 563.1
click at [1106, 583] on div "If you need assistance, please contact us at: 609-807-3200 or email us at Custo…" at bounding box center [784, 560] width 728 height 82
click at [1064, 588] on p "Cal Automotive Certified Auto Leasing - All Rights Reserved - Copyright 2025" at bounding box center [784, 589] width 709 height 15
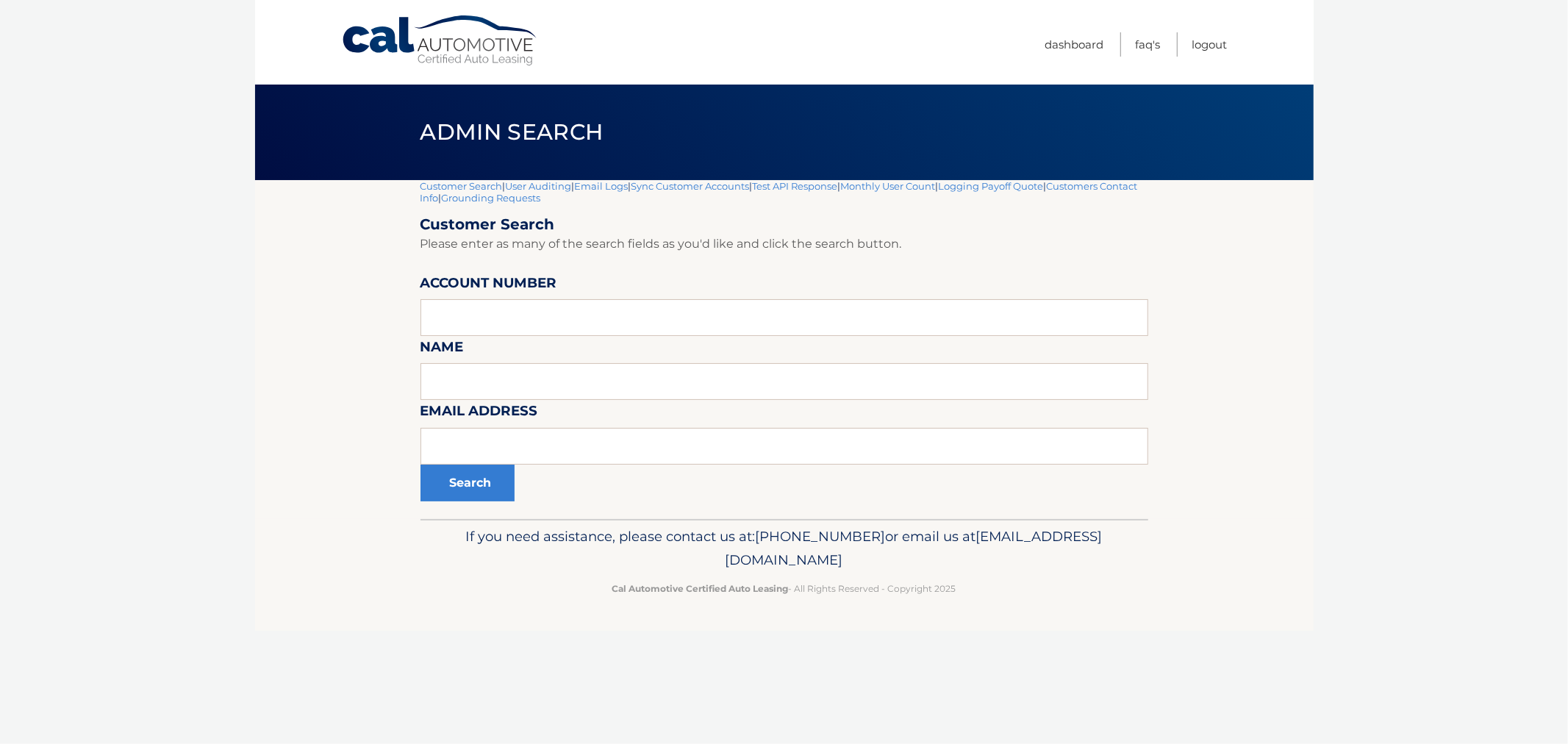
click at [1071, 571] on div "If you need assistance, please contact us at: 609-807-3200 or email us at Custo…" at bounding box center [784, 560] width 728 height 82
click at [1030, 600] on div "If you need assistance, please contact us at: 609-807-3200 or email us at Custo…" at bounding box center [784, 560] width 728 height 82
drag, startPoint x: 1028, startPoint y: 600, endPoint x: 1018, endPoint y: 600, distance: 10.0
click at [1027, 600] on div "If you need assistance, please contact us at: 609-807-3200 or email us at Custo…" at bounding box center [784, 560] width 728 height 82
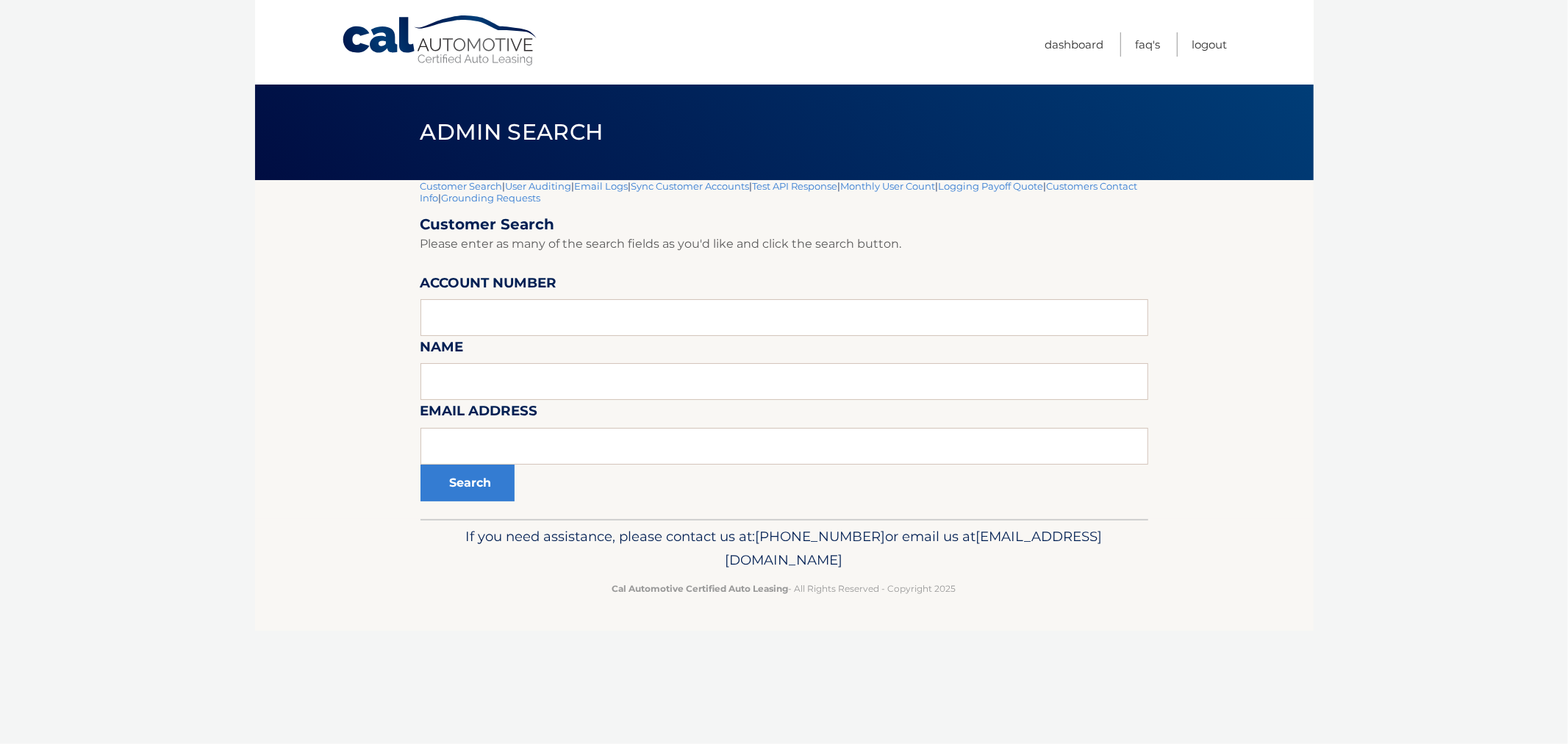
click at [986, 598] on div "If you need assistance, please contact us at: 609-807-3200 or email us at Custo…" at bounding box center [784, 560] width 728 height 82
click at [991, 586] on p "Cal Automotive Certified Auto Leasing - All Rights Reserved - Copyright 2025" at bounding box center [784, 589] width 709 height 15
click at [996, 586] on p "Cal Automotive Certified Auto Leasing - All Rights Reserved - Copyright 2025" at bounding box center [784, 589] width 709 height 15
drag, startPoint x: 988, startPoint y: 597, endPoint x: 544, endPoint y: 539, distance: 447.8
click at [544, 539] on div "If you need assistance, please contact us at: 609-807-3200 or email us at Custo…" at bounding box center [784, 560] width 728 height 82
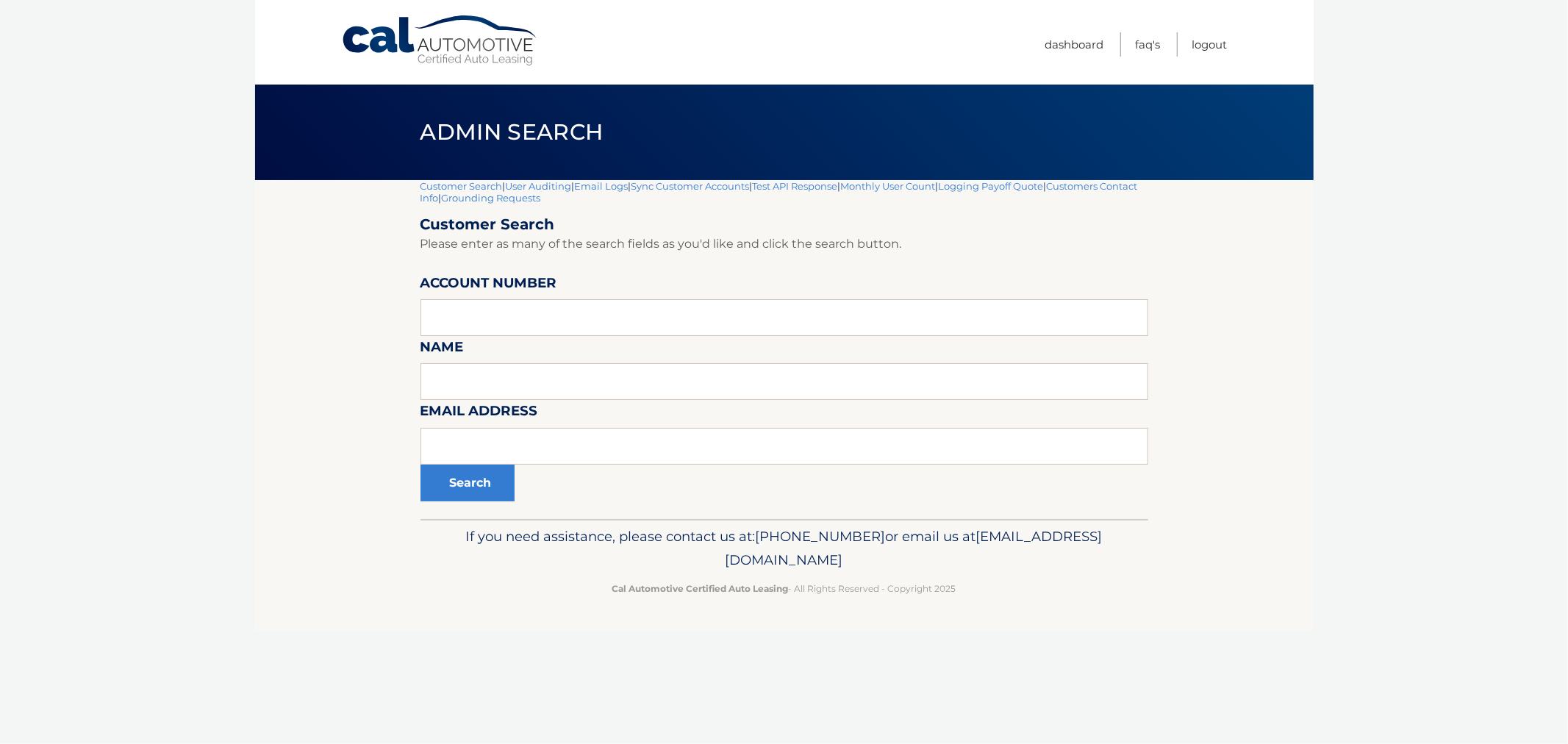
click at [542, 538] on p "If you need assistance, please contact us at: 609-807-3200 or email us at Custo…" at bounding box center [784, 548] width 709 height 47
drag, startPoint x: 541, startPoint y: 529, endPoint x: 1006, endPoint y: 585, distance: 468.4
click at [1006, 585] on div "If you need assistance, please contact us at: 609-807-3200 or email us at Custo…" at bounding box center [784, 560] width 728 height 82
click at [1006, 585] on p "Cal Automotive Certified Auto Leasing - All Rights Reserved - Copyright 2025" at bounding box center [784, 589] width 709 height 15
click at [1003, 589] on p "Cal Automotive Certified Auto Leasing - All Rights Reserved - Copyright 2025" at bounding box center [784, 589] width 709 height 15
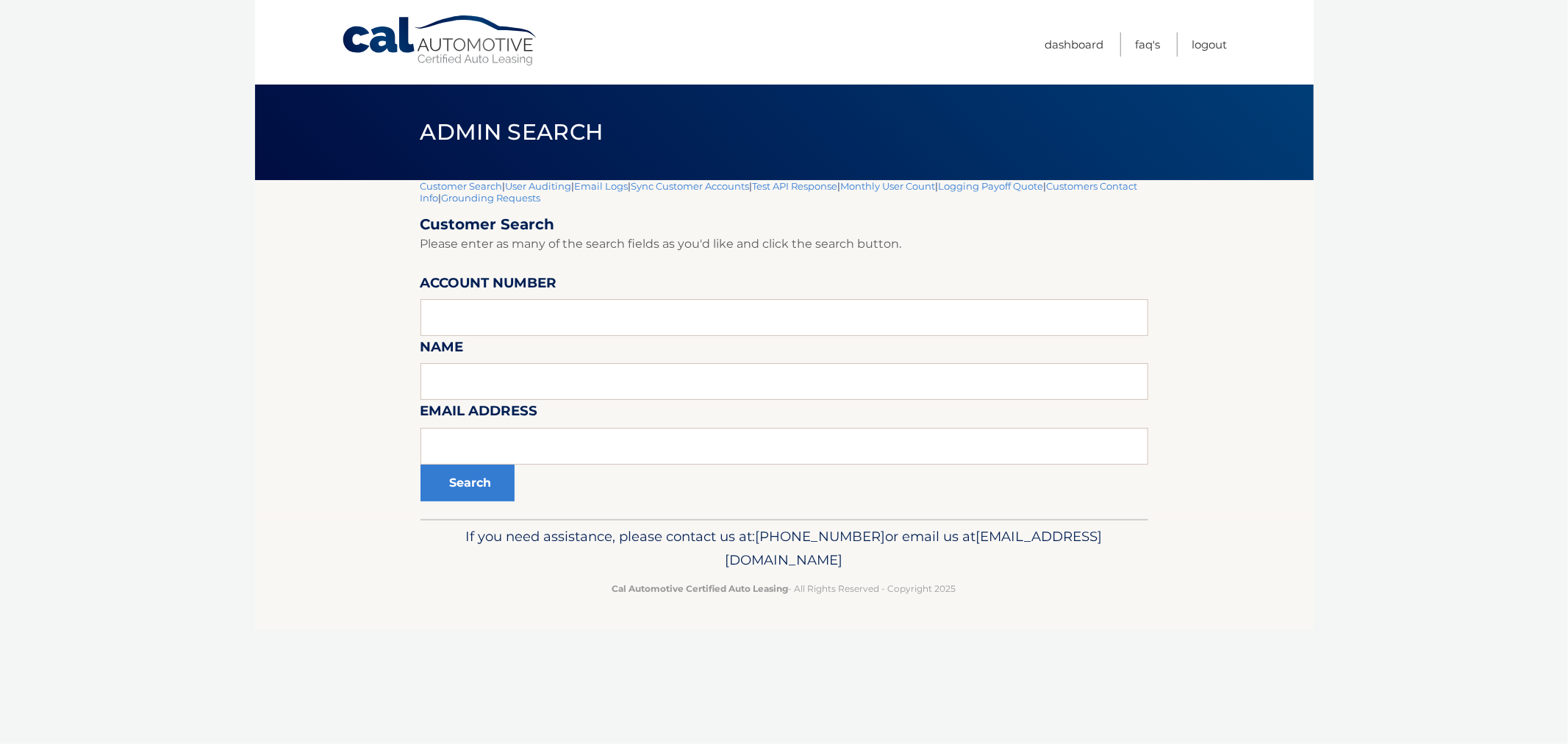
drag, startPoint x: 1003, startPoint y: 589, endPoint x: 513, endPoint y: 523, distance: 494.4
click at [515, 524] on div "If you need assistance, please contact us at: 609-807-3200 or email us at Custo…" at bounding box center [784, 560] width 728 height 82
click at [512, 523] on div "If you need assistance, please contact us at: 609-807-3200 or email us at Custo…" at bounding box center [784, 560] width 728 height 82
click at [511, 523] on div "If you need assistance, please contact us at: 609-807-3200 or email us at Custo…" at bounding box center [784, 560] width 728 height 82
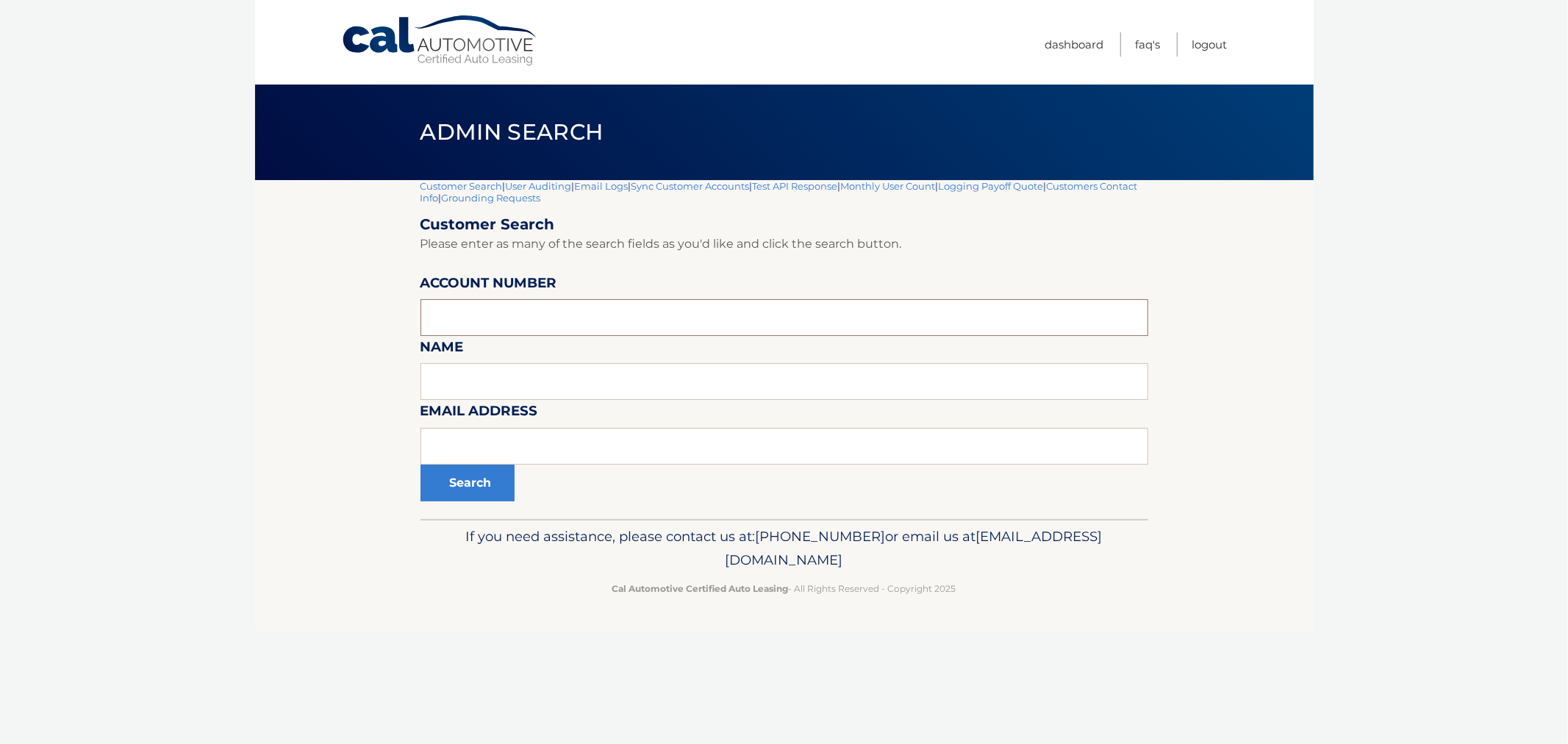
click at [505, 319] on input "text" at bounding box center [784, 318] width 728 height 37
paste input "44455546547"
click at [562, 319] on input "44455546547" at bounding box center [784, 318] width 728 height 37
paste input "6019573"
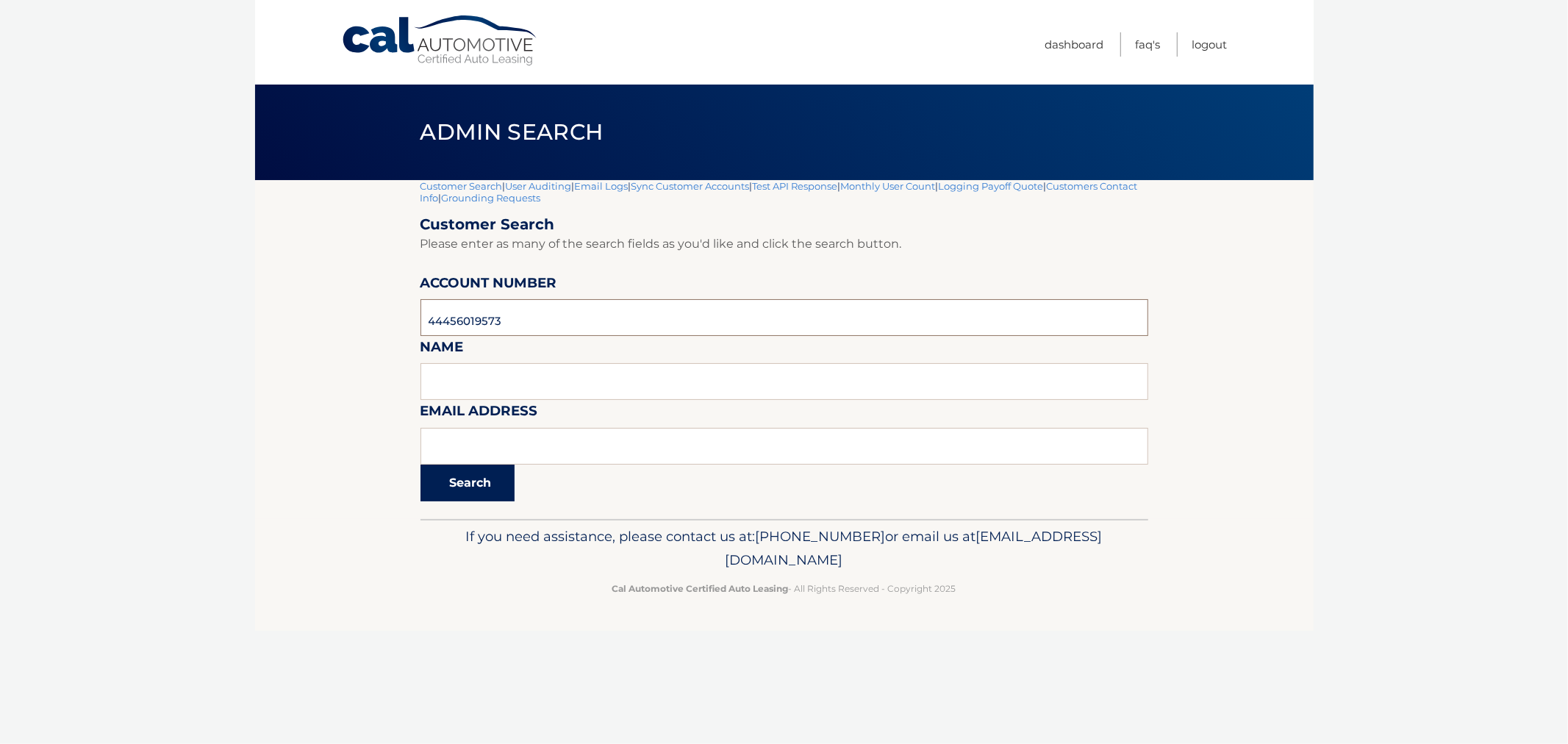
type input "44456019573"
click at [456, 469] on button "Search" at bounding box center [468, 483] width 94 height 37
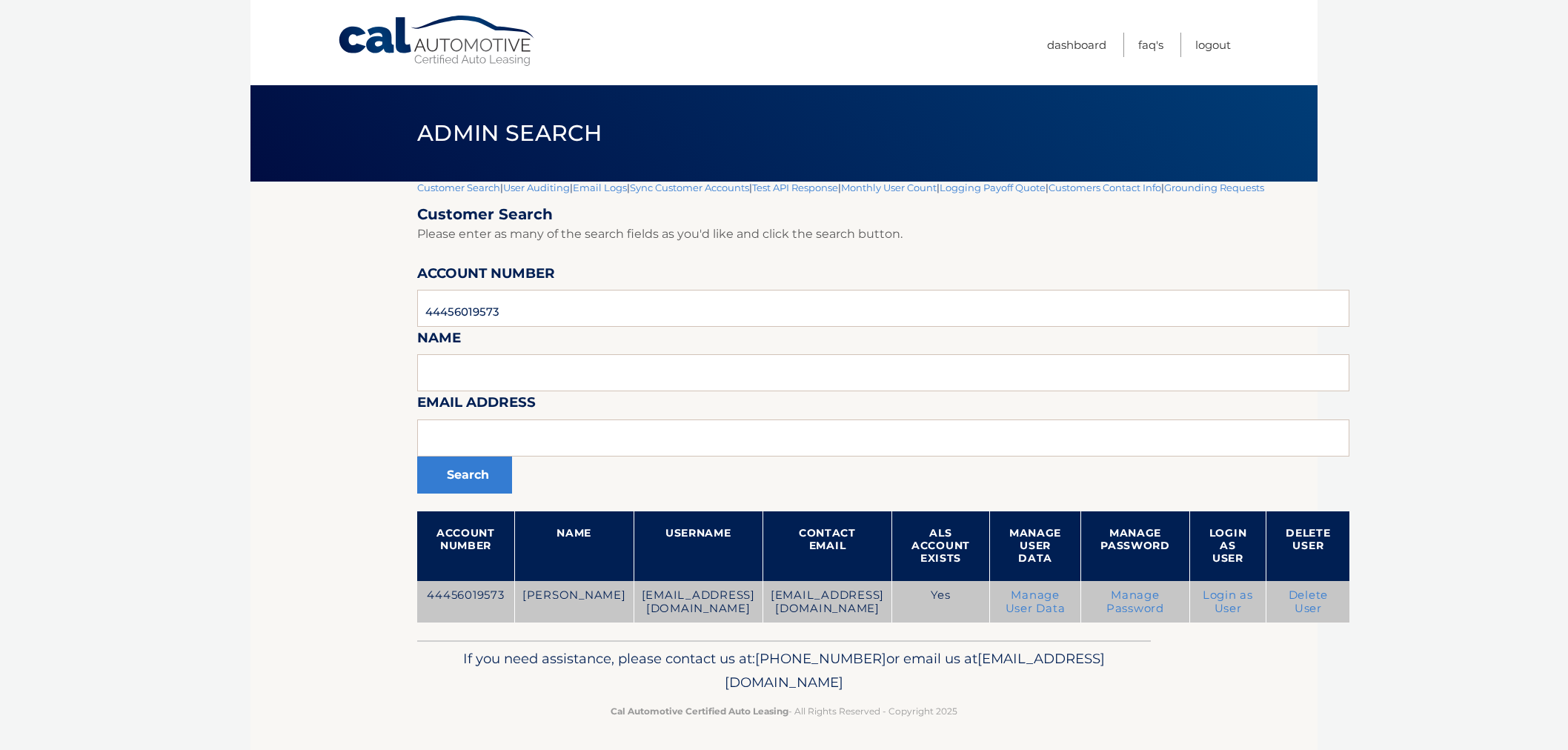
click at [1217, 601] on link "Login as User" at bounding box center [1227, 602] width 50 height 27
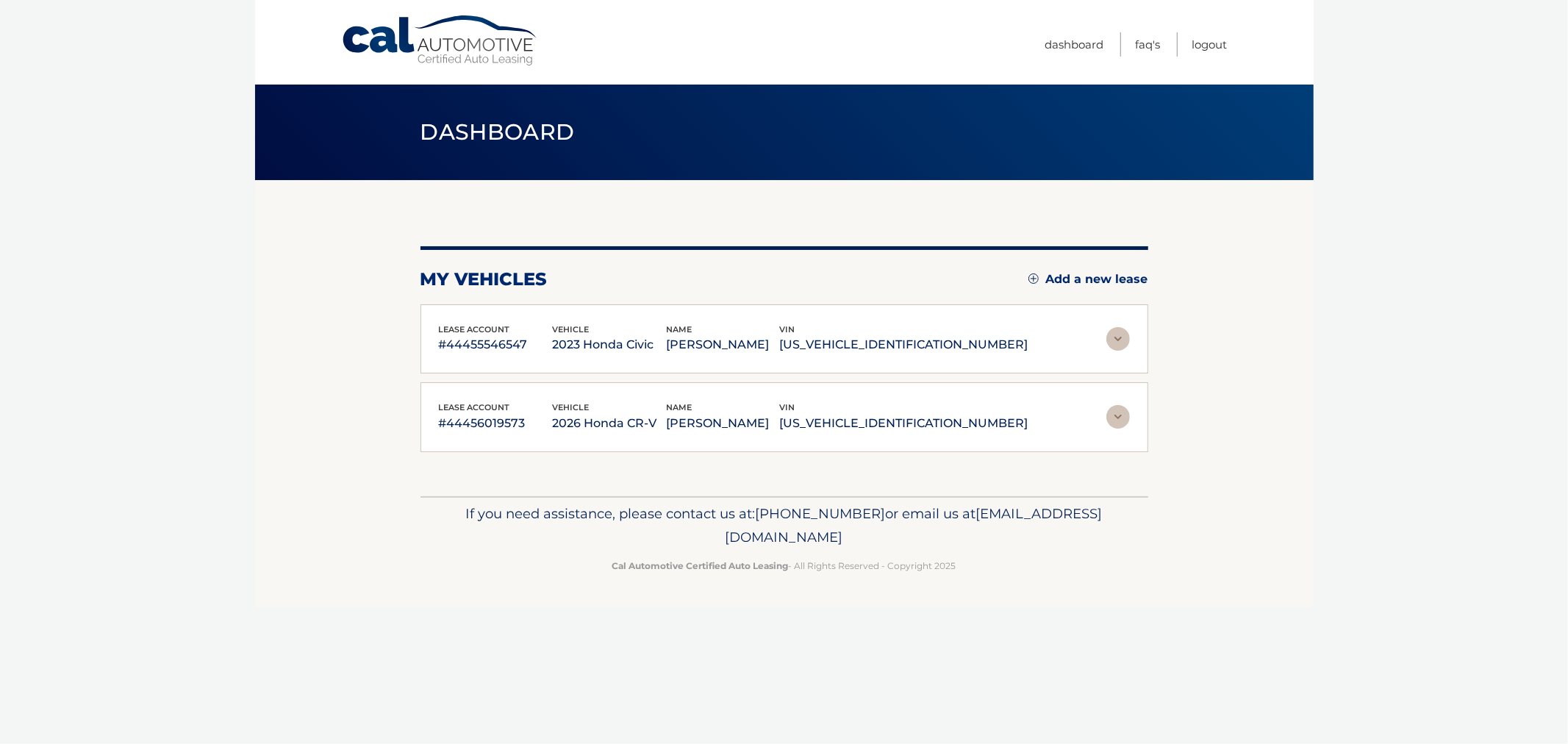
click at [954, 336] on p "[US_VEHICLE_IDENTIFICATION_NUMBER]" at bounding box center [904, 345] width 248 height 21
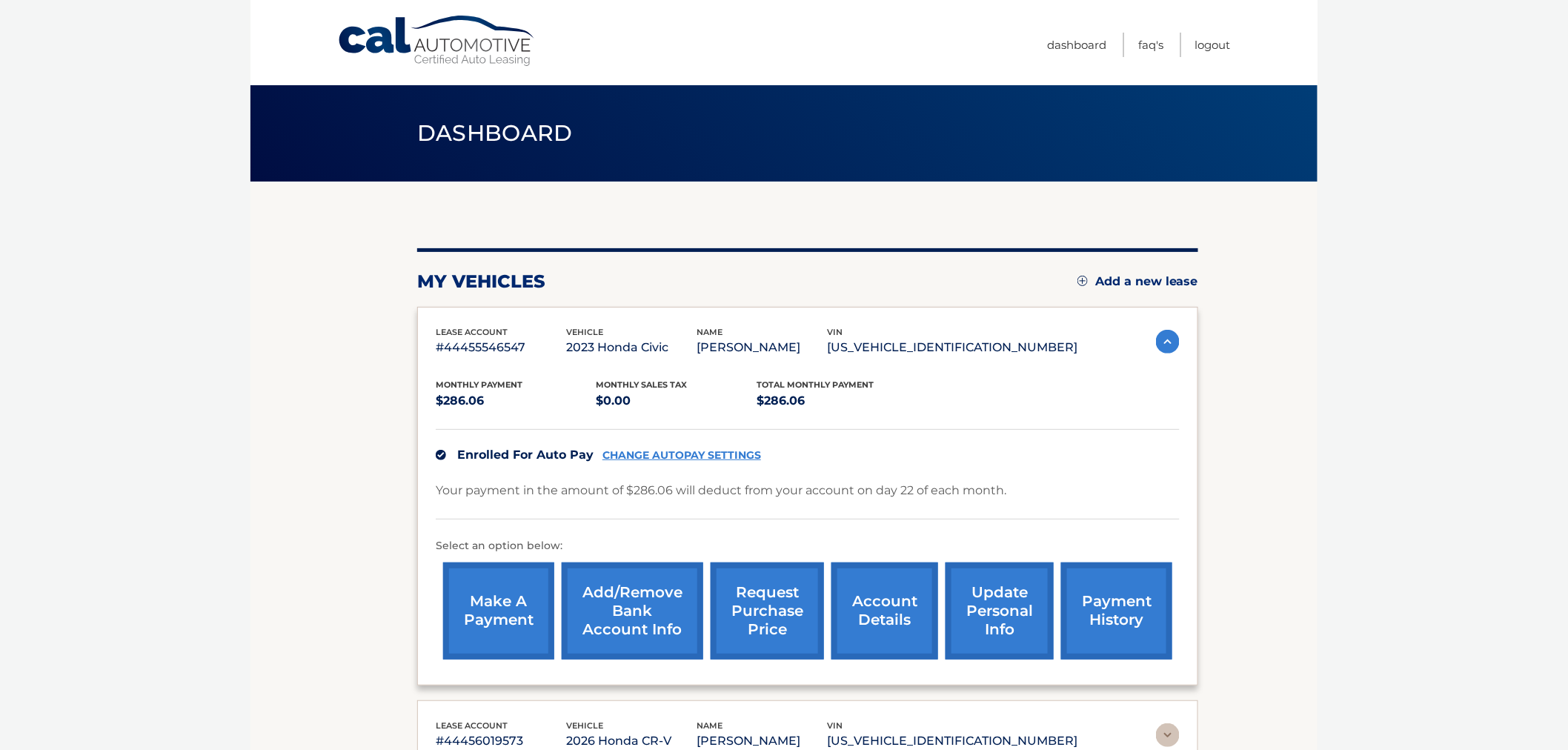
click at [983, 618] on link "update personal info" at bounding box center [999, 611] width 108 height 97
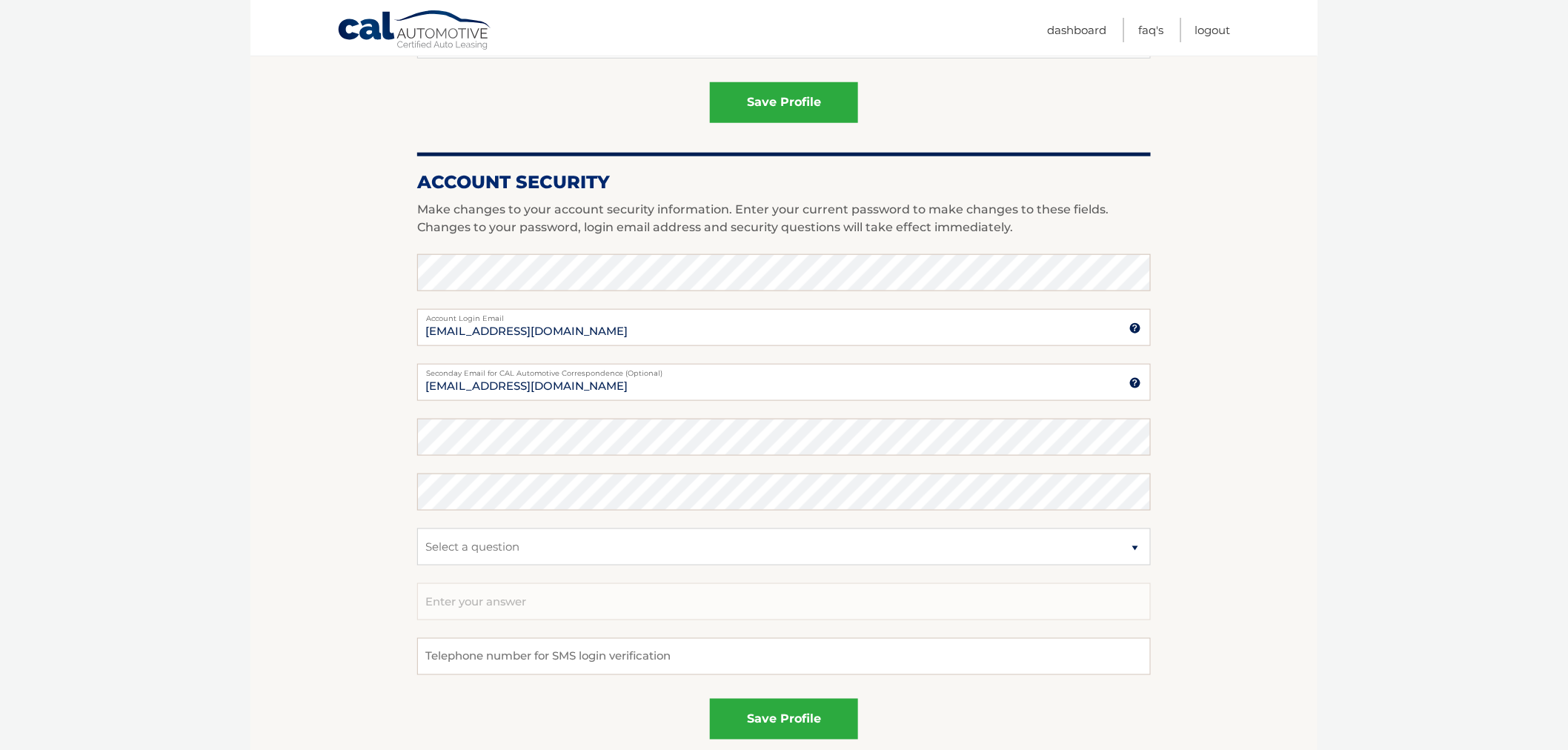
scroll to position [576, 0]
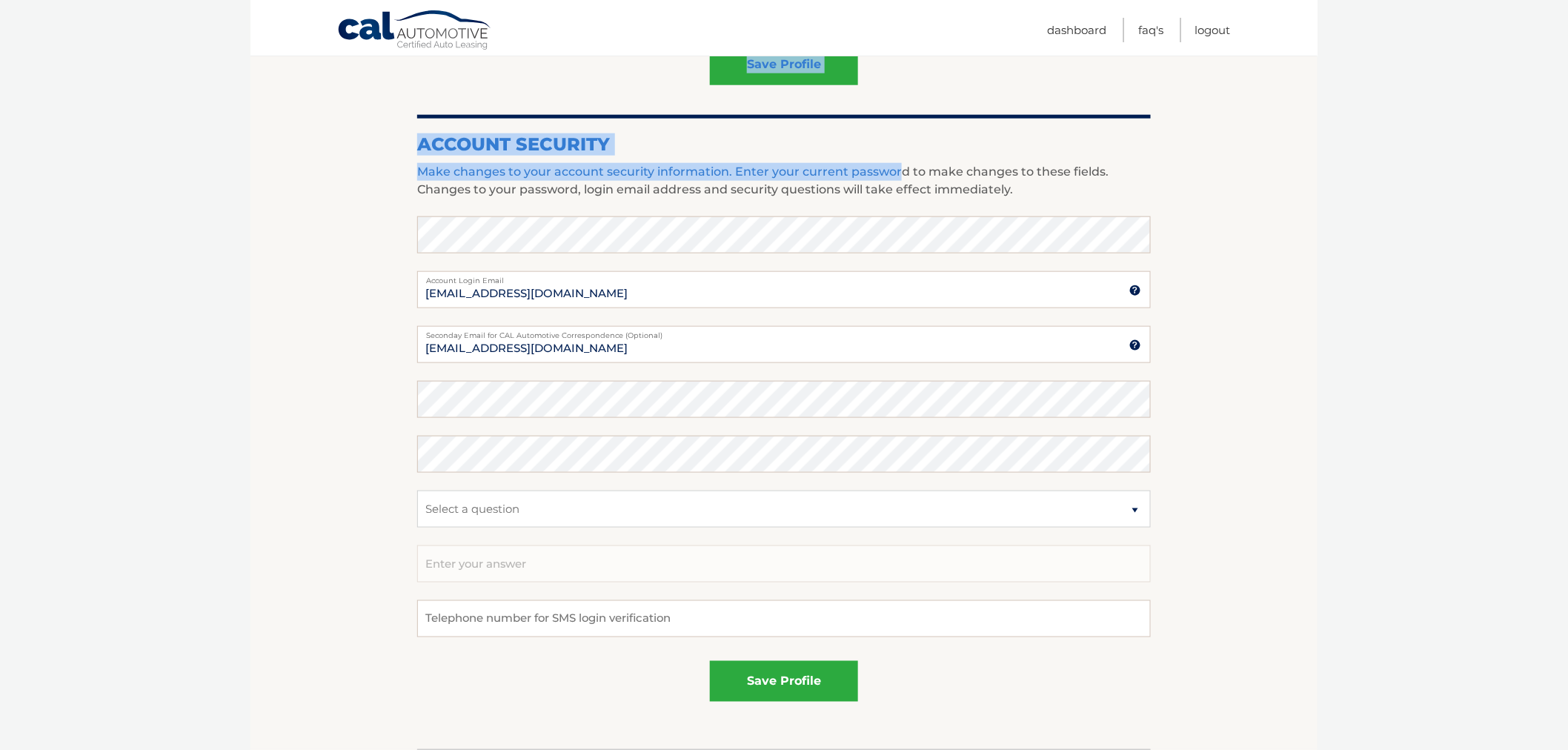
drag, startPoint x: 409, startPoint y: 132, endPoint x: 918, endPoint y: 169, distance: 510.3
click at [906, 166] on section "Account Overview | Edit Profile account information [STREET_ADDRESS] Address St…" at bounding box center [783, 177] width 1067 height 1143
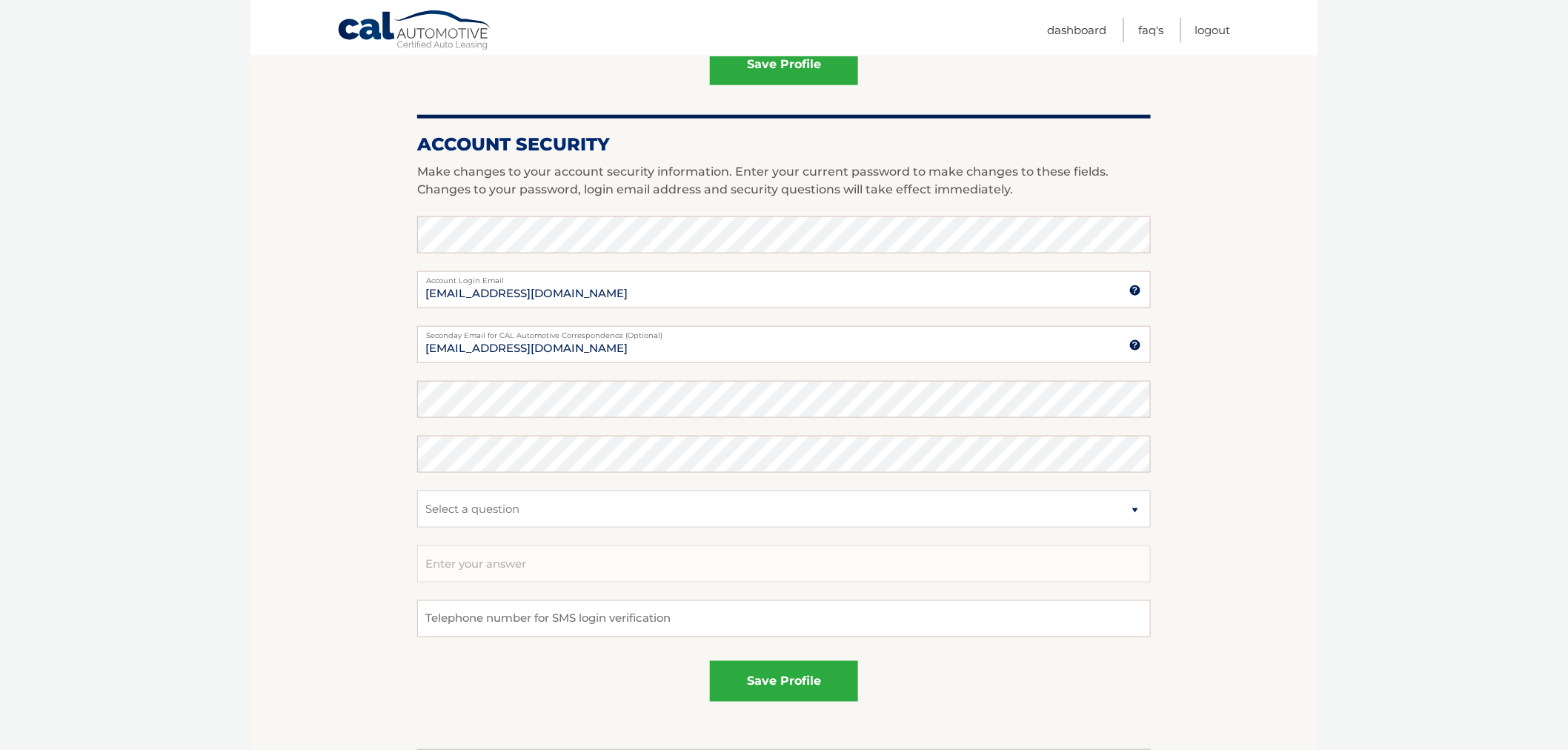
drag, startPoint x: 974, startPoint y: 176, endPoint x: 999, endPoint y: 179, distance: 25.2
click at [974, 178] on p "Make changes to your account security information. Enter your current password …" at bounding box center [784, 180] width 734 height 36
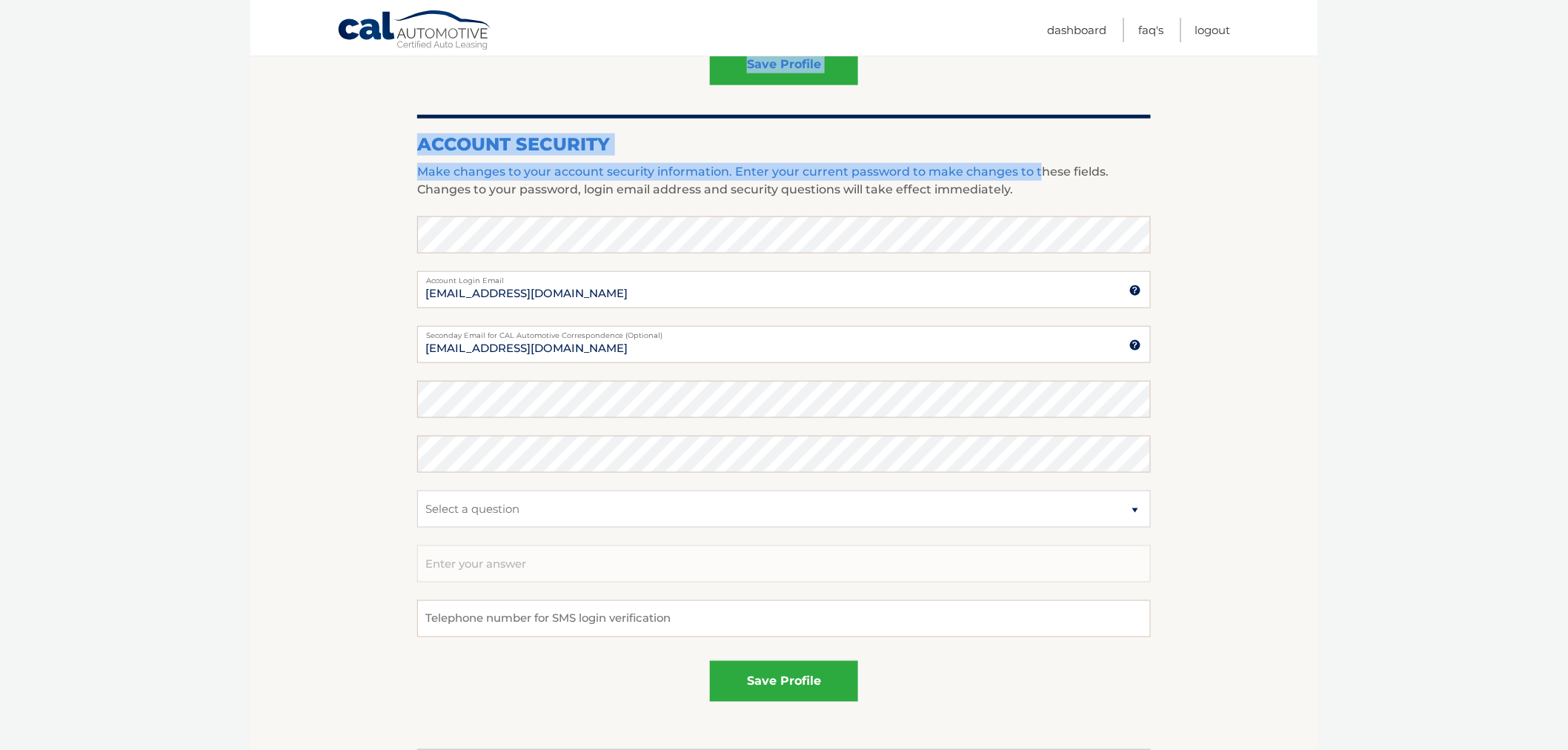
drag, startPoint x: 1032, startPoint y: 179, endPoint x: 392, endPoint y: 162, distance: 640.2
click at [392, 162] on section "Account Overview | Edit Profile account information 64 MILL RD Street Address S…" at bounding box center [783, 177] width 1067 height 1143
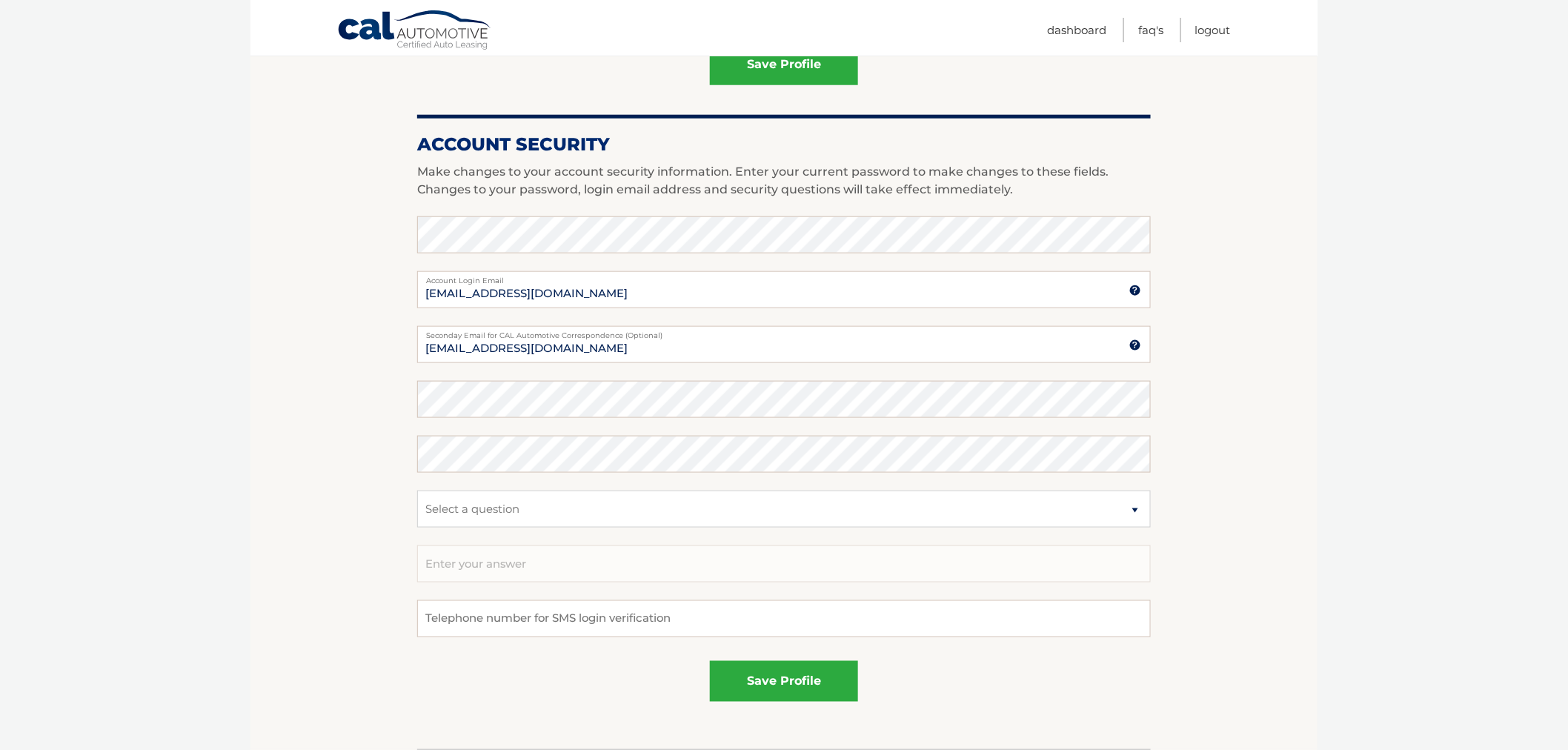
drag, startPoint x: 417, startPoint y: 128, endPoint x: 418, endPoint y: 140, distance: 12.0
click at [417, 129] on section "Account Overview | Edit Profile account information 64 MILL RD Street Address S…" at bounding box center [783, 177] width 1067 height 1143
click at [323, 255] on section "Account Overview | Edit Profile account information 64 MILL RD Street Address S…" at bounding box center [783, 177] width 1067 height 1143
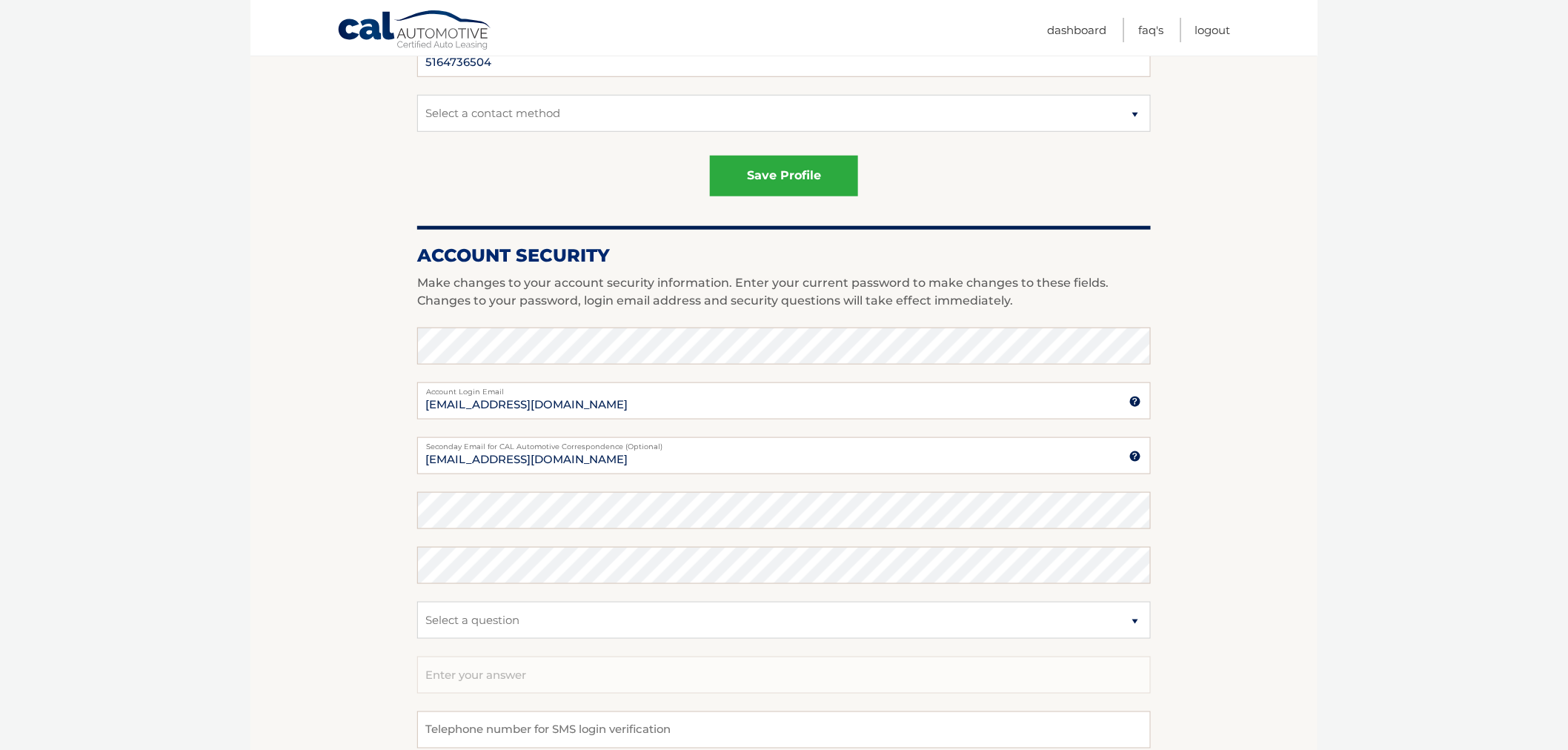
scroll to position [493, 0]
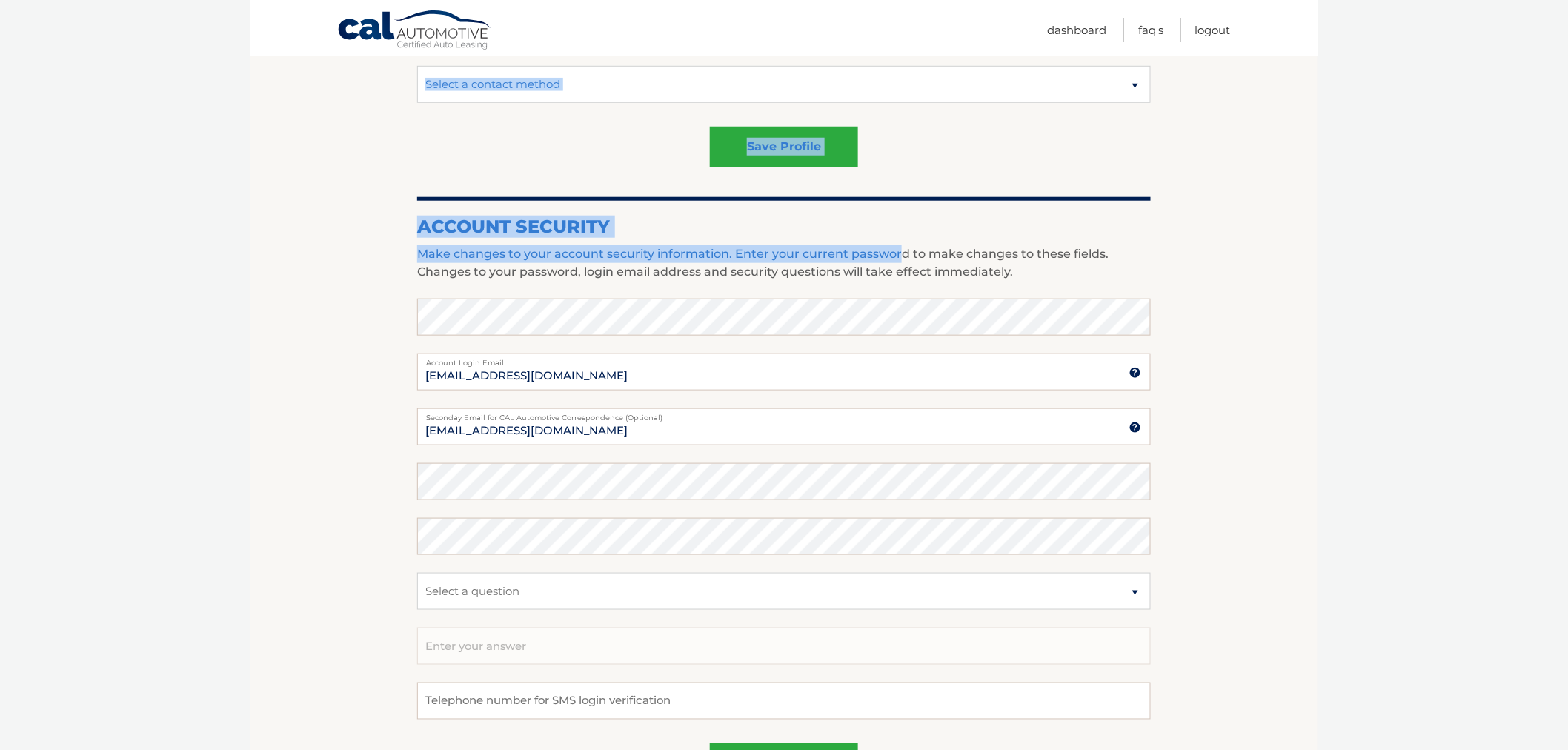
drag, startPoint x: 413, startPoint y: 221, endPoint x: 986, endPoint y: 278, distance: 575.8
click at [932, 263] on section "Account Overview | Edit Profile account information 64 MILL RD Street Address S…" at bounding box center [783, 260] width 1067 height 1143
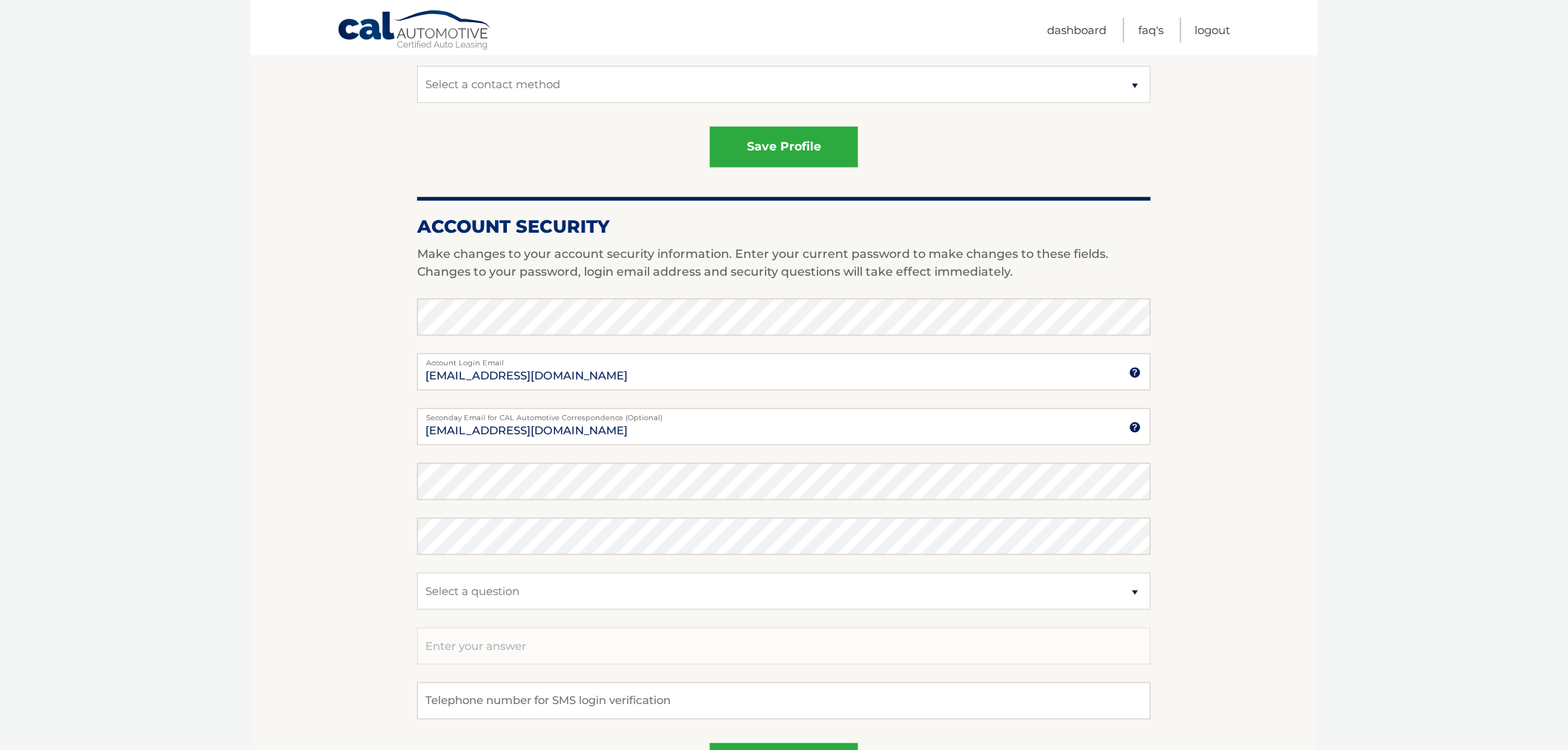
click at [1041, 277] on p "Make changes to your account security information. Enter your current password …" at bounding box center [784, 262] width 734 height 36
click at [379, 204] on section "Account Overview | Edit Profile account information 64 MILL RD Street Address S…" at bounding box center [783, 260] width 1067 height 1143
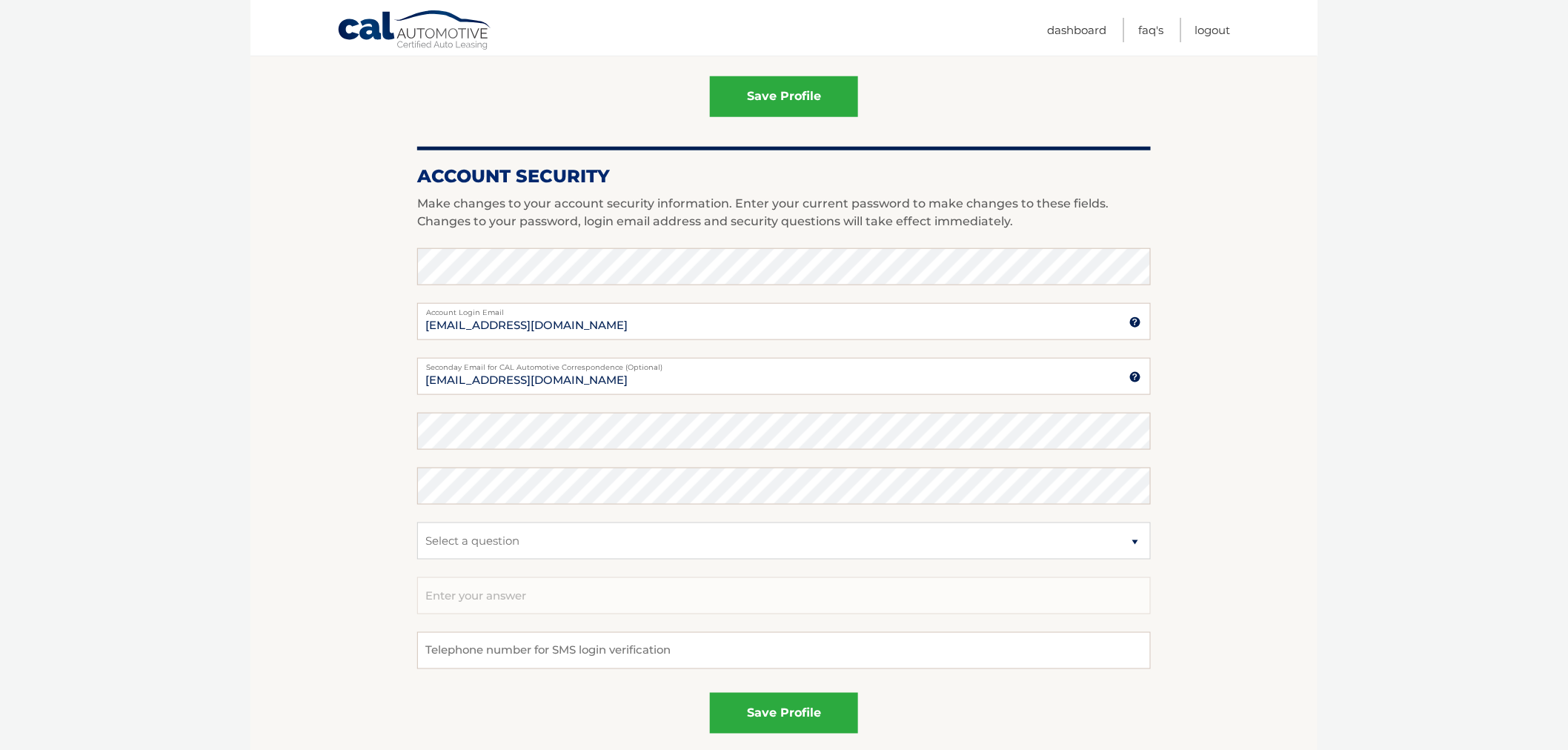
scroll to position [576, 0]
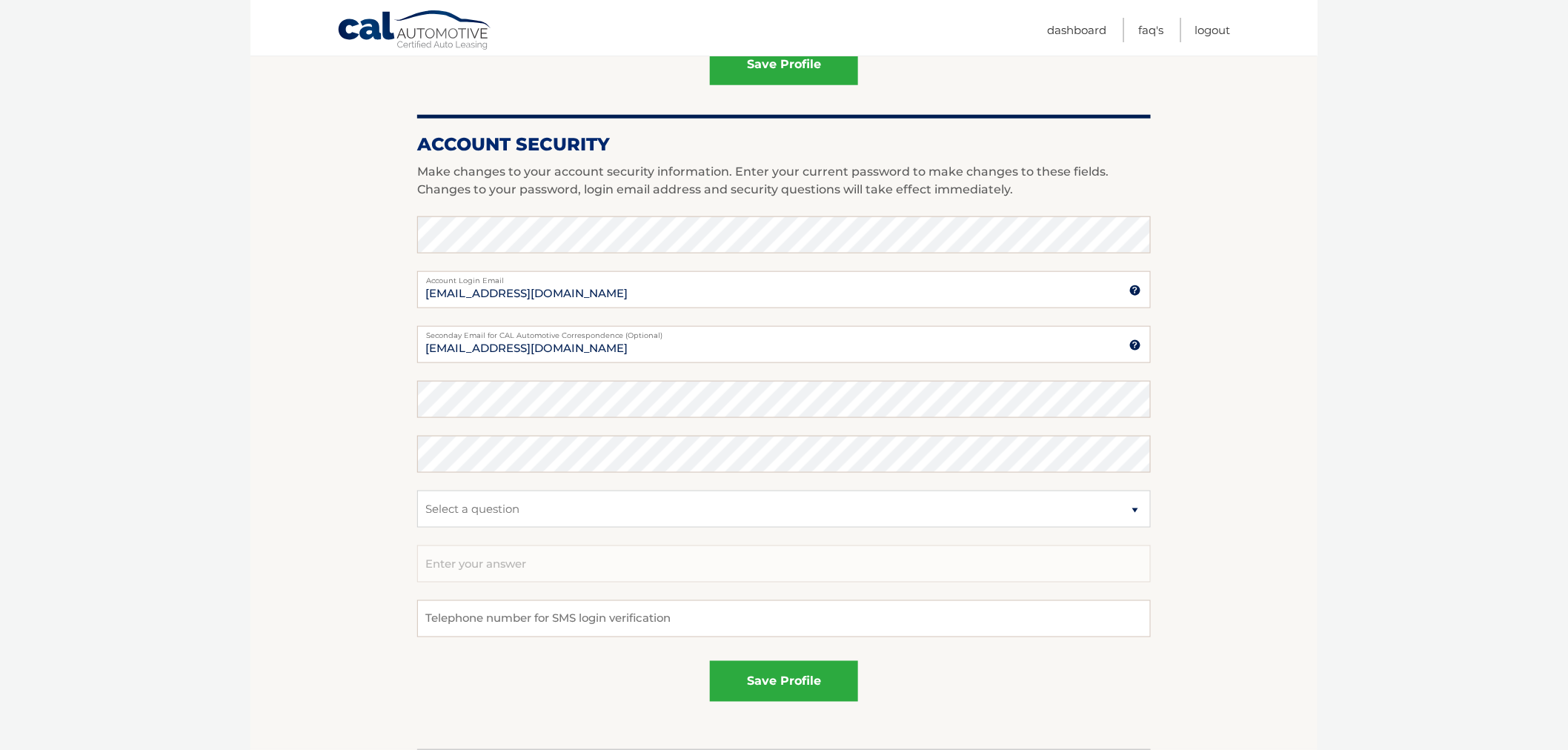
click at [364, 169] on section "Account Overview | Edit Profile account information 64 MILL RD Street Address S…" at bounding box center [783, 177] width 1067 height 1143
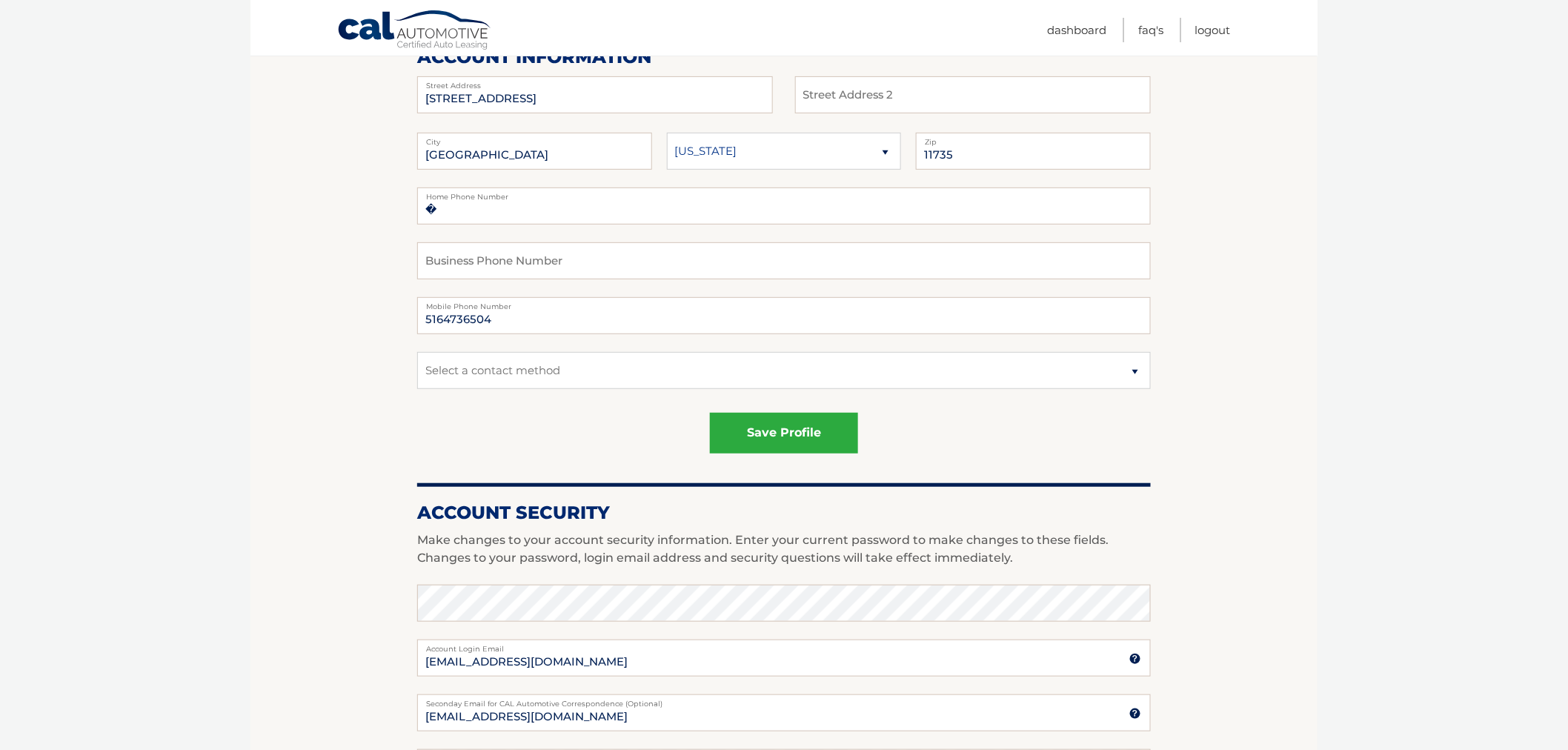
scroll to position [247, 0]
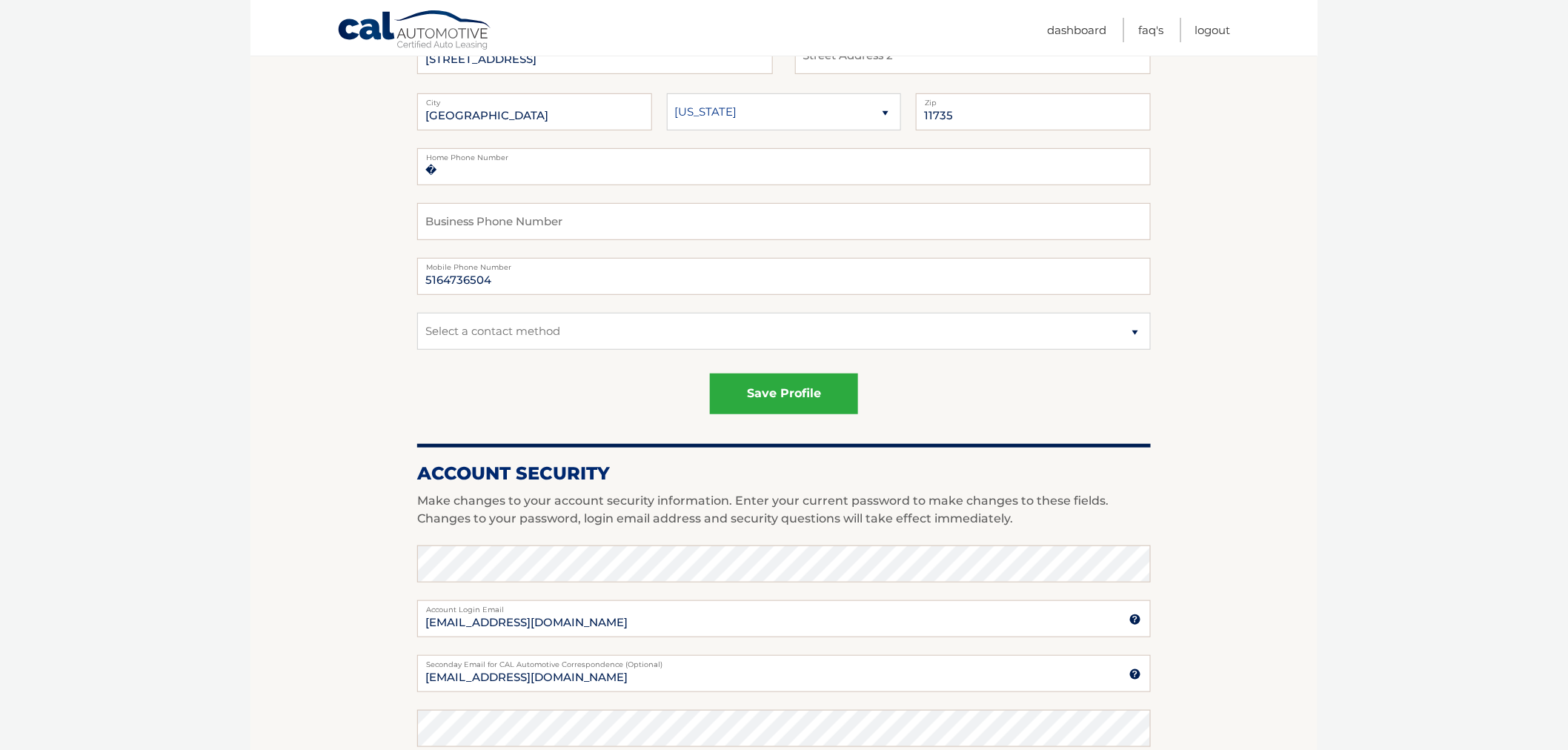
click at [1220, 544] on section "Account Overview | Edit Profile account information 64 MILL RD Street Address S…" at bounding box center [783, 506] width 1067 height 1143
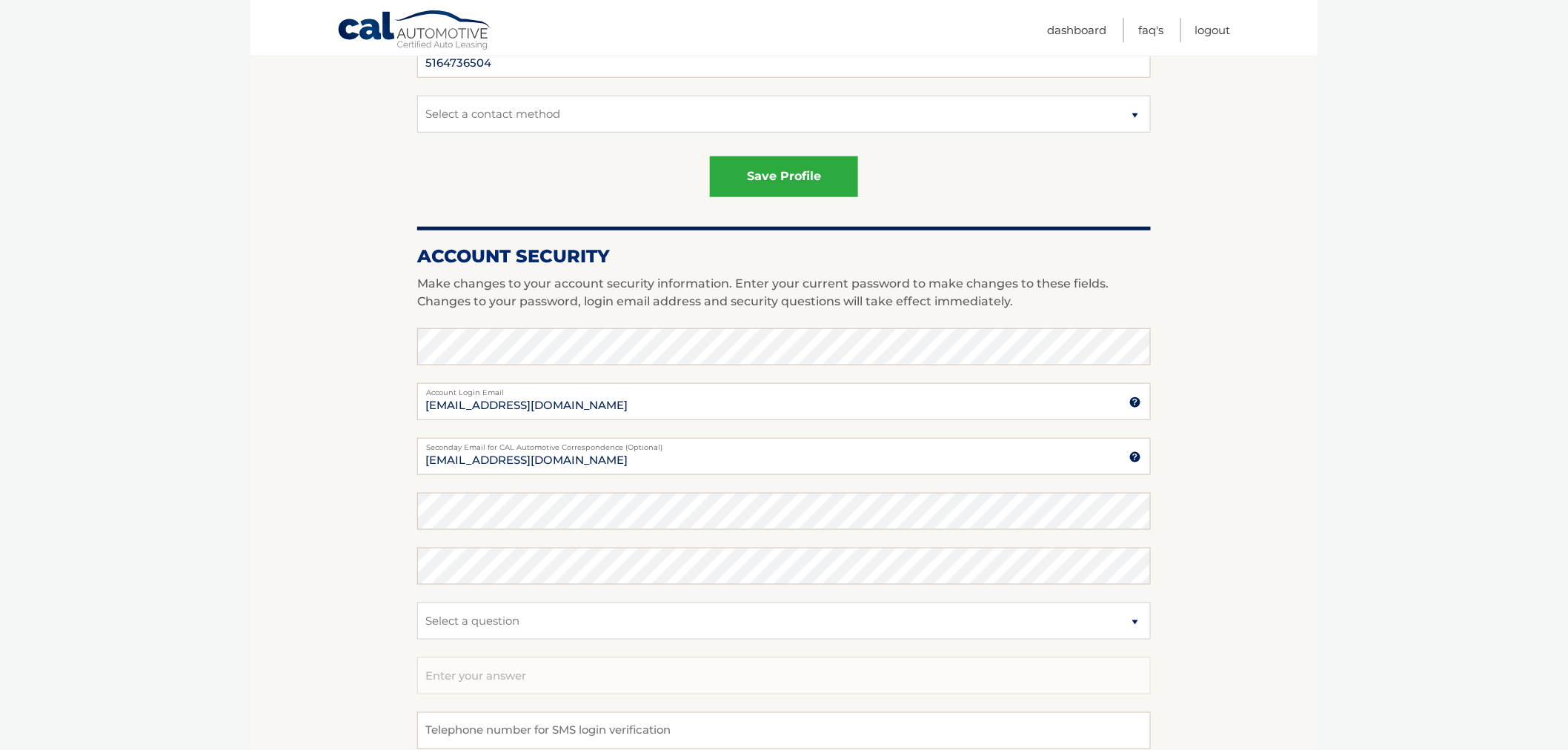
scroll to position [493, 0]
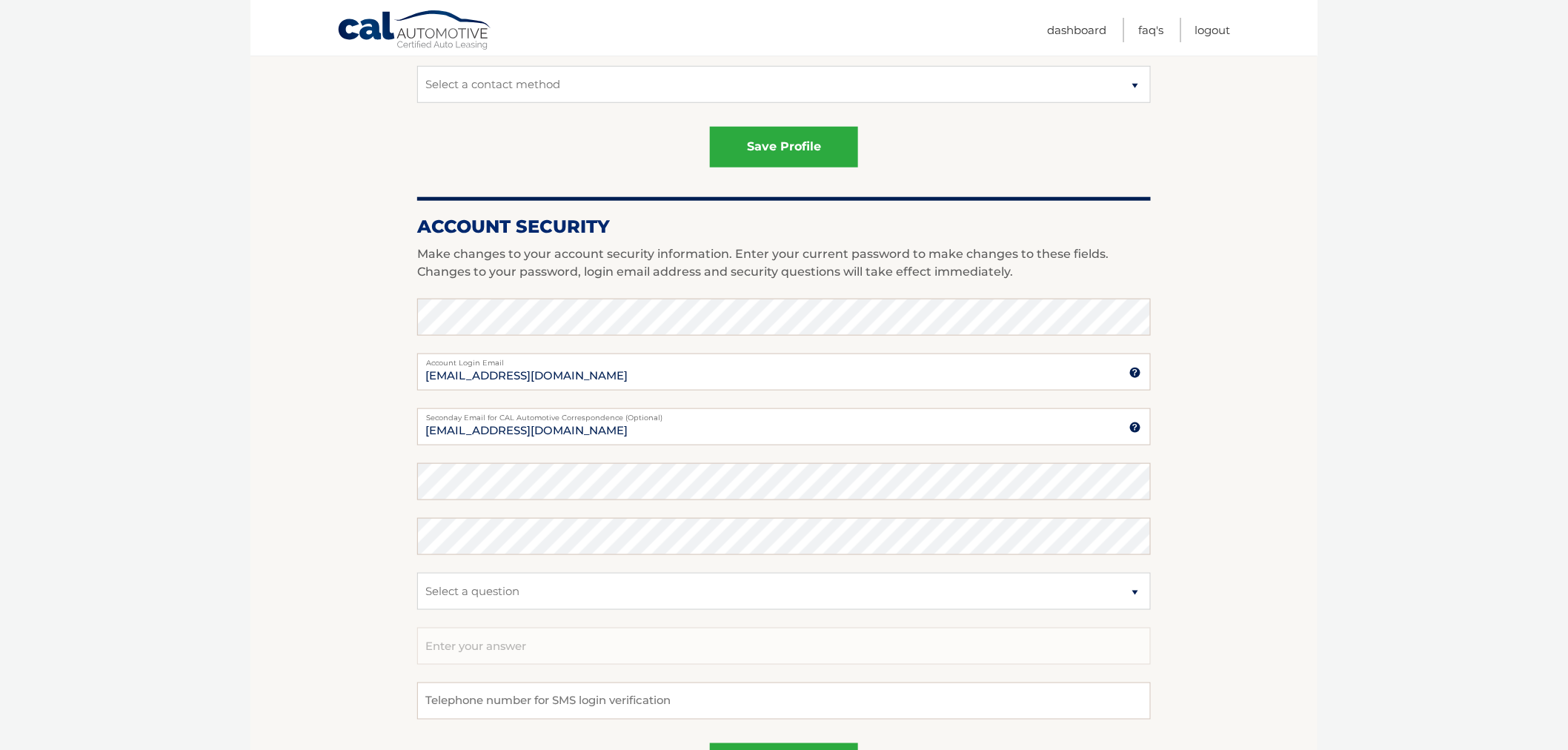
drag, startPoint x: 312, startPoint y: 310, endPoint x: 343, endPoint y: 309, distance: 31.0
click at [315, 312] on section "Account Overview | Edit Profile account information 64 MILL RD Street Address S…" at bounding box center [783, 260] width 1067 height 1143
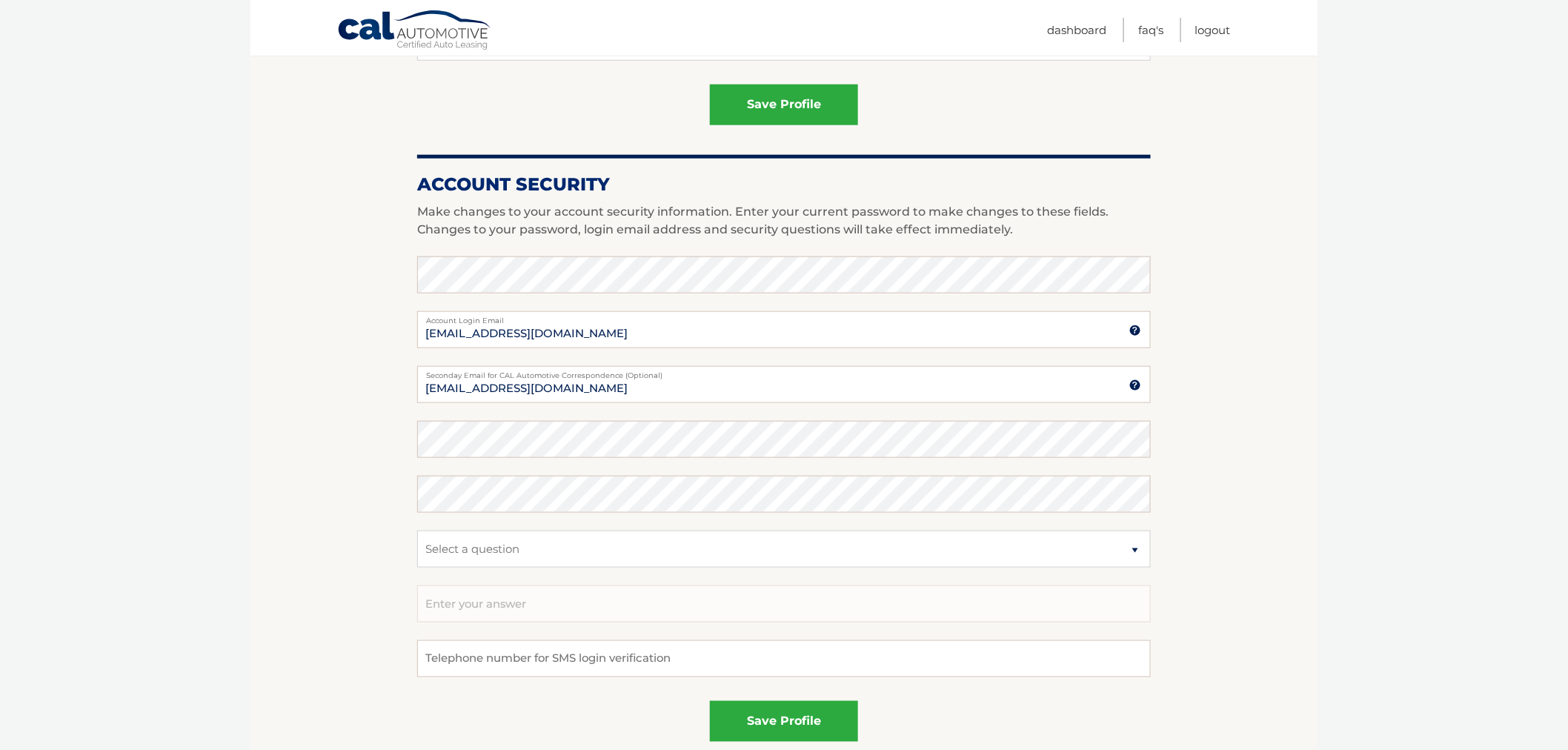
scroll to position [576, 0]
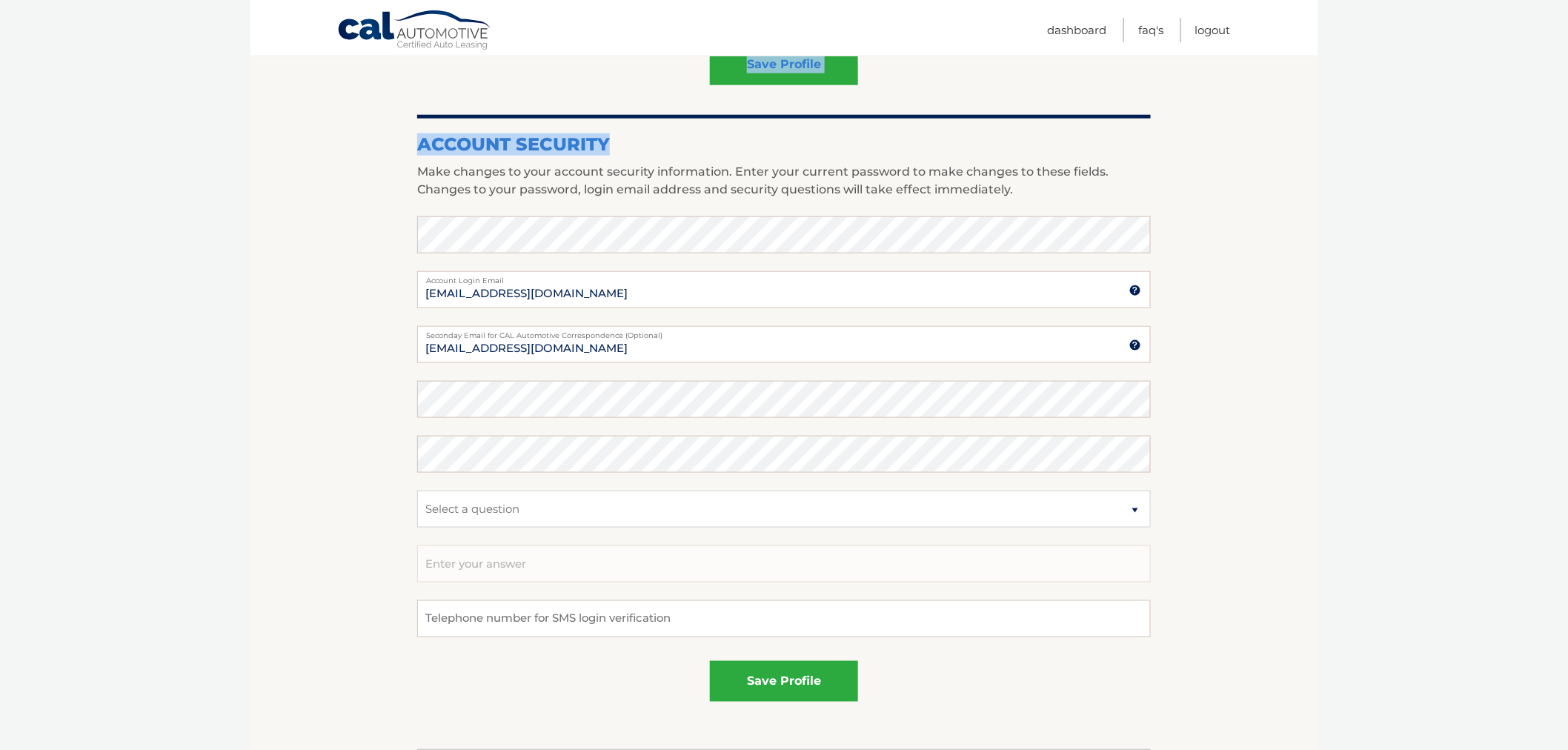
drag, startPoint x: 395, startPoint y: 105, endPoint x: 1134, endPoint y: 145, distance: 740.1
click at [1134, 145] on section "Account Overview | Edit Profile account information 64 MILL RD Street Address S…" at bounding box center [783, 177] width 1067 height 1143
click at [1091, 183] on p "Make changes to your account security information. Enter your current password …" at bounding box center [784, 180] width 734 height 36
click at [1288, 232] on section "Account Overview | Edit Profile account information 64 MILL RD Street Address S…" at bounding box center [783, 177] width 1067 height 1143
click at [1312, 238] on section "Account Overview | Edit Profile account information 64 MILL RD Street Address S…" at bounding box center [783, 177] width 1067 height 1143
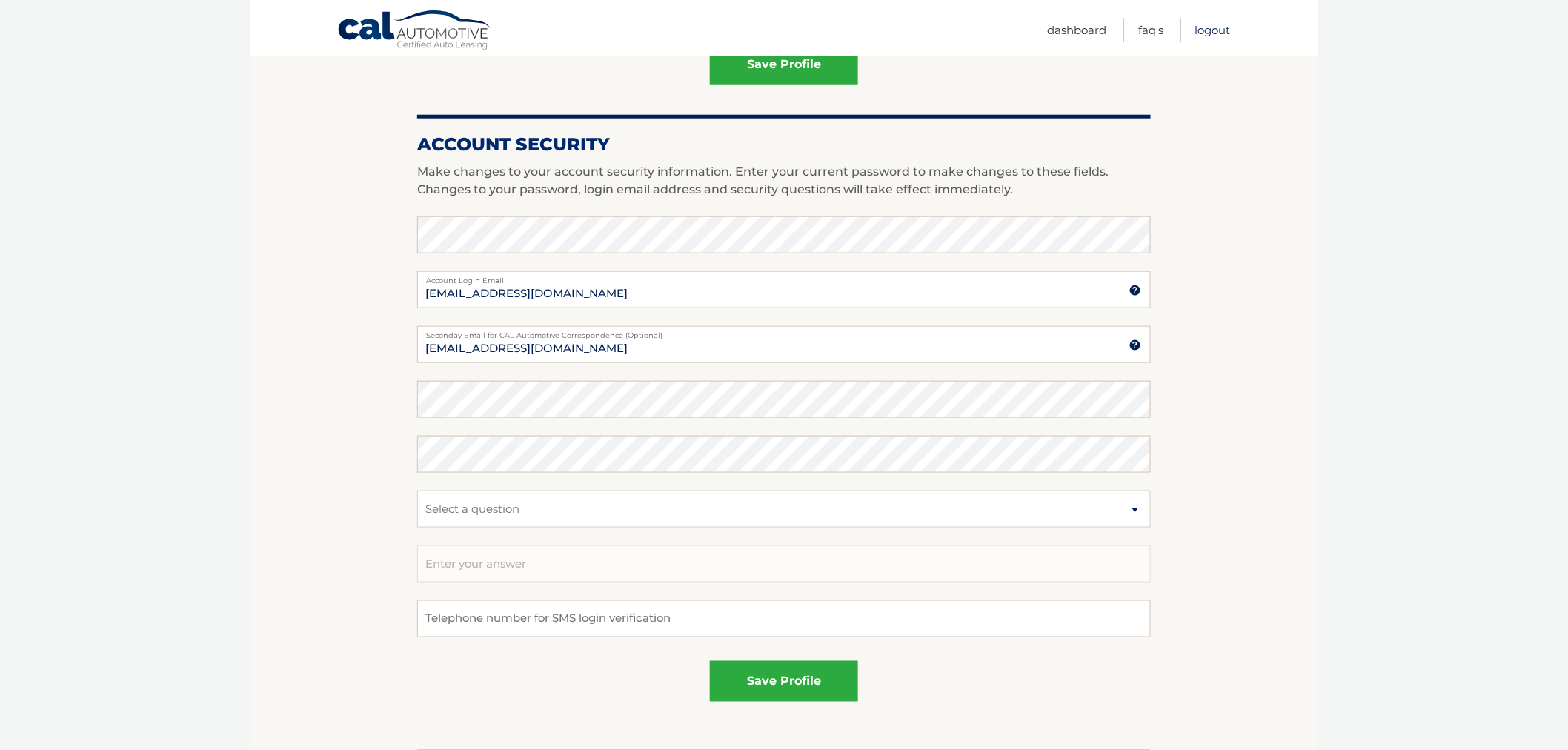
click at [1226, 33] on link "Logout" at bounding box center [1213, 29] width 36 height 24
